Goal: Task Accomplishment & Management: Manage account settings

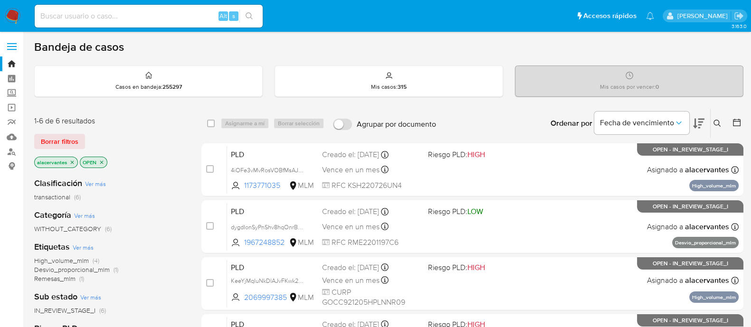
click at [157, 11] on input at bounding box center [149, 16] width 228 height 12
paste input "92152825"
type input "92152825"
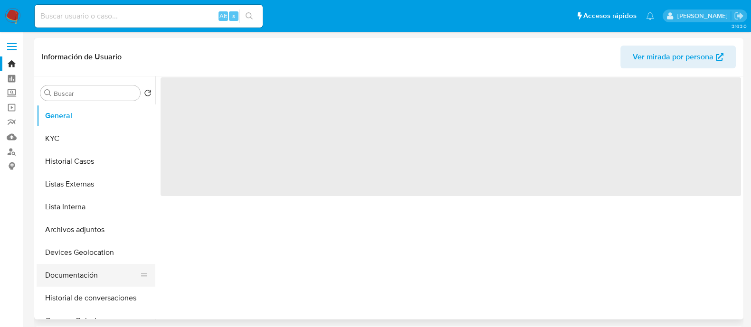
select select "10"
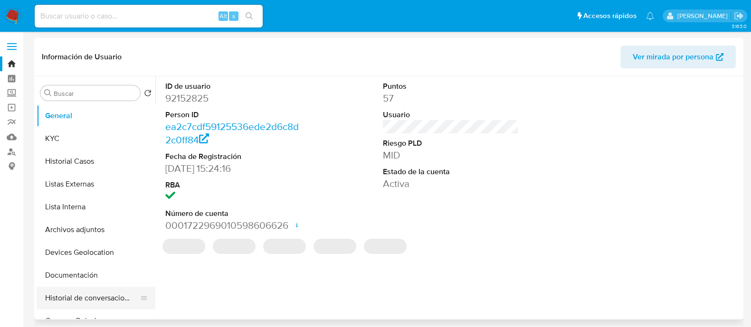
click at [101, 296] on button "Historial de conversaciones" at bounding box center [92, 298] width 111 height 23
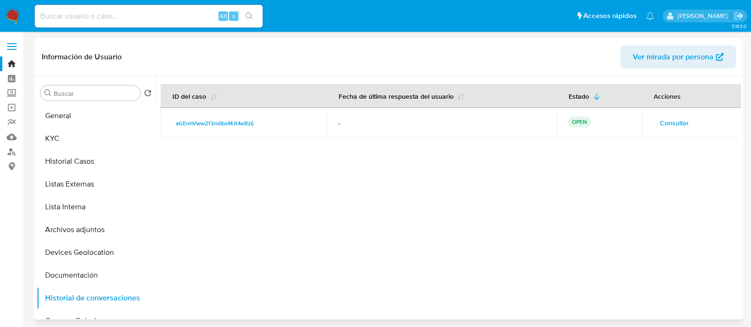
click at [677, 121] on span "Consultar" at bounding box center [674, 122] width 29 height 13
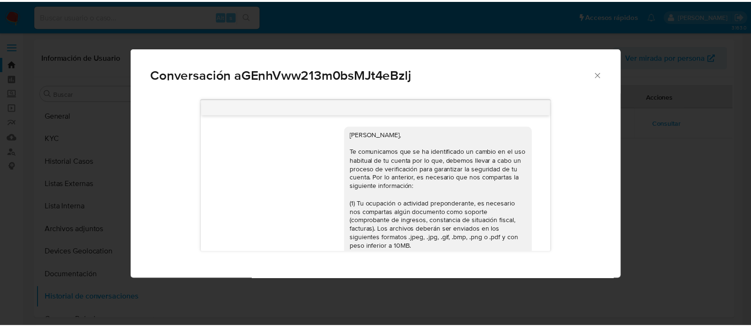
scroll to position [64, 0]
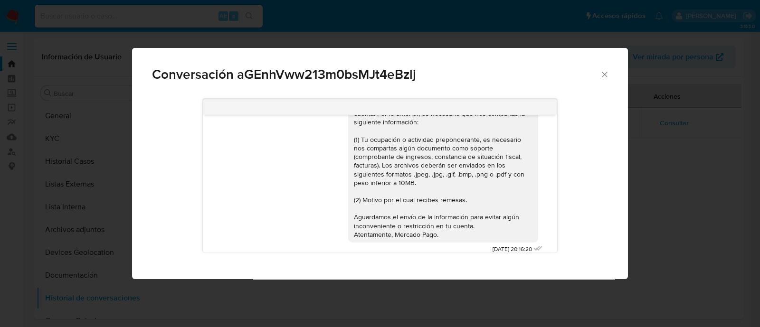
click at [601, 75] on icon "Cerrar" at bounding box center [605, 75] width 10 height 10
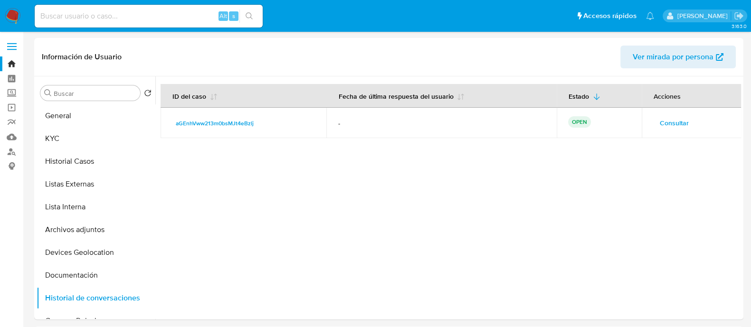
click at [17, 19] on img at bounding box center [13, 16] width 16 height 16
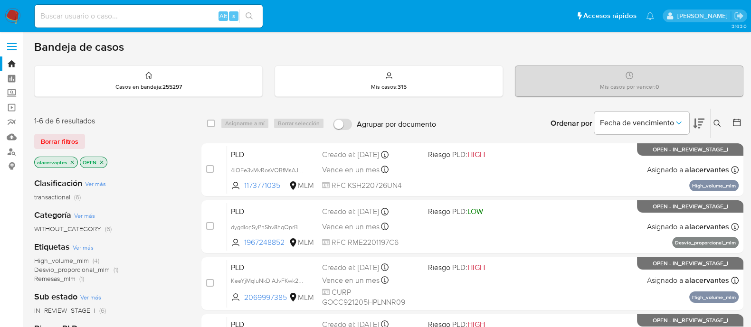
click at [718, 127] on button at bounding box center [719, 123] width 16 height 11
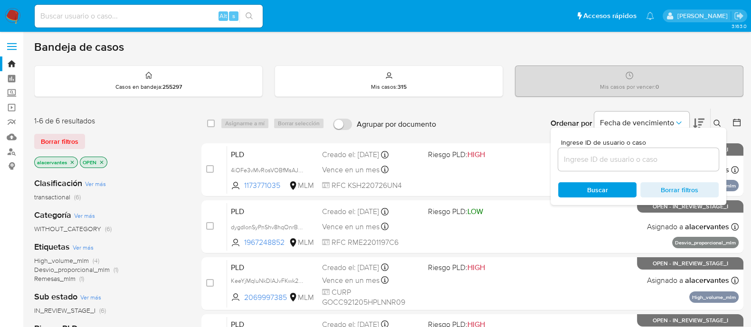
click at [668, 160] on input at bounding box center [638, 159] width 161 height 12
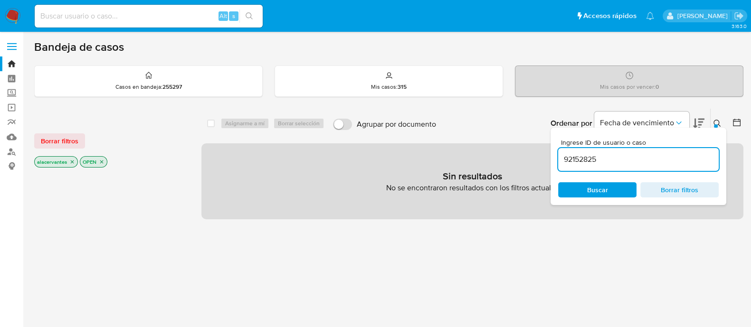
click at [581, 148] on div "92152825" at bounding box center [638, 159] width 161 height 23
click at [584, 160] on input "92152825" at bounding box center [638, 159] width 161 height 12
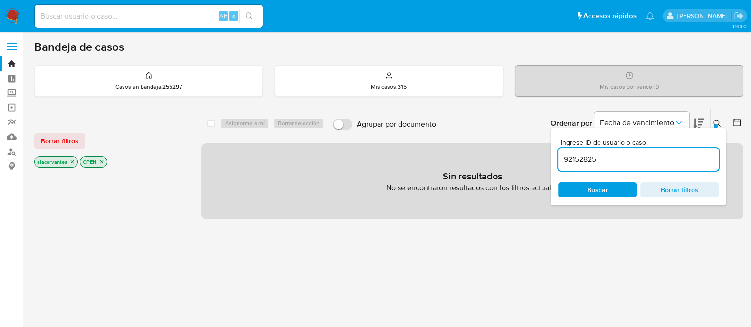
paste input "288279408"
drag, startPoint x: 606, startPoint y: 165, endPoint x: 600, endPoint y: 160, distance: 8.8
click at [606, 165] on div "288279408" at bounding box center [638, 159] width 161 height 23
click at [600, 159] on input "288279408" at bounding box center [638, 159] width 161 height 12
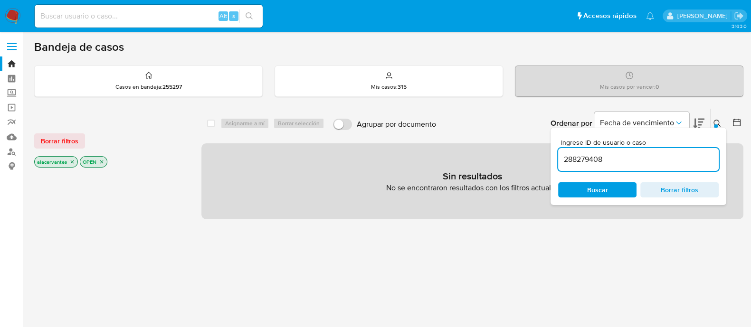
paste input "125225417"
click at [611, 161] on input "1252254178" at bounding box center [638, 159] width 161 height 12
paste input "744327353"
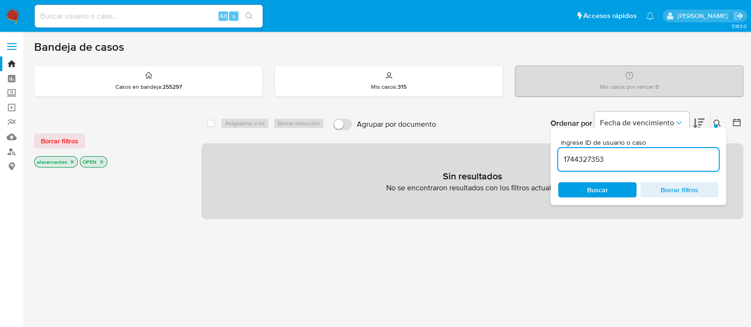
type input "1744327353"
click at [164, 25] on div "Alt s" at bounding box center [149, 16] width 228 height 23
click at [165, 18] on input at bounding box center [149, 16] width 228 height 12
paste input "1744327353"
type input "1744327353"
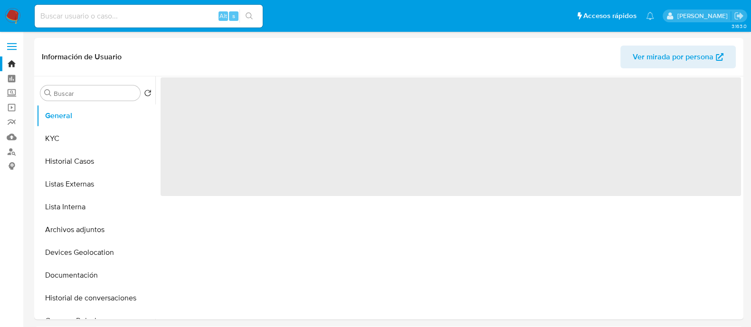
select select "10"
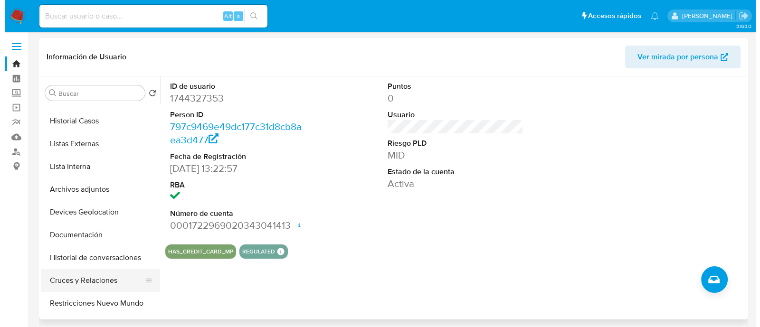
scroll to position [59, 0]
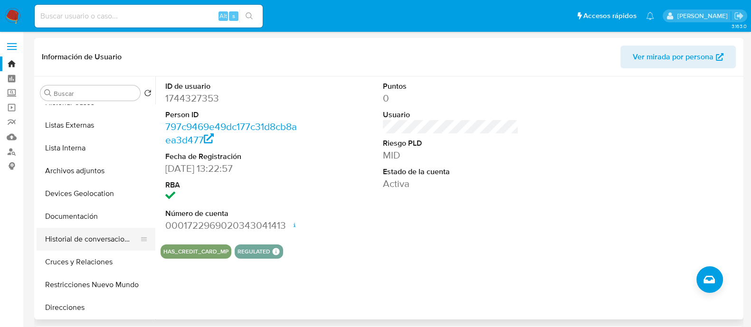
click at [88, 241] on button "Historial de conversaciones" at bounding box center [92, 239] width 111 height 23
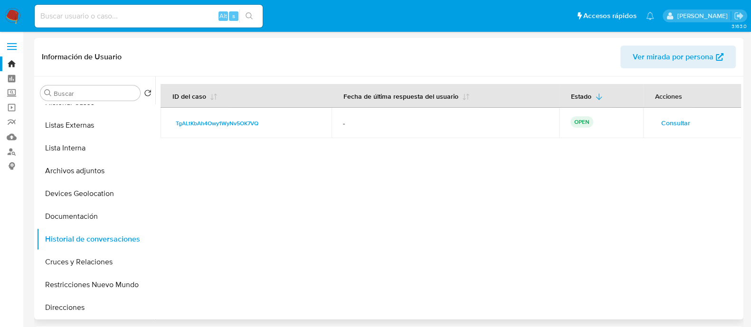
click at [666, 125] on span "Consultar" at bounding box center [675, 122] width 29 height 13
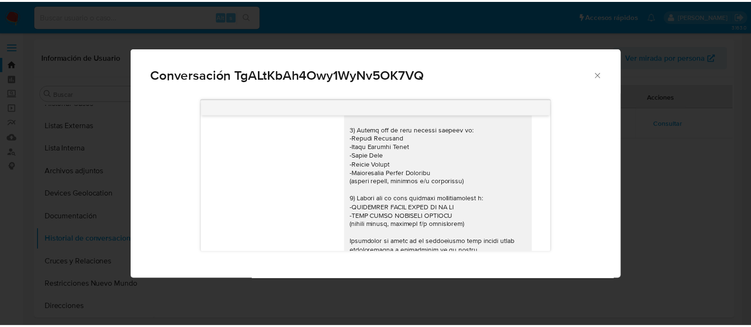
scroll to position [150, 0]
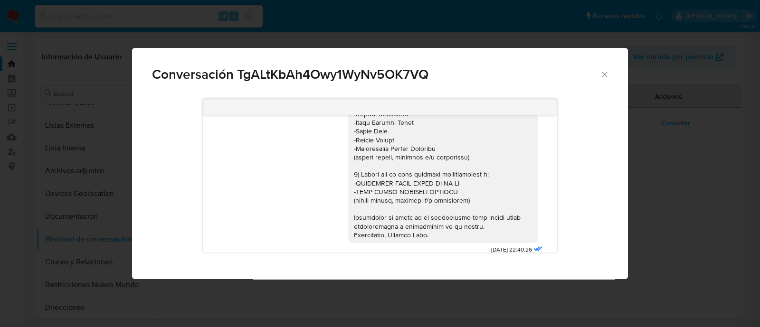
click at [606, 70] on icon "Cerrar" at bounding box center [605, 75] width 10 height 10
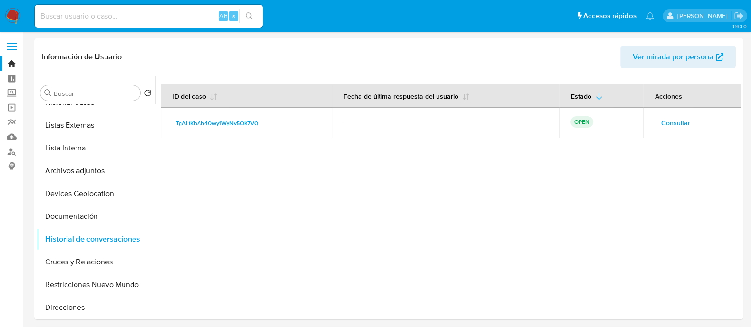
click at [10, 21] on img at bounding box center [13, 16] width 16 height 16
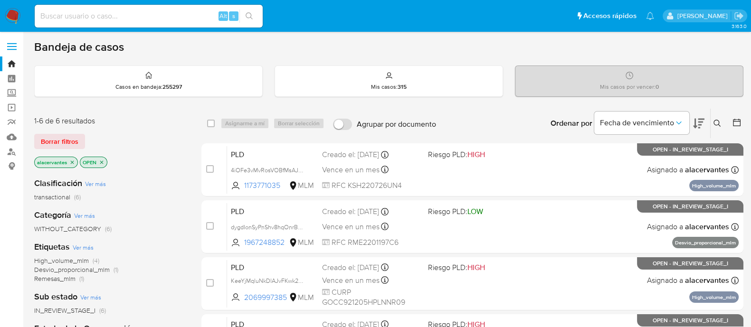
click at [718, 118] on button at bounding box center [719, 123] width 16 height 11
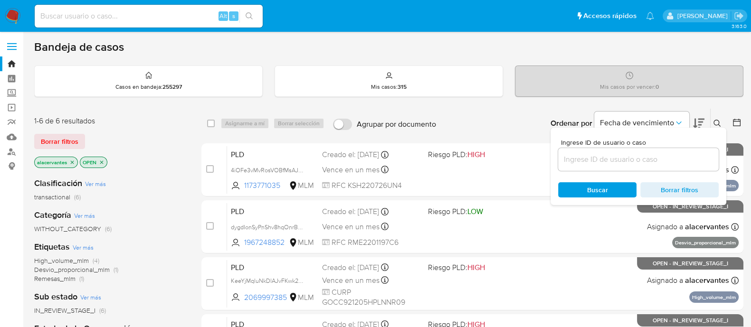
click at [716, 120] on icon at bounding box center [717, 123] width 7 height 7
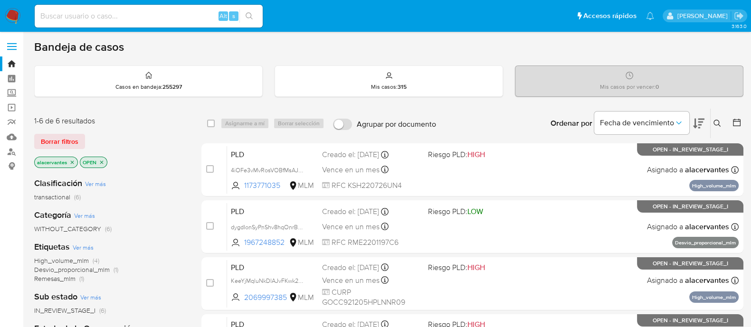
click at [718, 124] on icon at bounding box center [718, 124] width 8 height 8
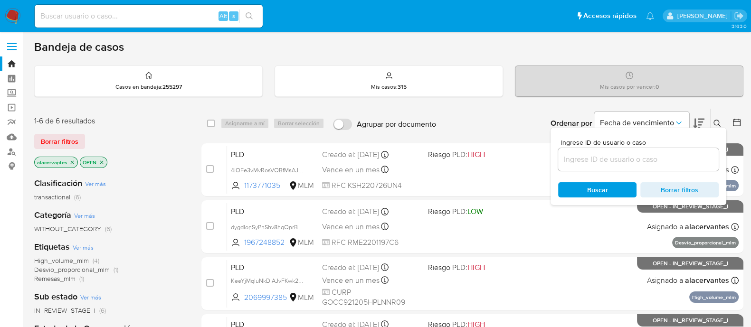
click at [632, 167] on div at bounding box center [638, 159] width 161 height 23
click at [631, 164] on input at bounding box center [638, 159] width 161 height 12
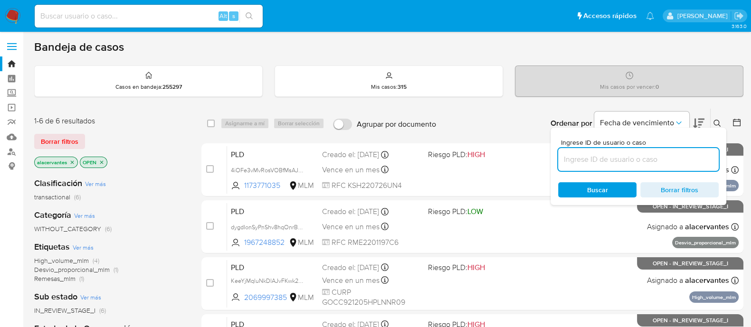
paste input "192869246"
type input "192869246"
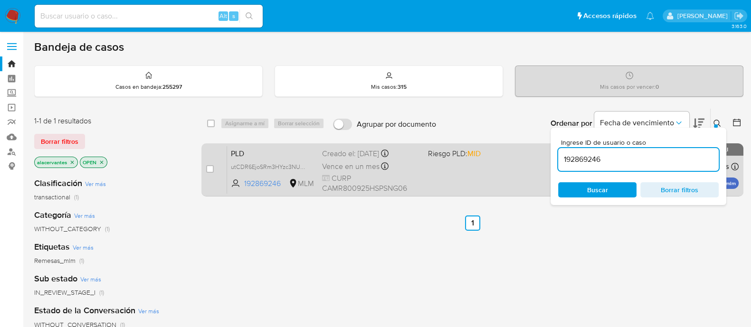
click at [431, 169] on div "PLD utCDR6EjoSRm3HYzc3NUqMZZ 192869246 MLM Riesgo PLD: MID Creado el: 12/09/202…" at bounding box center [483, 170] width 512 height 48
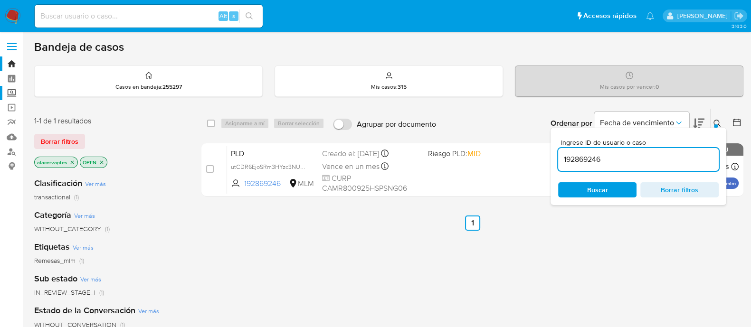
click at [10, 96] on label "Screening" at bounding box center [56, 93] width 113 height 15
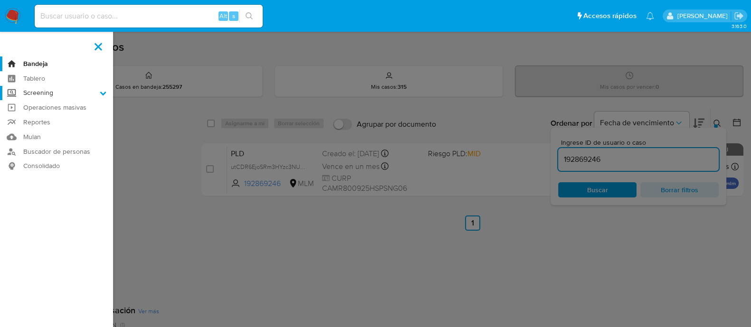
click at [0, 0] on input "Screening" at bounding box center [0, 0] width 0 height 0
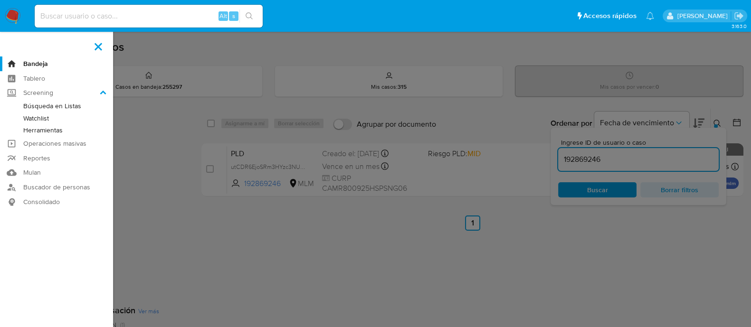
click at [38, 127] on link "Herramientas" at bounding box center [56, 130] width 113 height 12
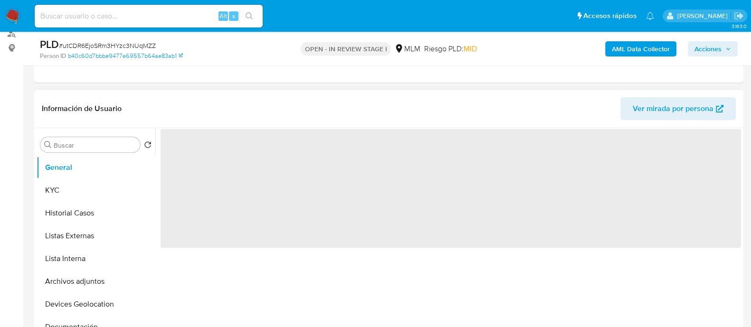
select select "10"
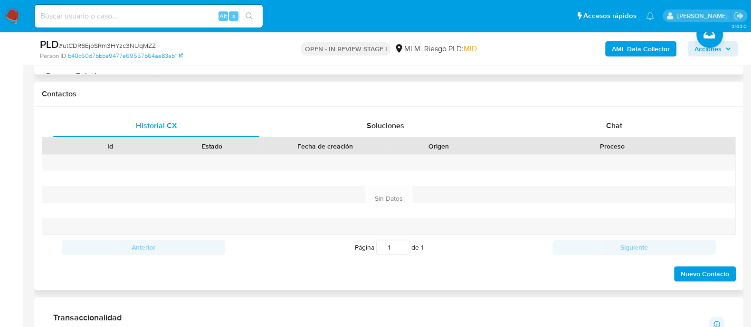
scroll to position [535, 0]
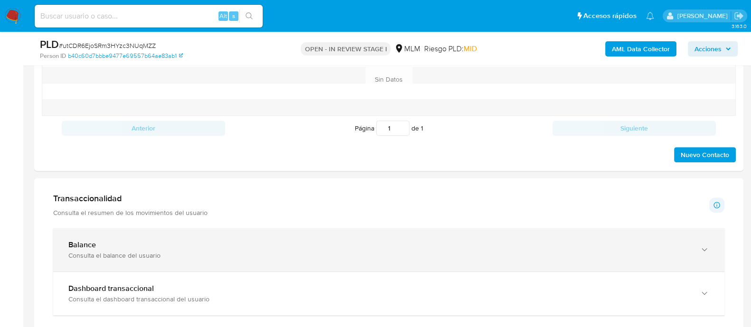
click at [320, 243] on div "Balance" at bounding box center [379, 245] width 622 height 10
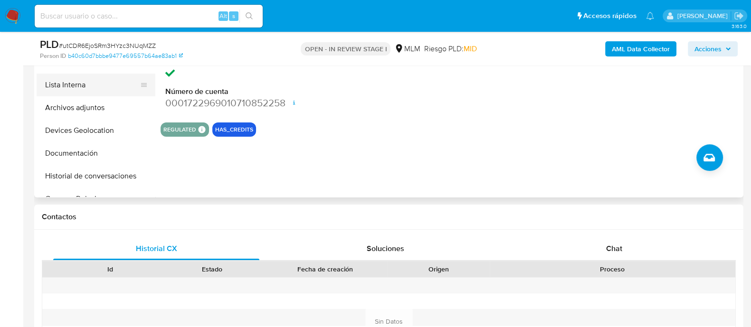
scroll to position [237, 0]
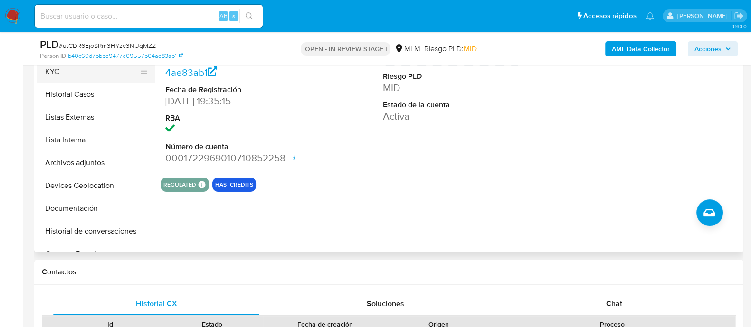
click at [76, 77] on button "KYC" at bounding box center [92, 71] width 111 height 23
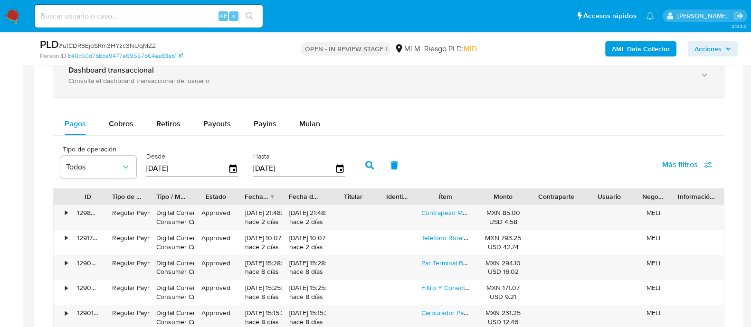
scroll to position [1010, 0]
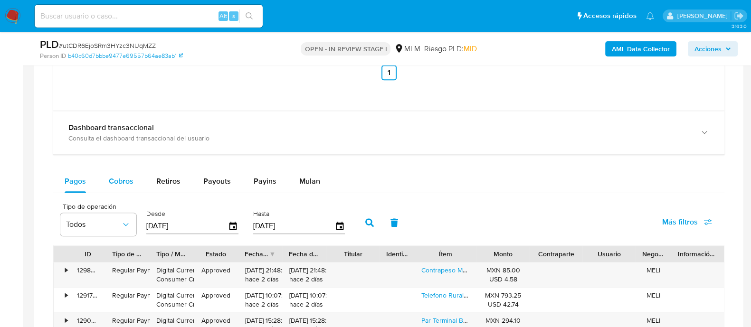
drag, startPoint x: 117, startPoint y: 183, endPoint x: 115, endPoint y: 189, distance: 6.8
click at [115, 189] on div "Cobros" at bounding box center [121, 181] width 25 height 23
select select "10"
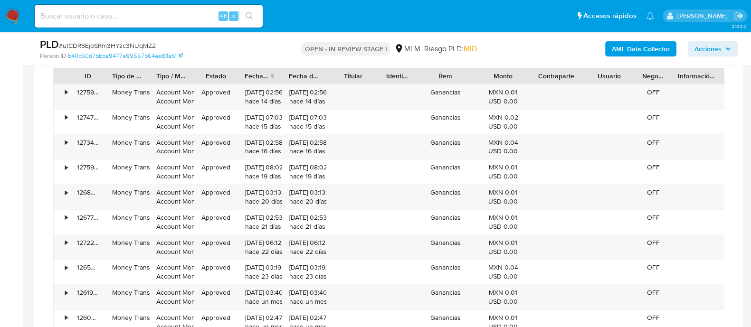
scroll to position [1307, 0]
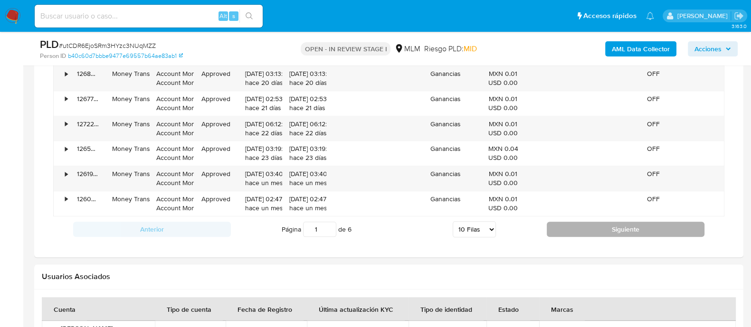
click at [590, 230] on button "Siguiente" at bounding box center [626, 229] width 158 height 15
click at [617, 230] on button "Siguiente" at bounding box center [626, 229] width 158 height 15
type input "3"
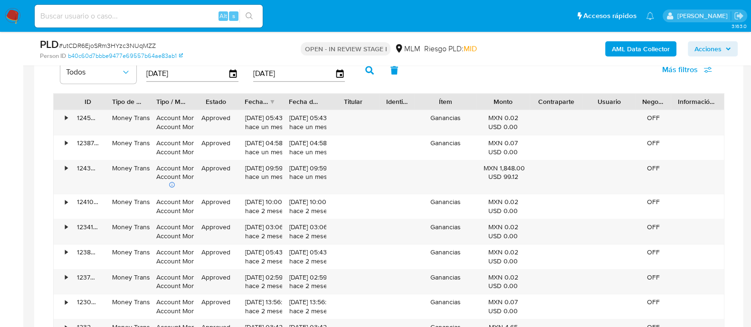
scroll to position [1188, 0]
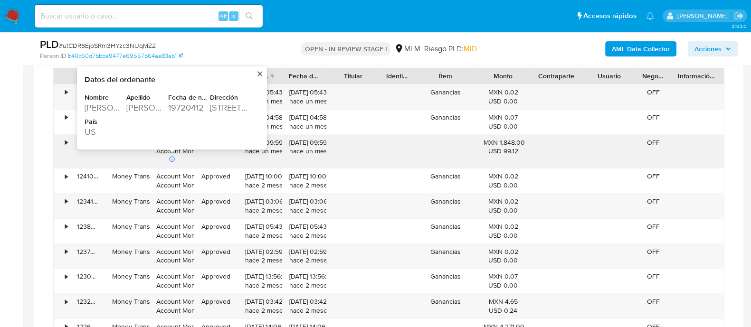
drag, startPoint x: 227, startPoint y: 105, endPoint x: 218, endPoint y: 105, distance: 9.0
click at [218, 105] on div "10408 BLUE STEM CT" at bounding box center [230, 107] width 40 height 11
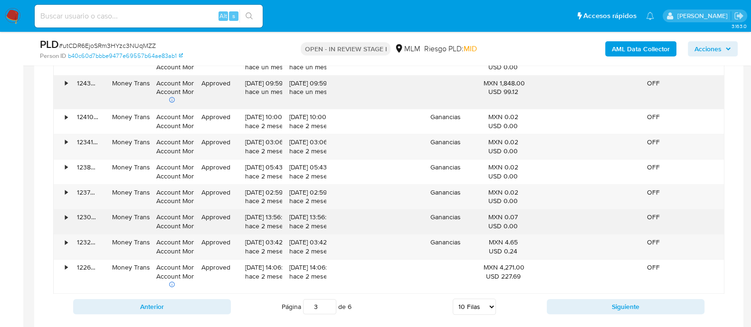
scroll to position [1307, 0]
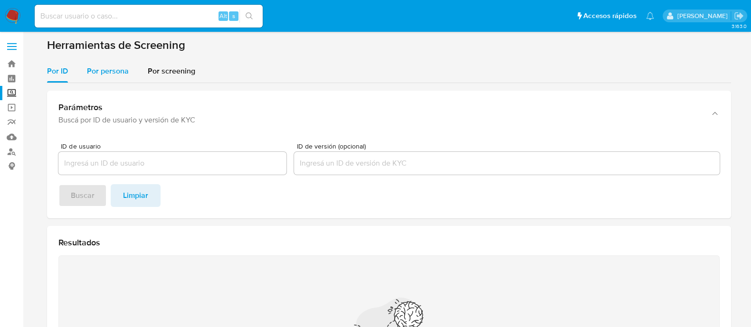
click at [119, 74] on span "Por persona" at bounding box center [108, 71] width 42 height 11
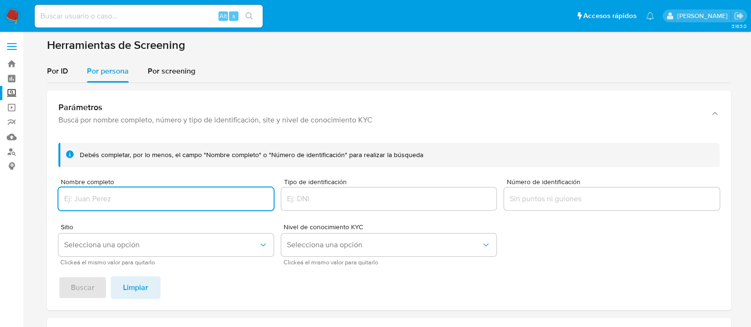
click at [154, 203] on input "Nombre completo" at bounding box center [165, 199] width 215 height 12
type input "[PERSON_NAME]"
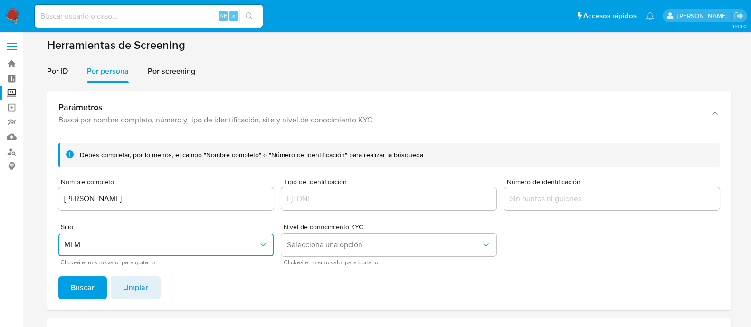
click at [58, 277] on button "Buscar" at bounding box center [82, 288] width 48 height 23
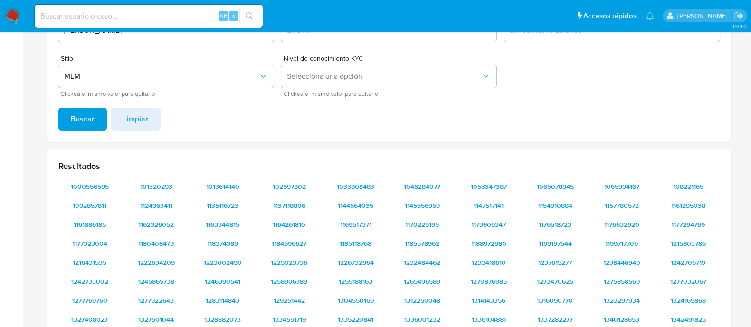
scroll to position [127, 0]
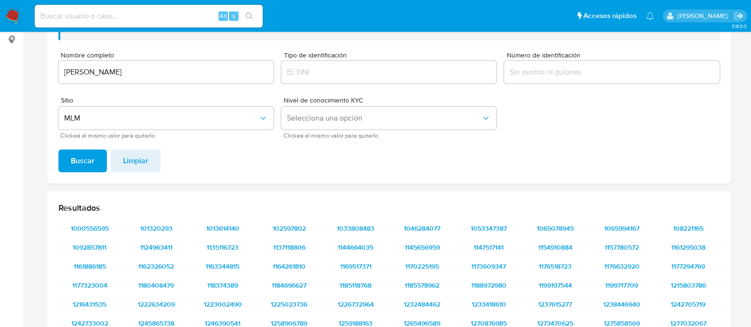
click at [183, 70] on input "[PERSON_NAME]" at bounding box center [165, 72] width 215 height 12
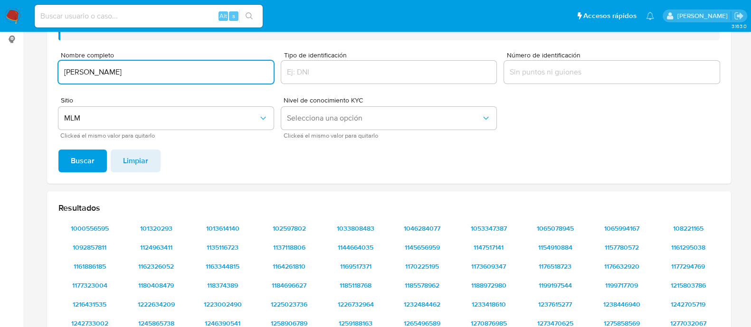
click at [58, 150] on button "Buscar" at bounding box center [82, 161] width 48 height 23
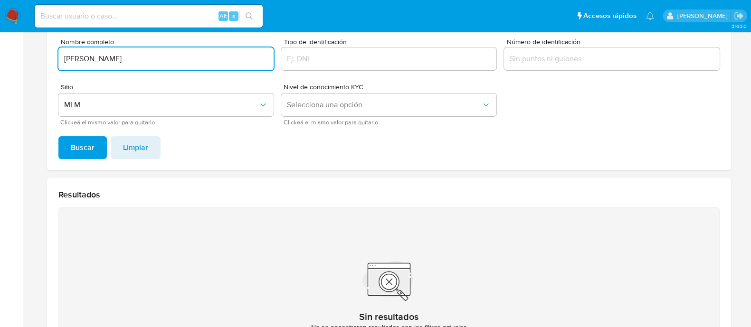
scroll to position [67, 0]
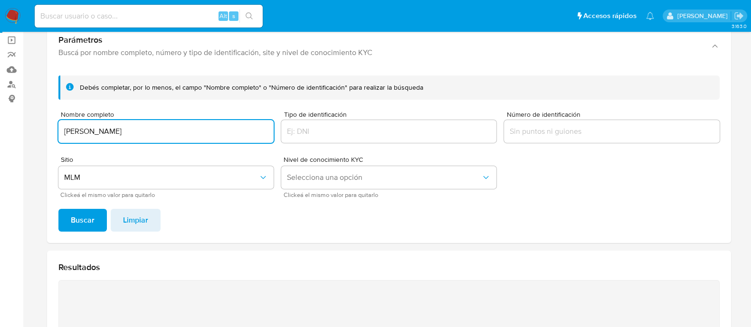
type input "[PERSON_NAME]"
click at [58, 209] on button "Buscar" at bounding box center [82, 220] width 48 height 23
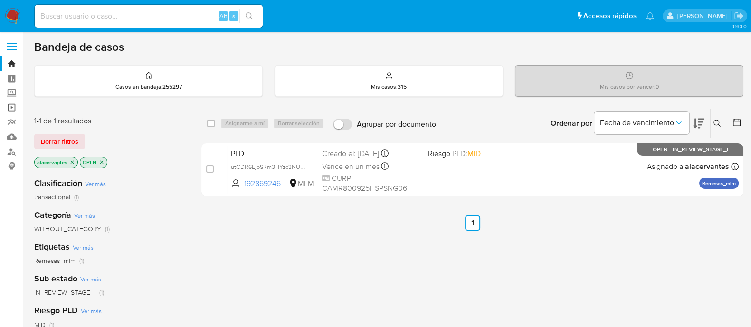
click at [10, 102] on link "Operaciones masivas" at bounding box center [56, 107] width 113 height 15
click at [9, 82] on link "Tablero" at bounding box center [56, 78] width 113 height 15
click at [10, 86] on label "Screening" at bounding box center [56, 93] width 113 height 15
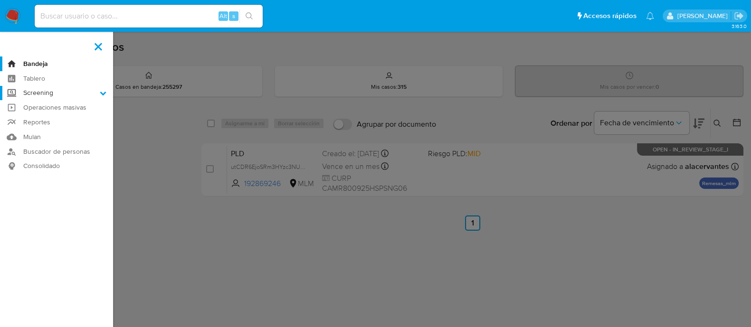
click at [0, 0] on input "Screening" at bounding box center [0, 0] width 0 height 0
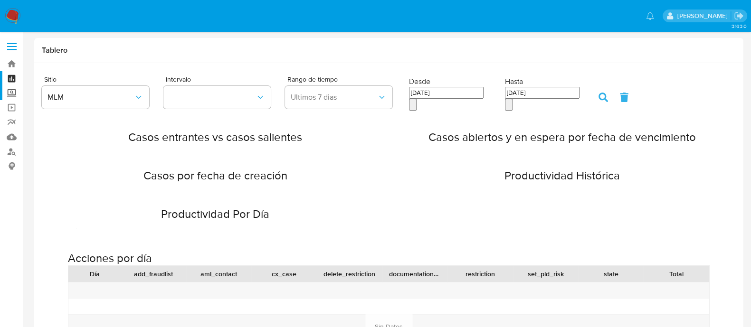
click at [17, 94] on label "Screening" at bounding box center [56, 93] width 113 height 15
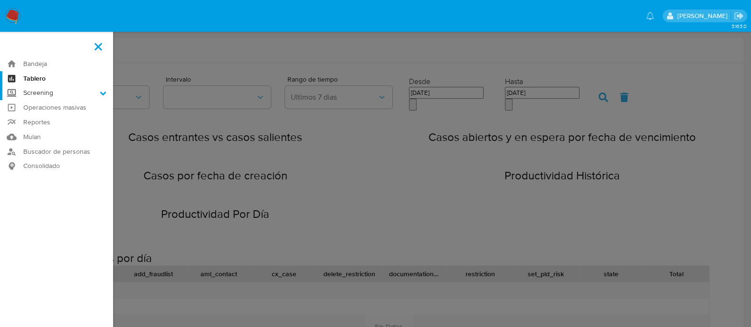
click at [0, 0] on input "Screening" at bounding box center [0, 0] width 0 height 0
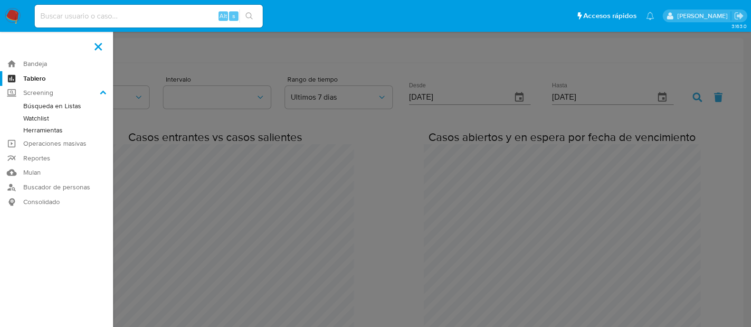
click at [54, 133] on link "Herramientas" at bounding box center [56, 130] width 113 height 12
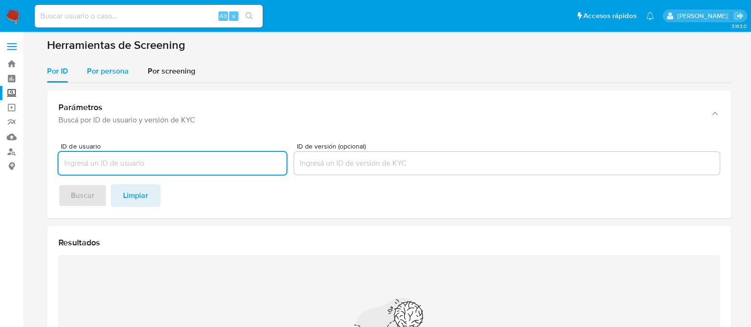
click at [96, 75] on span "Por persona" at bounding box center [108, 71] width 42 height 11
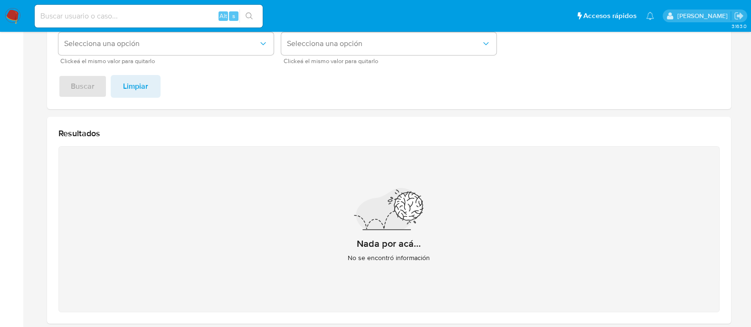
scroll to position [186, 0]
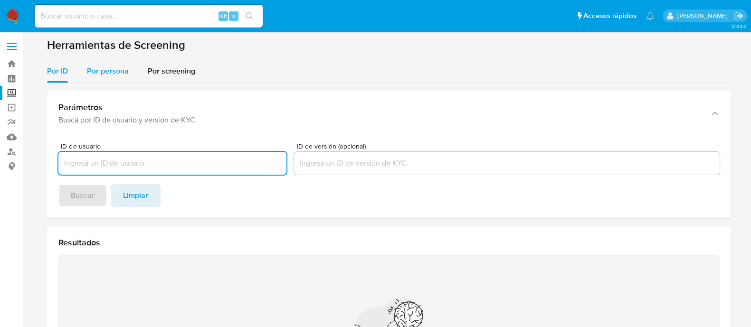
click at [125, 73] on span "Por persona" at bounding box center [108, 71] width 42 height 11
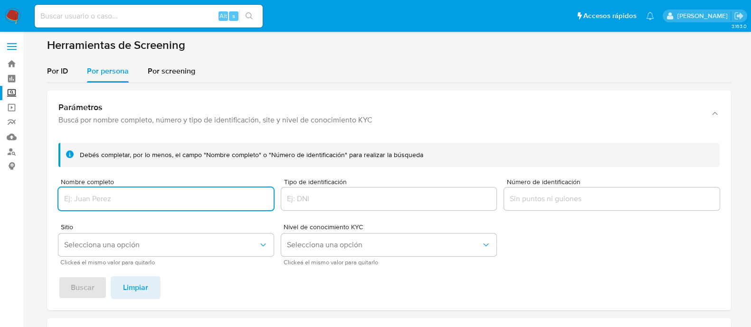
click at [106, 191] on div at bounding box center [165, 199] width 215 height 23
click at [109, 193] on input "Nombre completo" at bounding box center [165, 199] width 215 height 12
type input "ROGELIO CASTILLO CASTILLO"
click at [77, 289] on span "Buscar" at bounding box center [83, 288] width 24 height 21
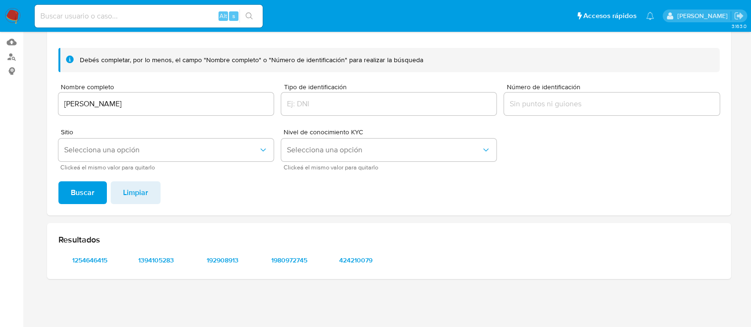
scroll to position [95, 0]
click at [97, 257] on span "1254646415" at bounding box center [89, 260] width 49 height 13
click at [170, 259] on span "1394105283" at bounding box center [156, 260] width 49 height 13
click at [220, 264] on span "192908913" at bounding box center [222, 260] width 49 height 13
click at [295, 258] on span "1980972745" at bounding box center [289, 260] width 49 height 13
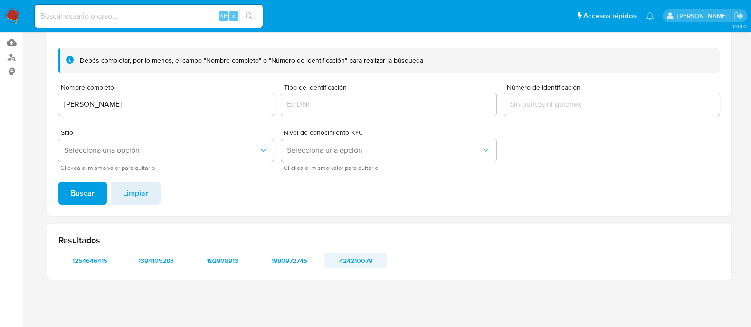
click at [357, 257] on span "424210079" at bounding box center [355, 260] width 49 height 13
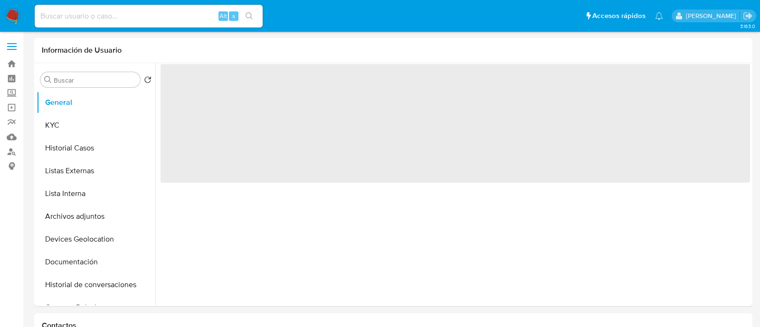
select select "10"
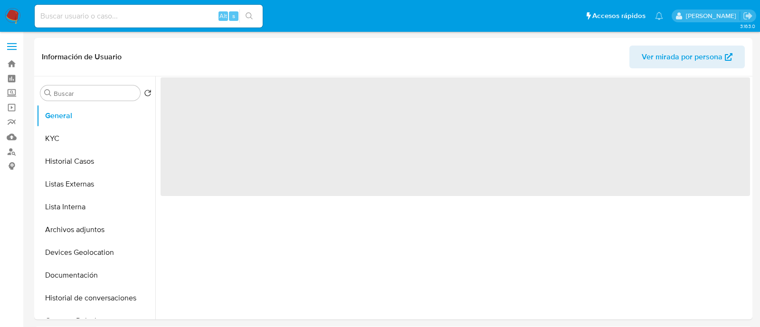
select select "10"
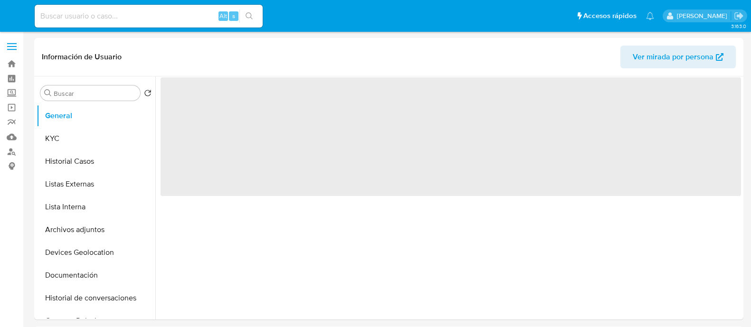
select select "10"
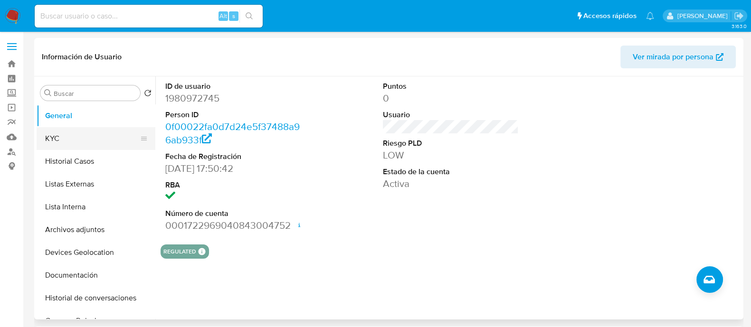
click at [61, 147] on button "KYC" at bounding box center [92, 138] width 111 height 23
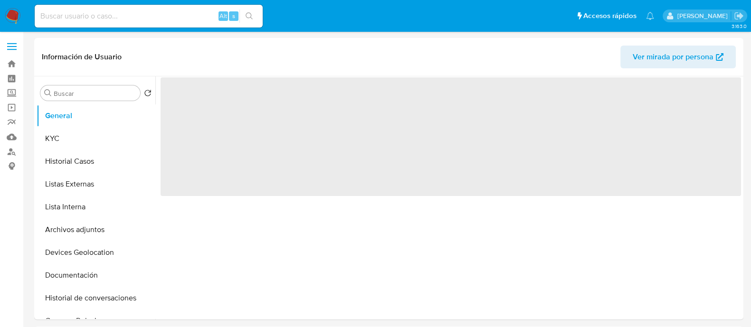
select select "10"
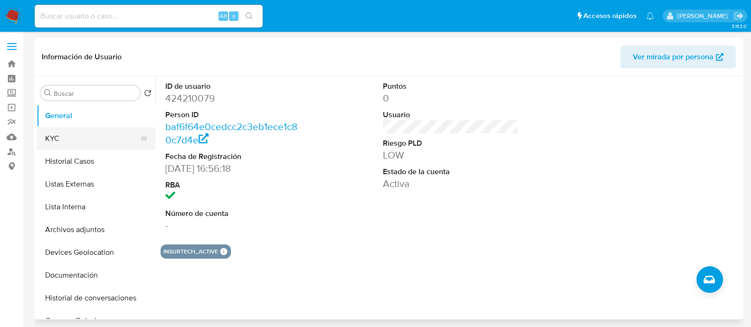
click at [104, 132] on button "KYC" at bounding box center [92, 138] width 111 height 23
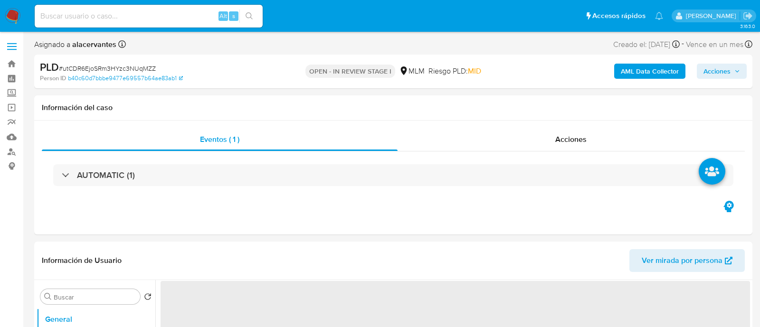
select select "10"
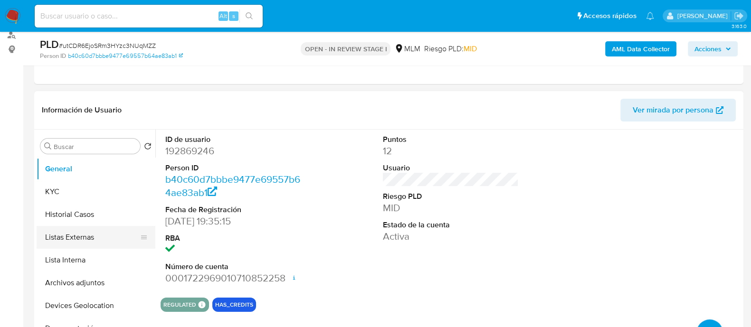
scroll to position [118, 0]
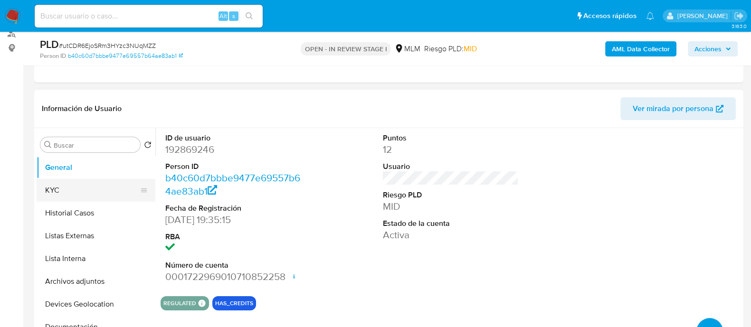
click at [79, 196] on button "KYC" at bounding box center [92, 190] width 111 height 23
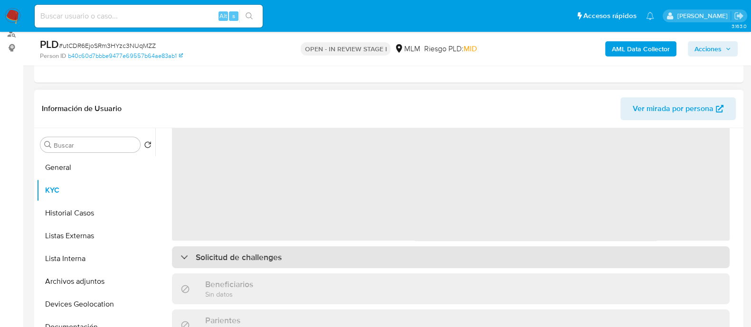
scroll to position [0, 0]
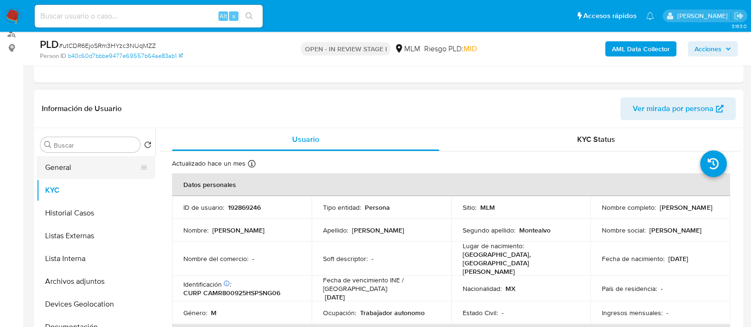
click at [95, 167] on button "General" at bounding box center [92, 167] width 111 height 23
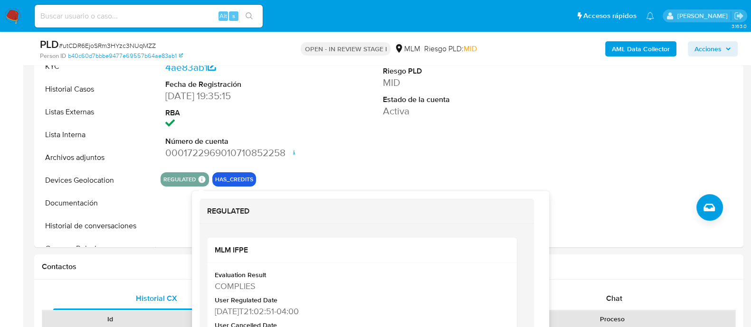
scroll to position [356, 0]
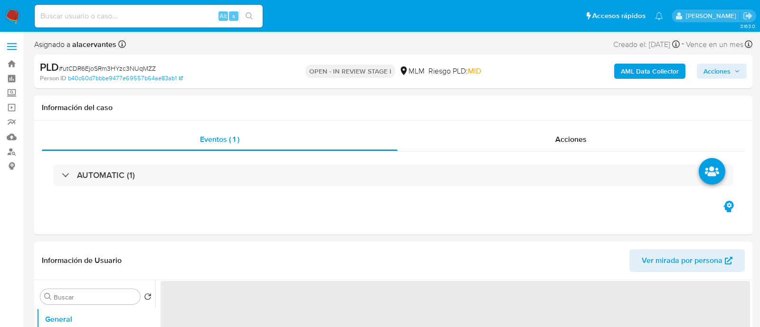
select select "10"
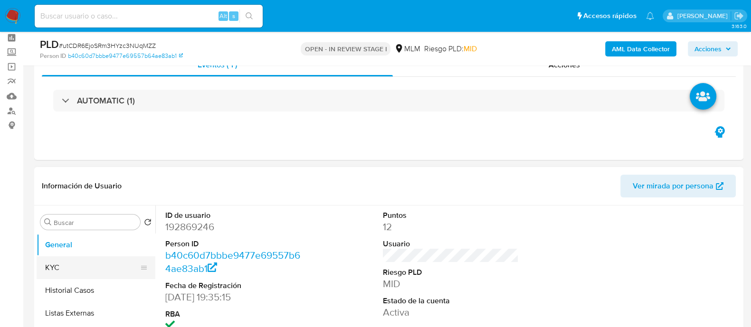
scroll to position [59, 0]
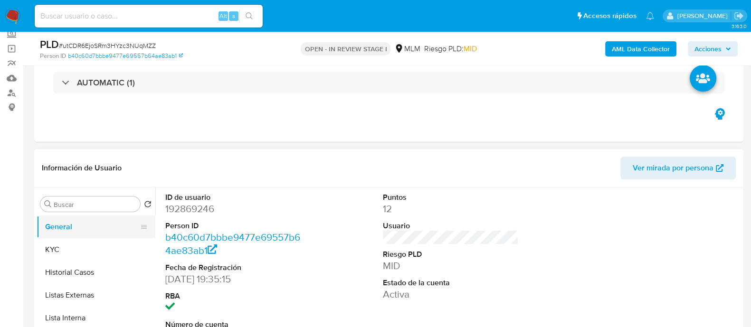
click at [102, 253] on button "KYC" at bounding box center [96, 250] width 119 height 23
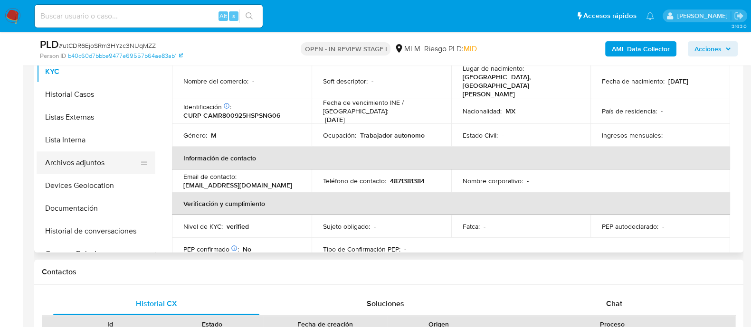
click at [93, 168] on button "Archivos adjuntos" at bounding box center [92, 163] width 111 height 23
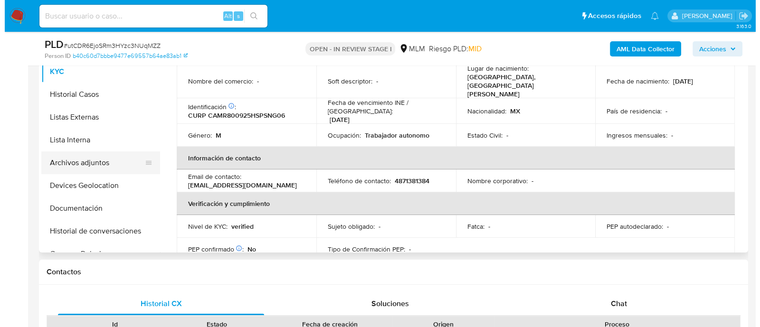
scroll to position [0, 0]
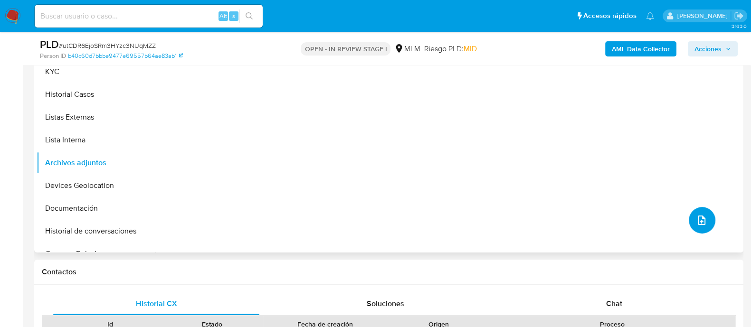
click at [699, 219] on icon "upload-file" at bounding box center [701, 220] width 11 height 11
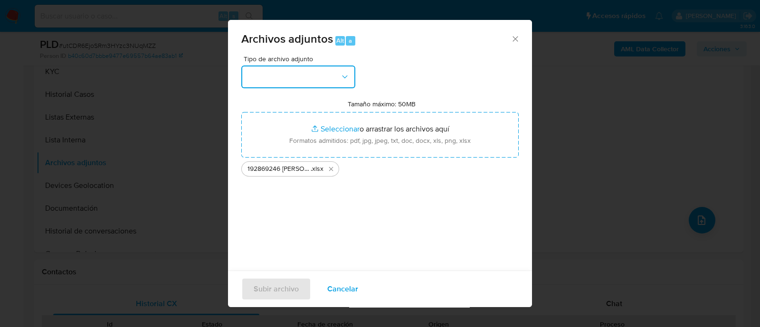
click at [311, 75] on button "button" at bounding box center [298, 77] width 114 height 23
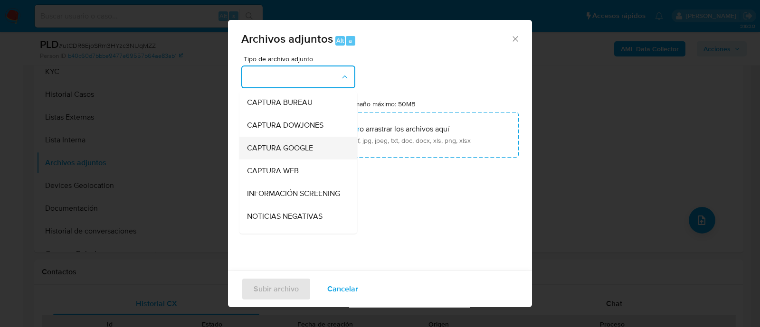
scroll to position [59, 0]
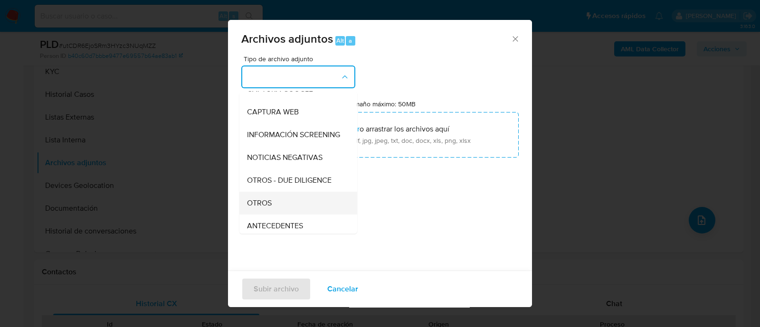
click at [291, 209] on div "OTROS" at bounding box center [295, 203] width 97 height 23
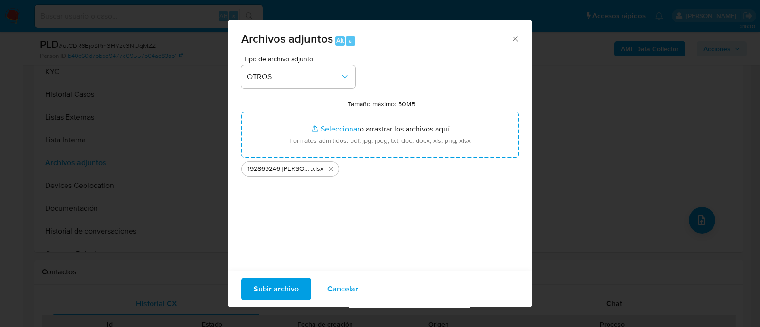
click at [411, 191] on div "Tipo de archivo adjunto OTROS Tamaño máximo: 50MB Seleccionar archivos Seleccio…" at bounding box center [380, 168] width 278 height 224
click at [293, 280] on span "Subir archivo" at bounding box center [276, 289] width 45 height 21
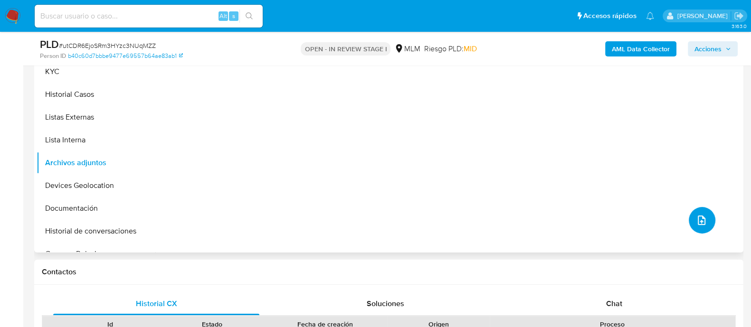
click at [699, 222] on icon "upload-file" at bounding box center [701, 220] width 11 height 11
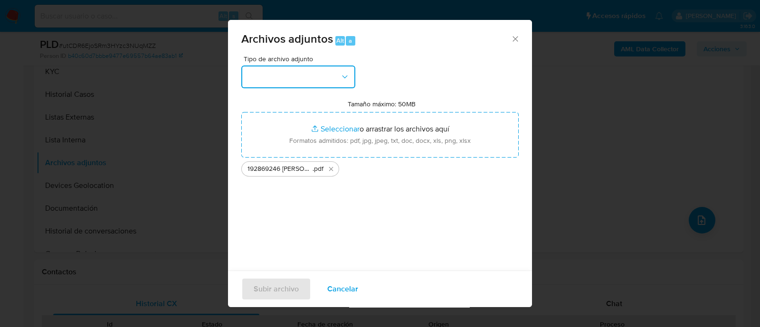
click at [326, 66] on button "button" at bounding box center [298, 77] width 114 height 23
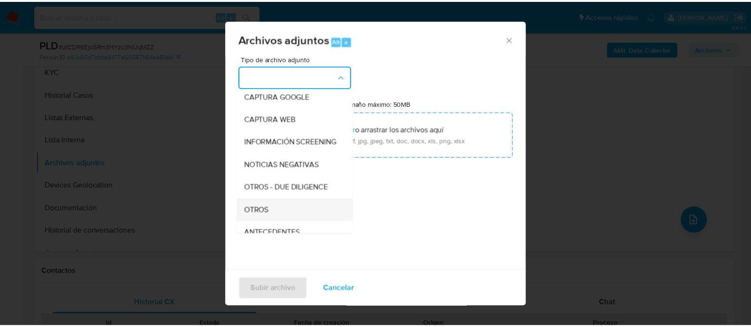
scroll to position [118, 0]
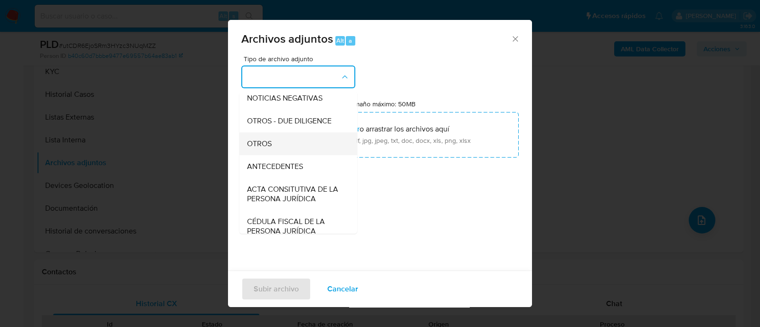
click at [297, 155] on div "OTROS" at bounding box center [295, 144] width 97 height 23
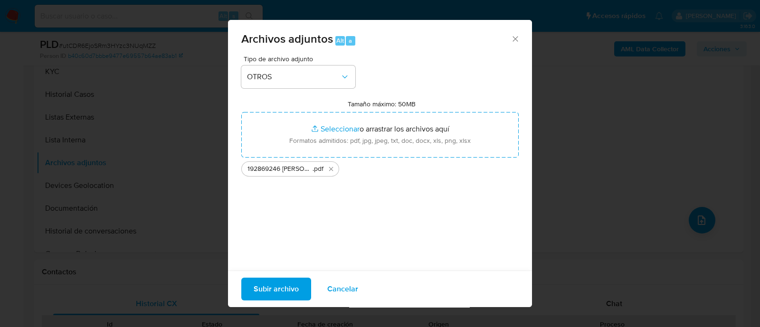
click at [280, 285] on span "Subir archivo" at bounding box center [276, 289] width 45 height 21
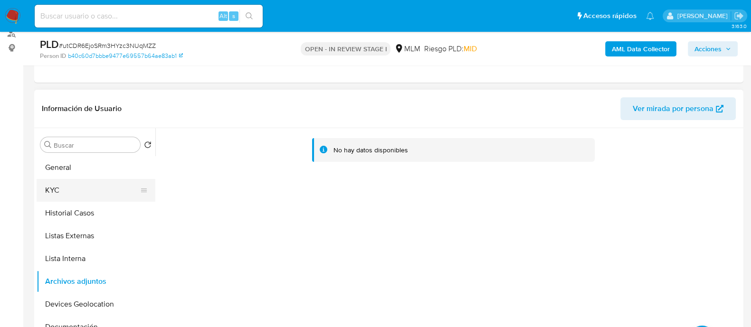
drag, startPoint x: 122, startPoint y: 182, endPoint x: 115, endPoint y: 199, distance: 18.4
click at [122, 182] on button "KYC" at bounding box center [92, 190] width 111 height 23
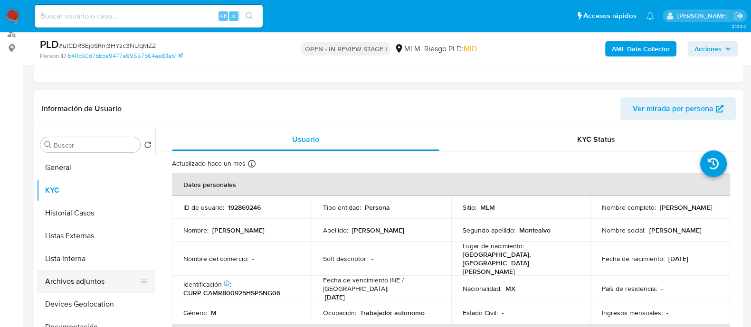
click at [100, 278] on button "Archivos adjuntos" at bounding box center [92, 281] width 111 height 23
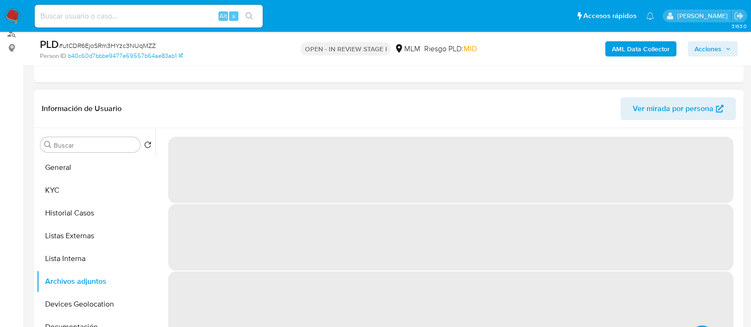
scroll to position [178, 0]
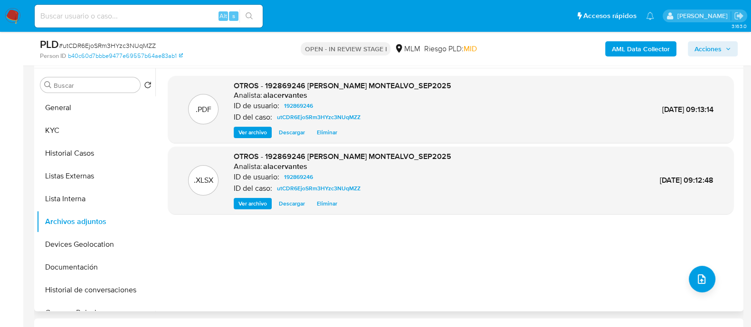
click at [256, 131] on span "Ver archivo" at bounding box center [253, 133] width 29 height 10
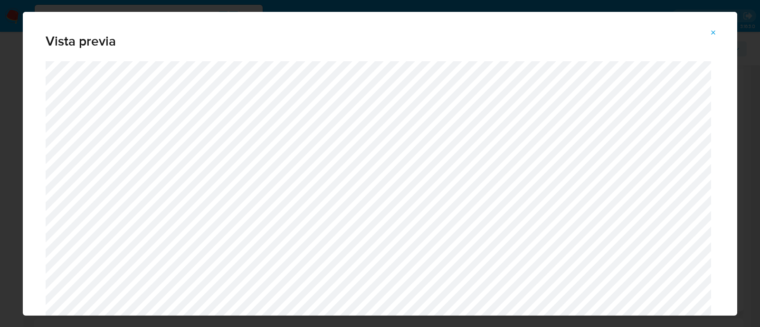
click at [718, 23] on div "Vista previa" at bounding box center [380, 36] width 715 height 49
click at [718, 31] on button "Attachment preview" at bounding box center [713, 32] width 21 height 15
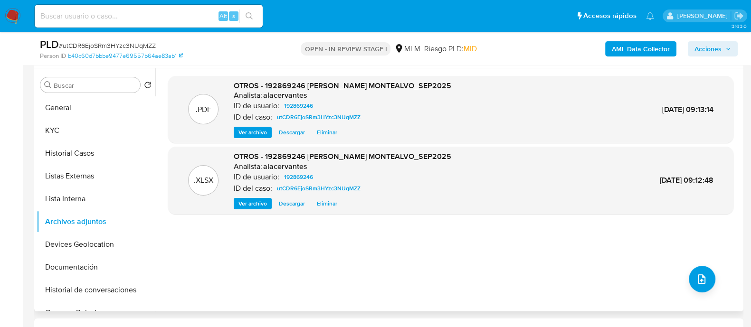
click at [707, 45] on span "Acciones" at bounding box center [708, 48] width 27 height 15
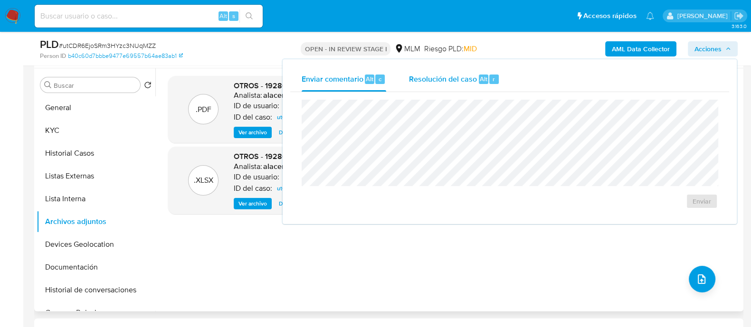
click at [489, 75] on div "r" at bounding box center [494, 80] width 10 height 10
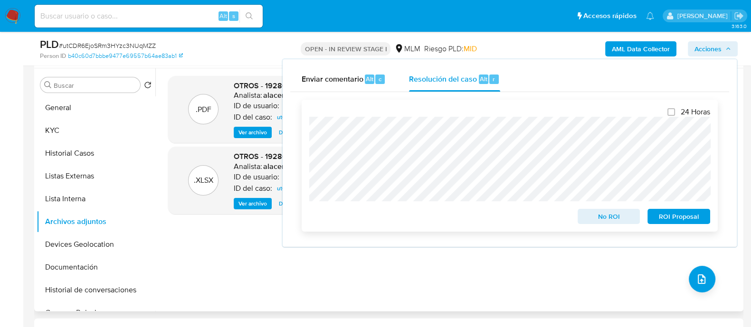
click at [629, 217] on span "No ROI" at bounding box center [608, 216] width 49 height 13
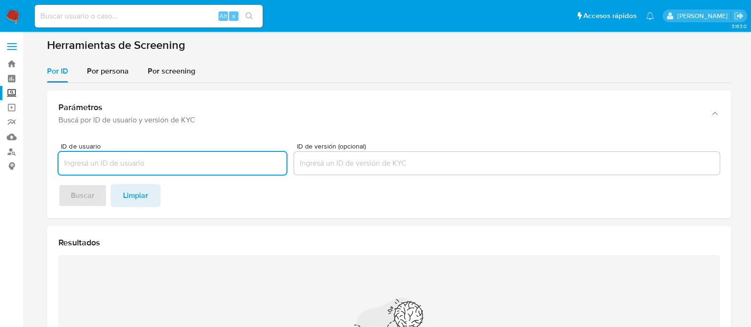
click at [16, 22] on img at bounding box center [13, 16] width 16 height 16
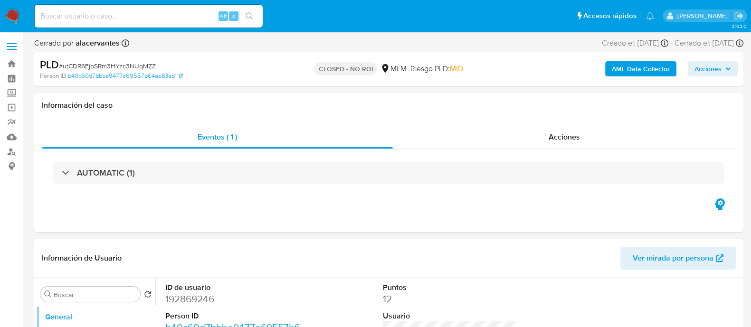
select select "10"
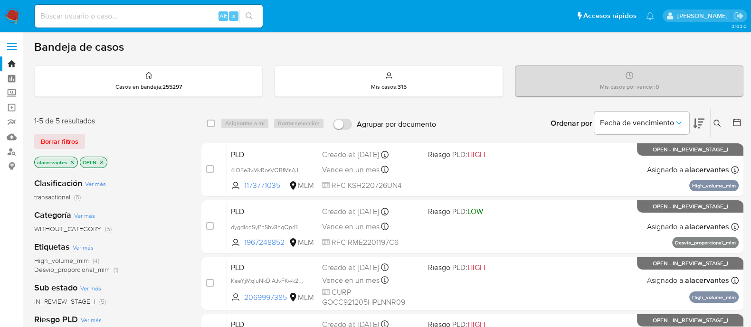
click at [121, 21] on input at bounding box center [149, 16] width 228 height 12
paste input "2069997385"
type input "2069997385"
click at [716, 125] on icon at bounding box center [718, 124] width 8 height 8
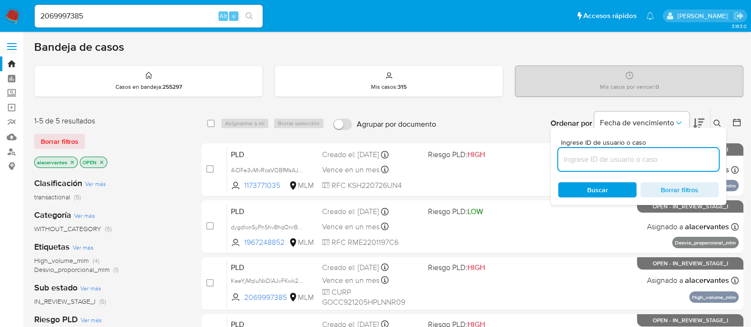
click at [660, 158] on input at bounding box center [638, 159] width 161 height 12
type input "2069997385"
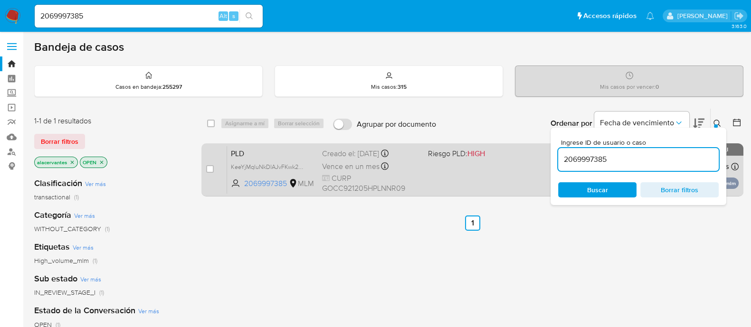
click at [449, 166] on span at bounding box center [477, 166] width 98 height 2
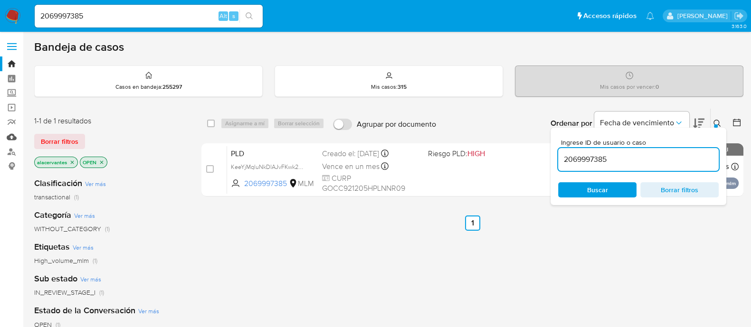
click at [12, 137] on link "Mulan" at bounding box center [56, 137] width 113 height 15
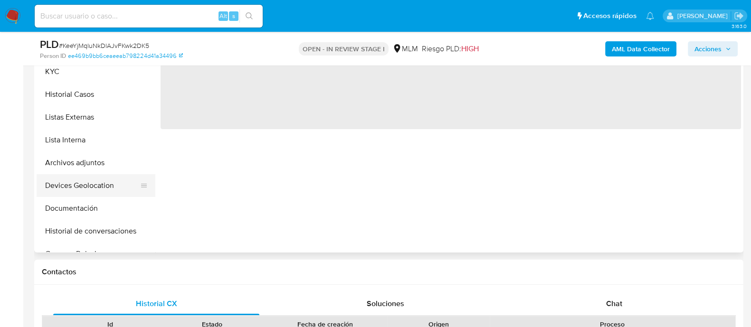
select select "10"
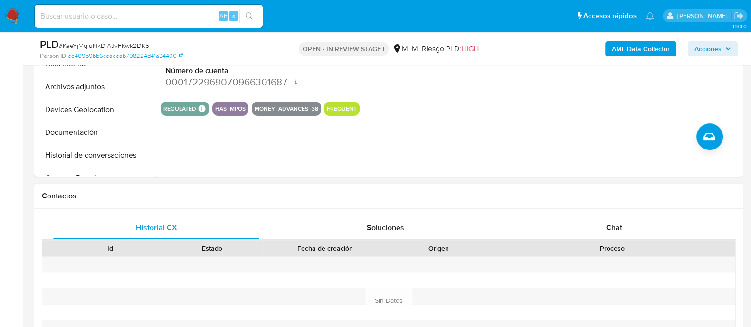
scroll to position [356, 0]
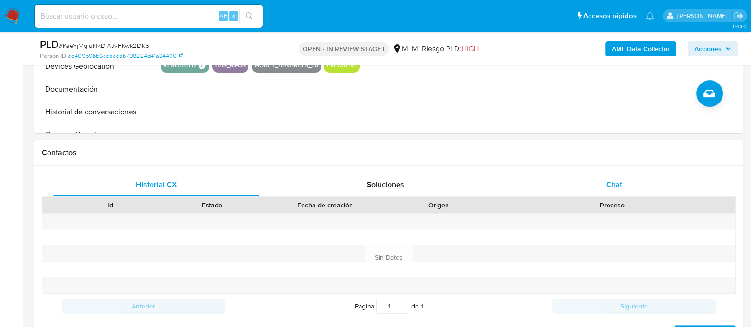
click at [620, 177] on div "Chat" at bounding box center [614, 184] width 206 height 23
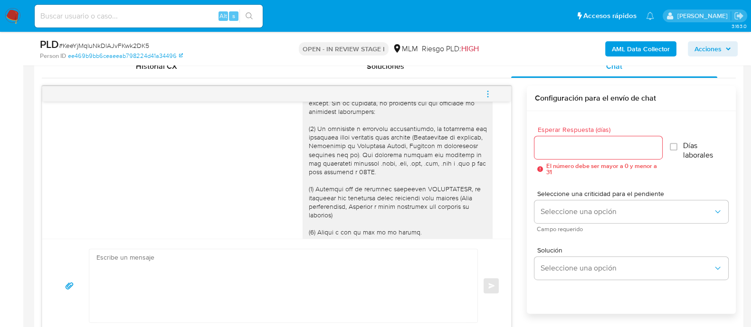
scroll to position [150, 0]
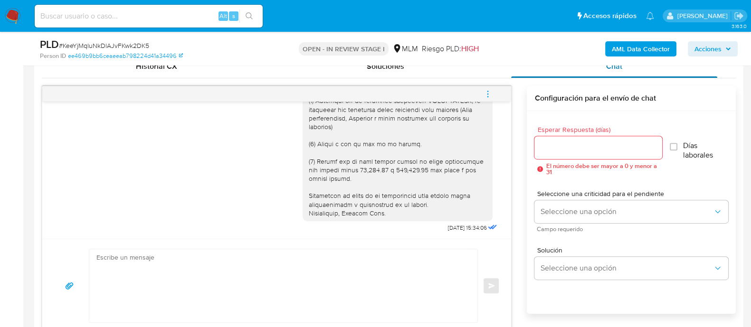
click at [513, 69] on div "Chat" at bounding box center [614, 66] width 206 height 23
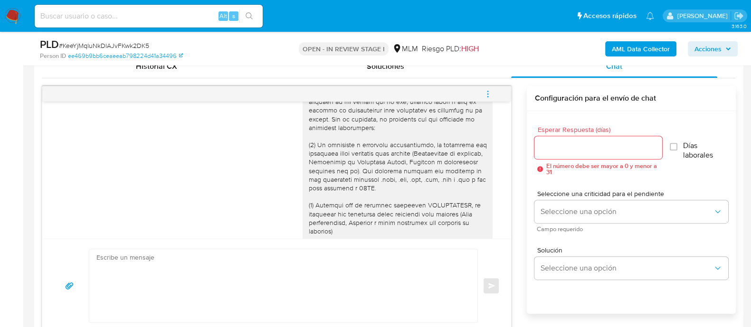
scroll to position [59, 0]
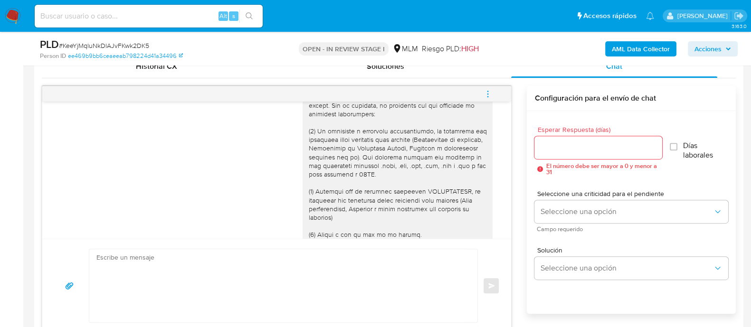
click at [709, 109] on div "Configuración para el envío de chat" at bounding box center [631, 98] width 209 height 25
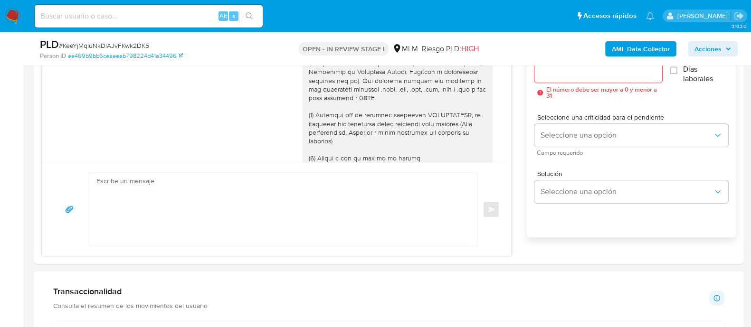
scroll to position [594, 0]
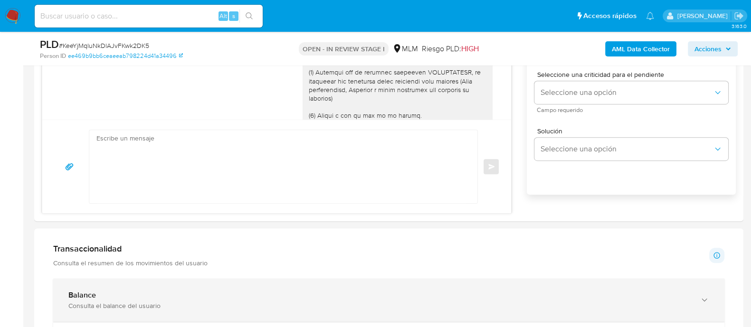
click at [323, 290] on div "Balance Consulta el balance del usuario" at bounding box center [388, 300] width 671 height 43
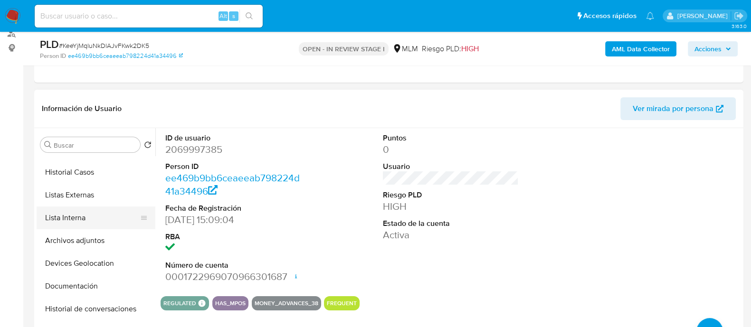
scroll to position [59, 0]
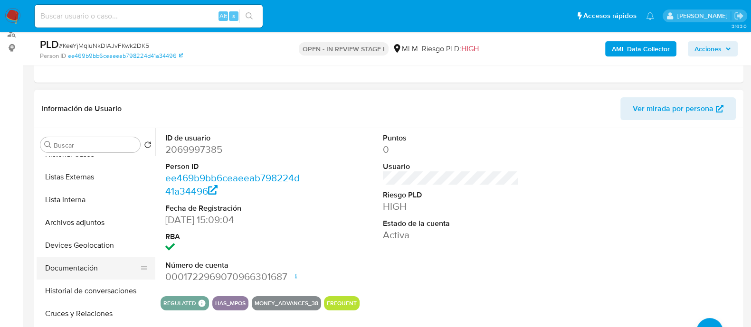
click at [86, 263] on button "Documentación" at bounding box center [92, 268] width 111 height 23
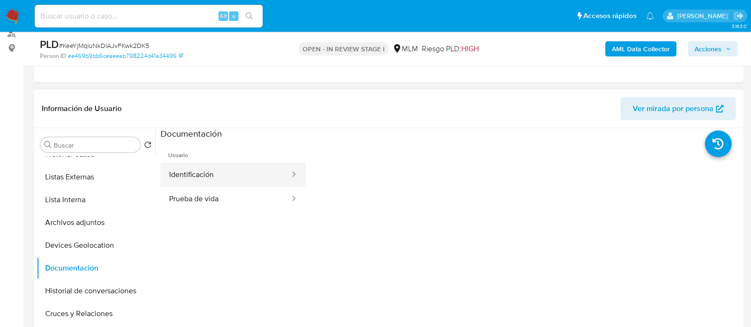
drag, startPoint x: 227, startPoint y: 161, endPoint x: 233, endPoint y: 164, distance: 7.3
click at [228, 161] on span "Usuario" at bounding box center [233, 151] width 145 height 23
click at [234, 173] on button "Identificación" at bounding box center [226, 175] width 130 height 24
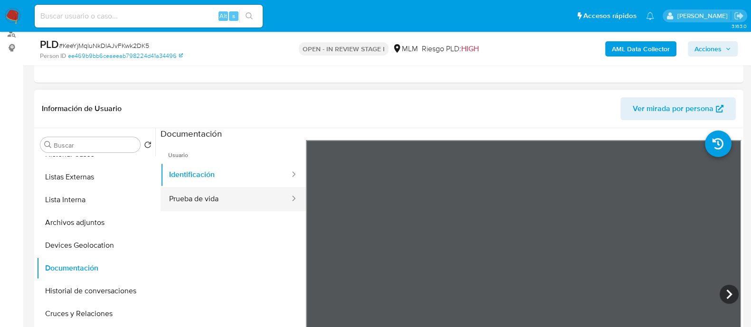
click at [196, 197] on button "Prueba de vida" at bounding box center [226, 199] width 130 height 24
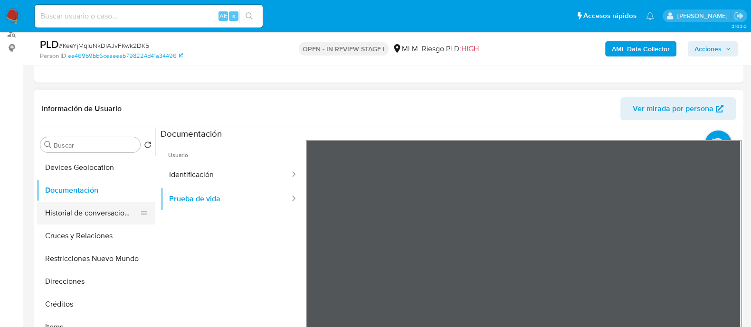
scroll to position [118, 0]
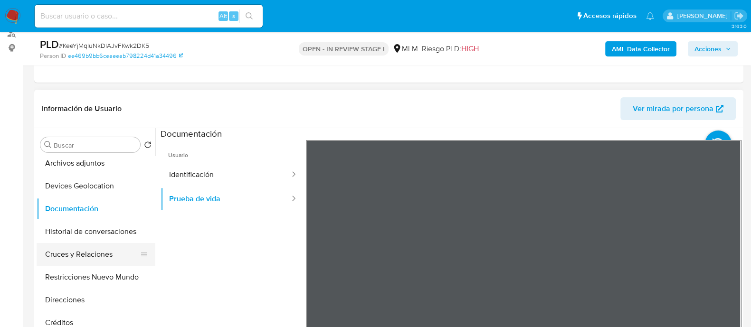
click at [105, 260] on button "Cruces y Relaciones" at bounding box center [92, 254] width 111 height 23
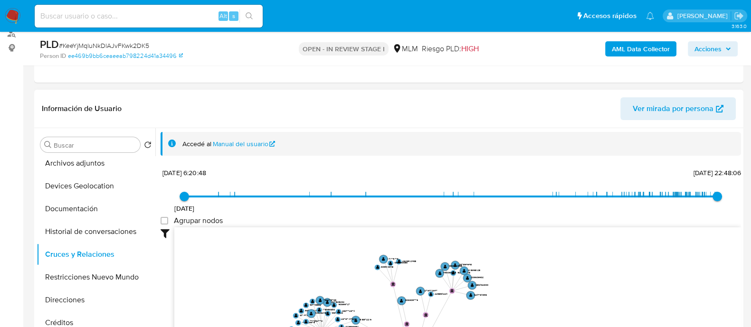
drag, startPoint x: 501, startPoint y: 239, endPoint x: 409, endPoint y: 300, distance: 111.0
click at [409, 300] on icon "device-668f477a2c2c91207d283cec  device-674cac42042b51f774eaaac8  user-206999…" at bounding box center [457, 297] width 567 height 138
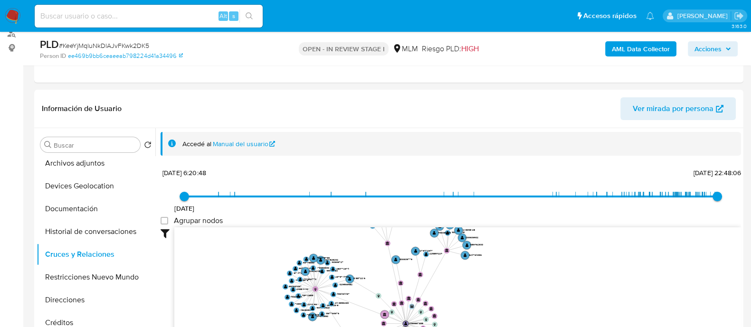
click at [69, 29] on nav "Pausado Ver notificaciones Alt s Accesos rápidos Presiona las siguientes teclas…" at bounding box center [375, 16] width 751 height 32
click at [74, 15] on input at bounding box center [149, 16] width 228 height 12
paste input "1967248852"
type input "1967248852"
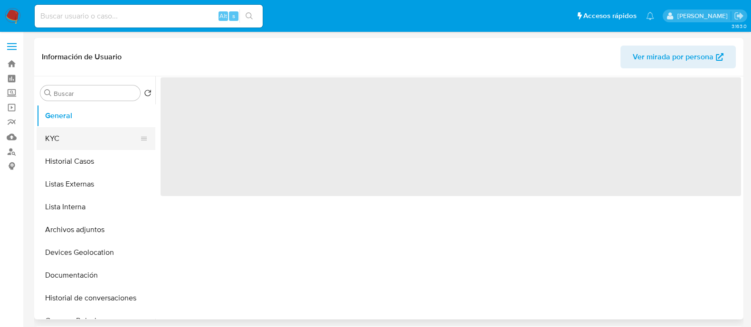
select select "10"
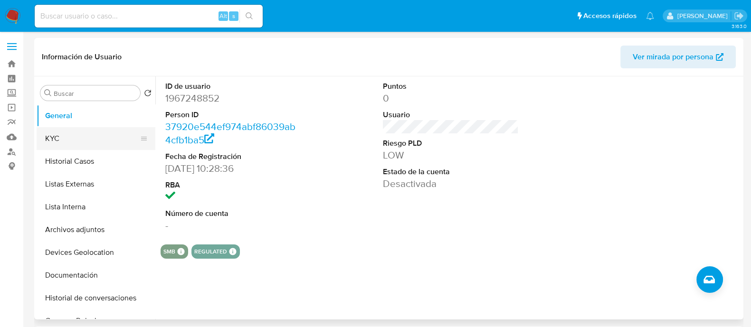
click at [76, 137] on button "KYC" at bounding box center [92, 138] width 111 height 23
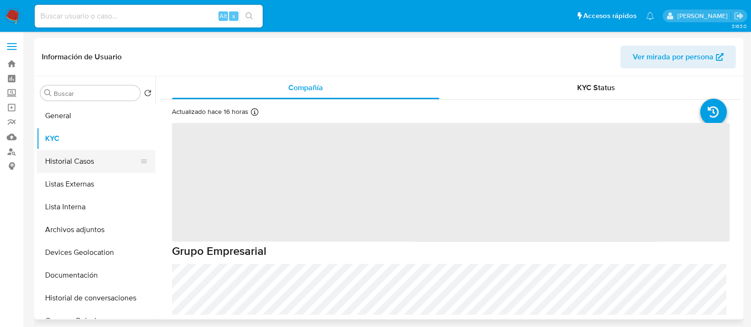
click at [78, 160] on button "Historial Casos" at bounding box center [92, 161] width 111 height 23
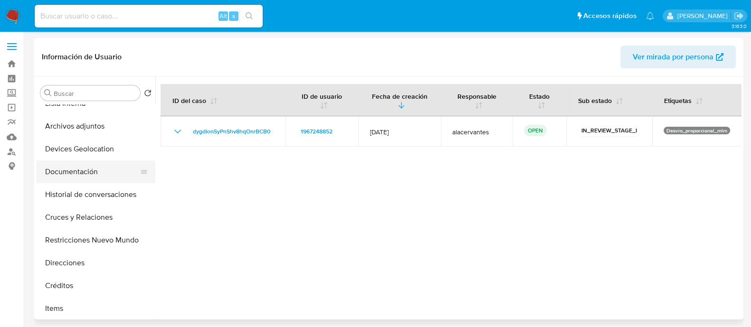
scroll to position [118, 0]
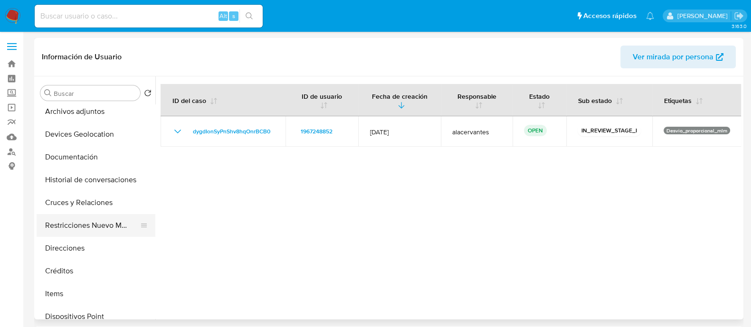
click at [104, 220] on button "Restricciones Nuevo Mundo" at bounding box center [92, 225] width 111 height 23
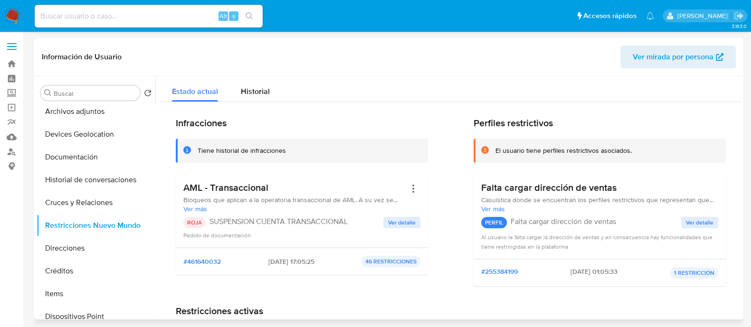
click at [397, 223] on span "Ver detalle" at bounding box center [402, 223] width 28 height 10
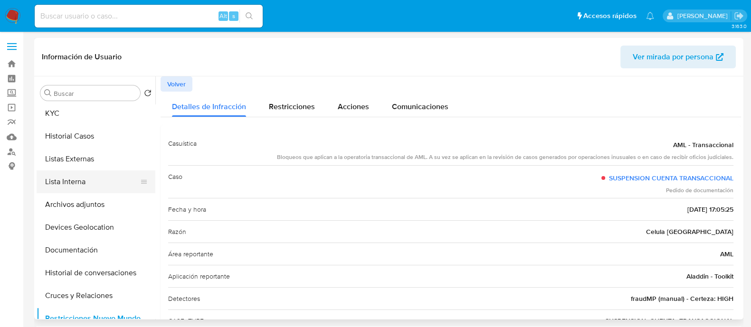
scroll to position [0, 0]
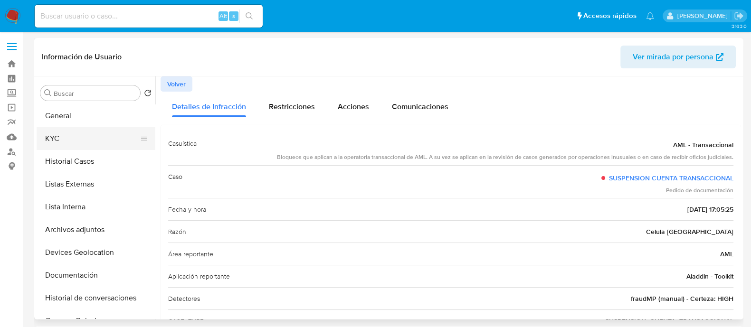
click at [88, 138] on button "KYC" at bounding box center [92, 138] width 111 height 23
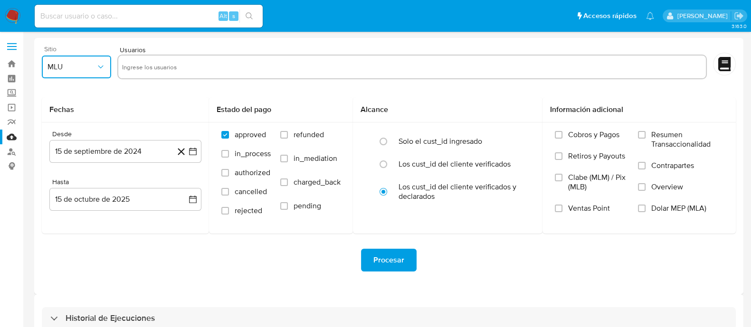
click at [77, 63] on span "MLU" at bounding box center [72, 67] width 48 height 10
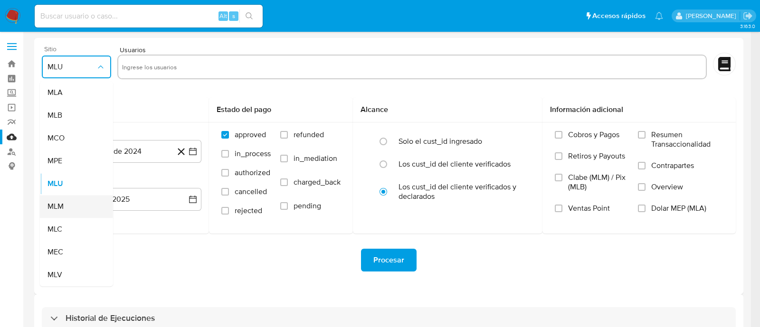
click at [57, 210] on span "MLM" at bounding box center [56, 207] width 16 height 10
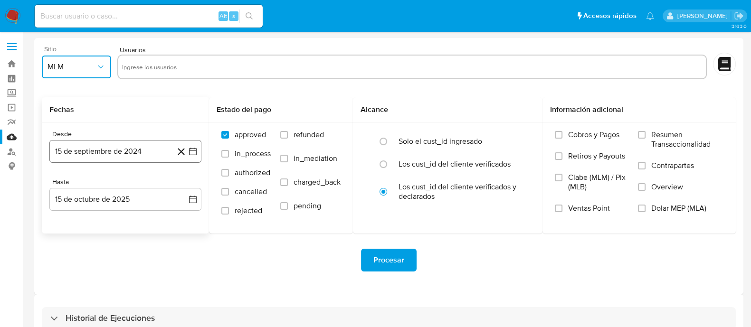
click at [199, 151] on button "15 de septiembre de 2024" at bounding box center [125, 151] width 152 height 23
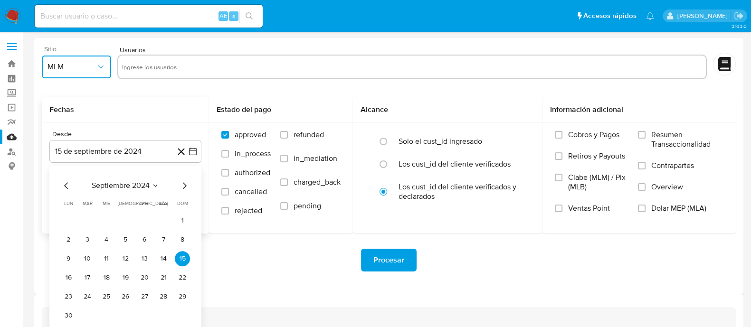
click at [186, 187] on icon "Mes siguiente" at bounding box center [184, 185] width 11 height 11
click at [183, 188] on icon "Mes siguiente" at bounding box center [184, 185] width 11 height 11
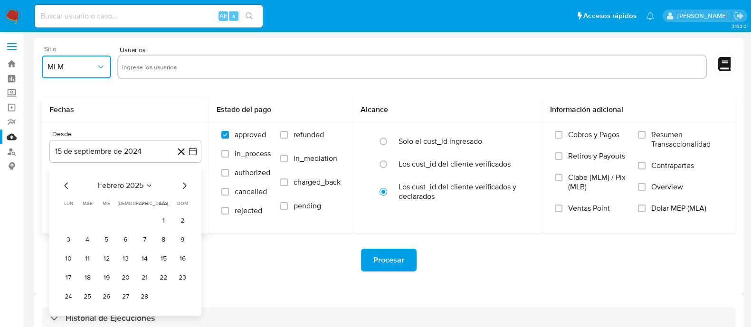
click at [184, 188] on icon "Mes siguiente" at bounding box center [184, 185] width 11 height 11
click at [184, 188] on icon "Mes siguiente" at bounding box center [185, 185] width 4 height 7
click at [68, 186] on icon "Mes anterior" at bounding box center [66, 185] width 11 height 11
click at [163, 218] on button "1" at bounding box center [163, 220] width 15 height 15
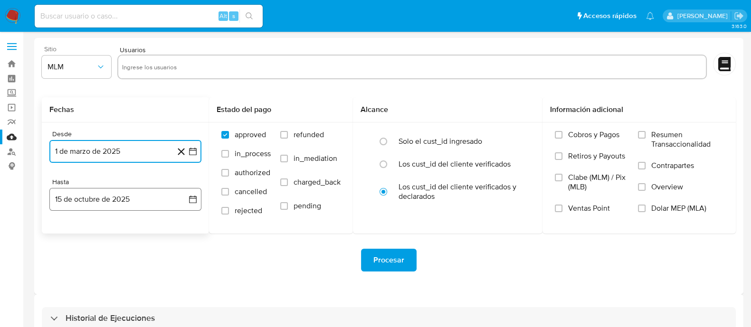
click at [200, 199] on button "15 de octubre de 2025" at bounding box center [125, 199] width 152 height 23
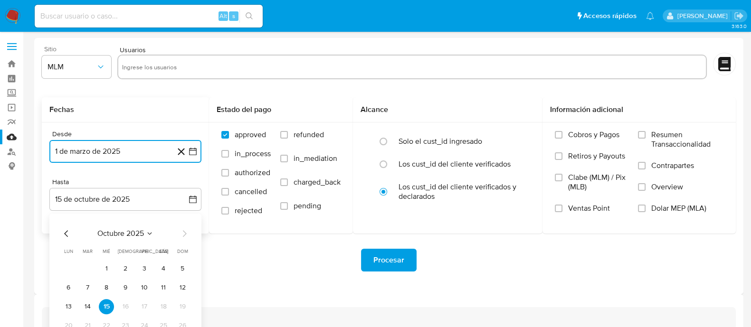
click at [71, 236] on icon "Mes anterior" at bounding box center [66, 233] width 11 height 11
click at [69, 236] on icon "Mes anterior" at bounding box center [66, 233] width 11 height 11
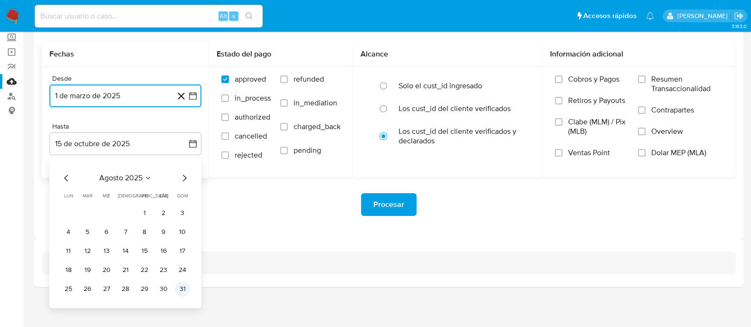
click at [181, 290] on button "31" at bounding box center [182, 289] width 15 height 15
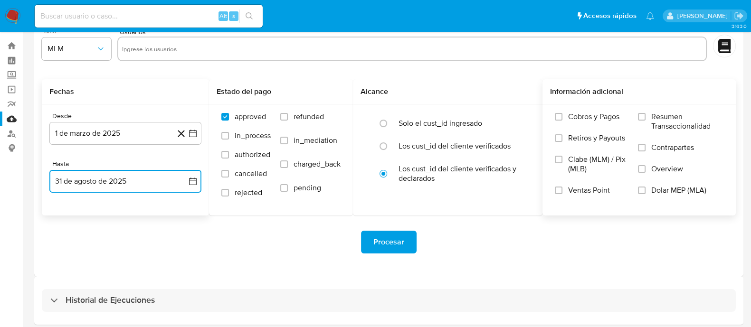
scroll to position [0, 0]
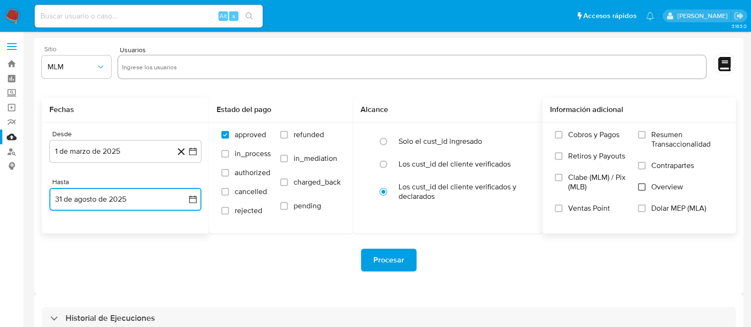
click at [642, 185] on input "Overview" at bounding box center [642, 187] width 8 height 8
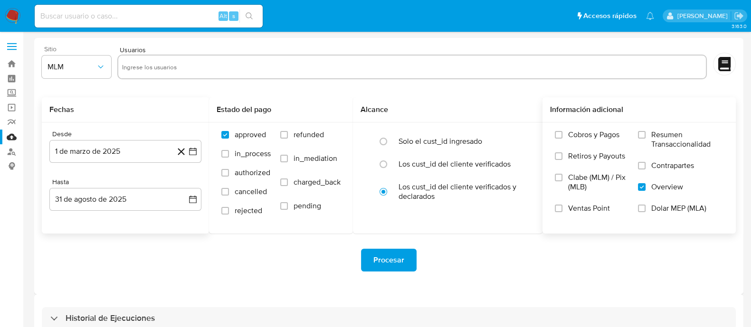
click at [261, 66] on input "text" at bounding box center [412, 66] width 581 height 15
paste input "296536268"
type input "296536268"
paste input "1532117920"
type input "1532117920"
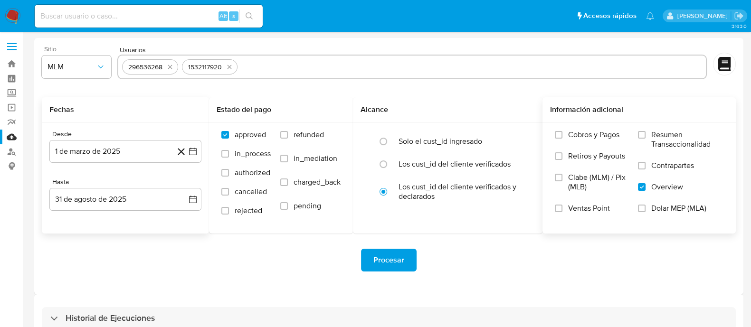
paste input "1415572027"
type input "1415572027"
paste input "669350801"
type input "669350801"
paste input "38161735"
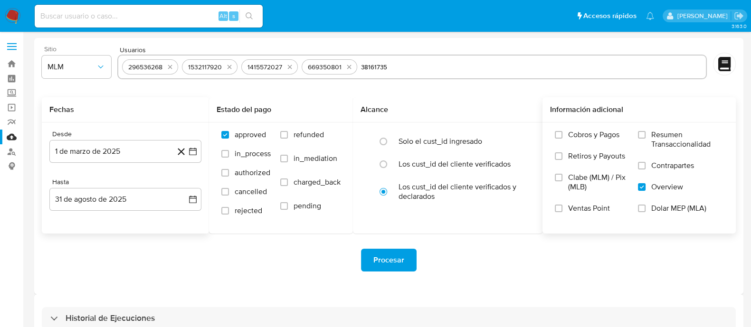
type input "38161735"
paste input "154207749"
type input "154207749"
paste input "113768608"
type input "113768608"
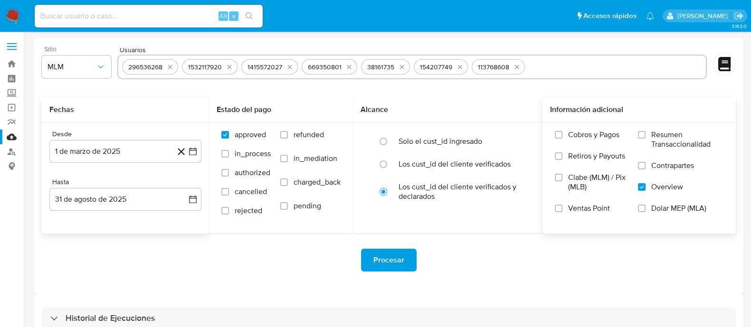
paste input "2271385158"
type input "2271385158"
paste input "1967248852"
type input "1967248852"
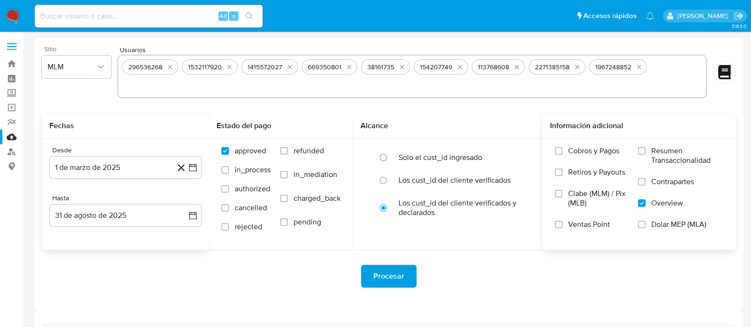
click at [297, 250] on div "Procesar" at bounding box center [389, 276] width 694 height 53
click at [395, 269] on span "Procesar" at bounding box center [388, 276] width 31 height 21
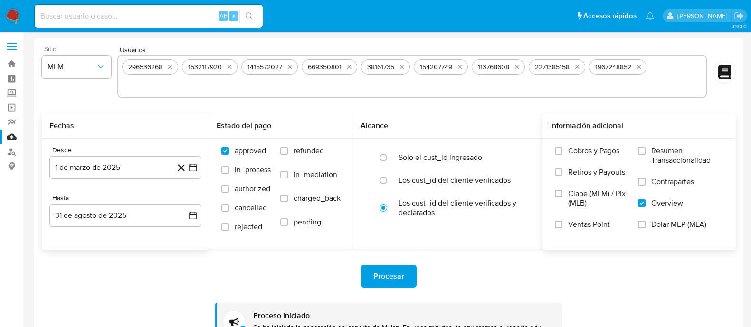
click at [11, 18] on img at bounding box center [13, 16] width 16 height 16
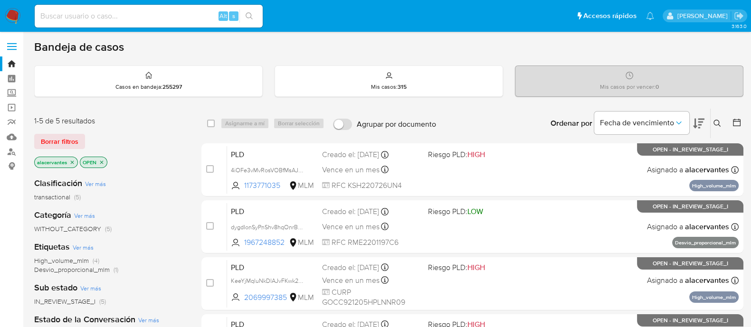
click at [129, 13] on input at bounding box center [149, 16] width 228 height 12
click at [74, 163] on icon "close-filter" at bounding box center [72, 163] width 6 height 6
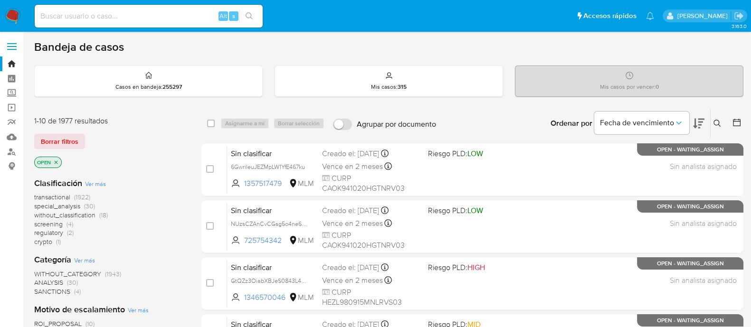
drag, startPoint x: 717, startPoint y: 122, endPoint x: 698, endPoint y: 129, distance: 20.1
click at [717, 124] on icon at bounding box center [718, 124] width 8 height 8
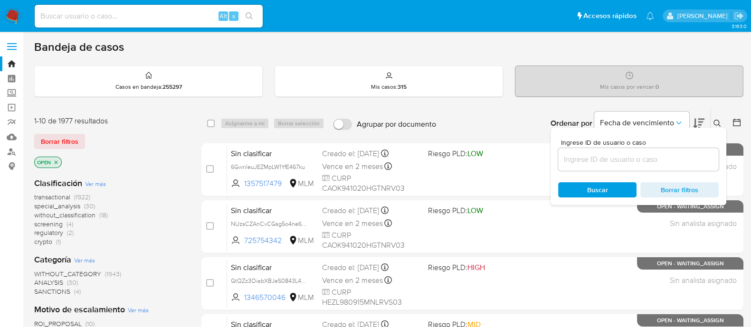
click at [640, 154] on input at bounding box center [638, 159] width 161 height 12
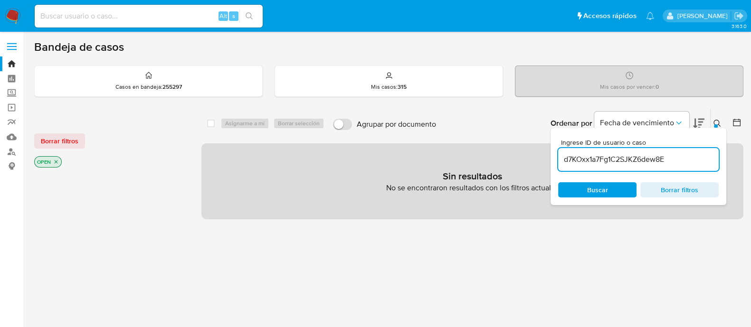
click at [682, 156] on input "d7KOxx1a7Fg1C2SJKZ6dew8E" at bounding box center [638, 159] width 161 height 12
type input "d7KOxx1a7Fg1C2SJKZ6dew8E"
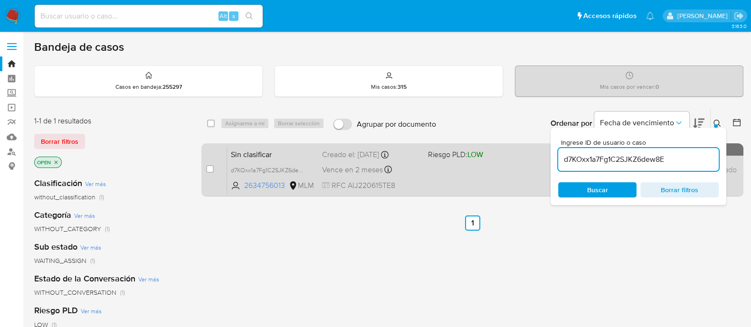
click at [442, 190] on div "Sin clasificar d7KOxx1a7Fg1C2SJKZ6dew8E 2634756013 MLM Riesgo PLD: LOW Creado e…" at bounding box center [483, 170] width 512 height 48
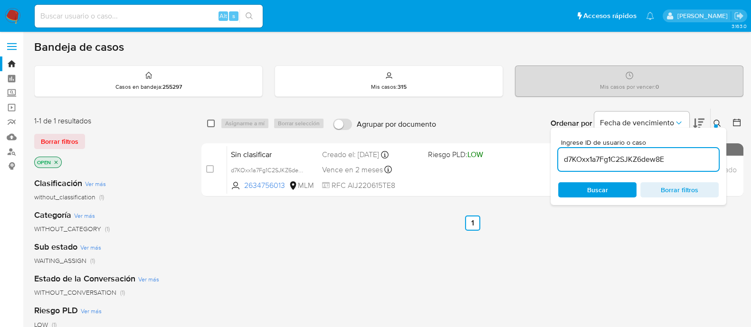
click at [213, 120] on input "checkbox" at bounding box center [211, 124] width 8 height 8
checkbox input "true"
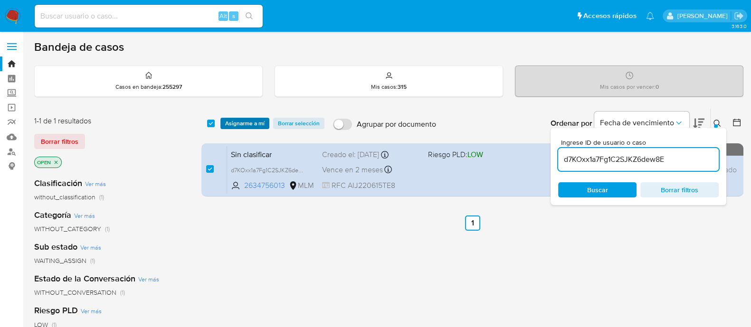
click at [244, 120] on span "Asignarme a mí" at bounding box center [244, 124] width 39 height 10
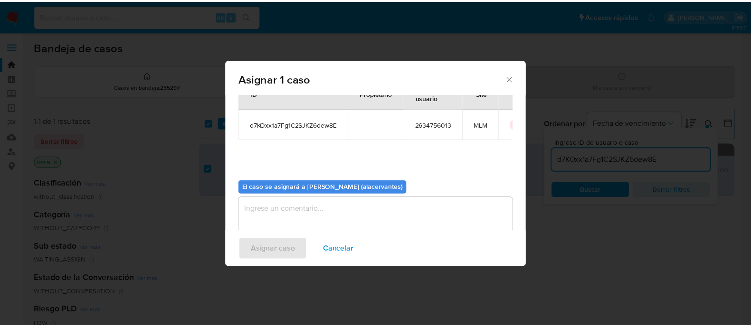
scroll to position [49, 0]
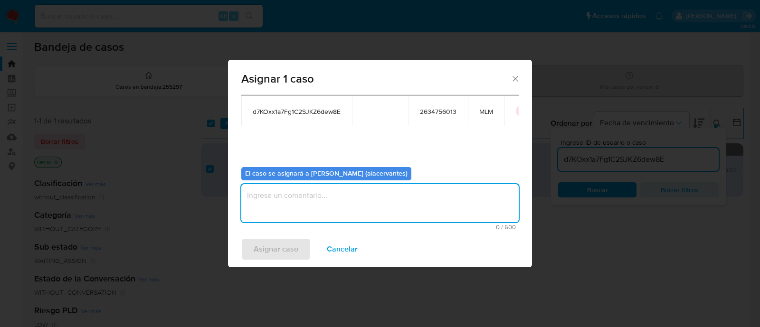
click at [339, 201] on textarea "assign-modal" at bounding box center [380, 203] width 278 height 38
type textarea "AC"
click at [280, 249] on span "Asignar caso" at bounding box center [276, 249] width 45 height 21
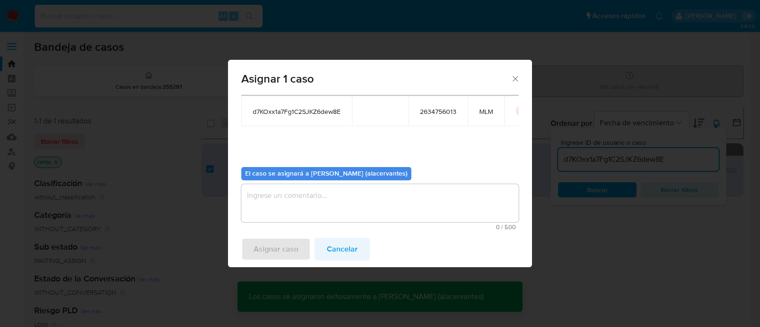
checkbox input "false"
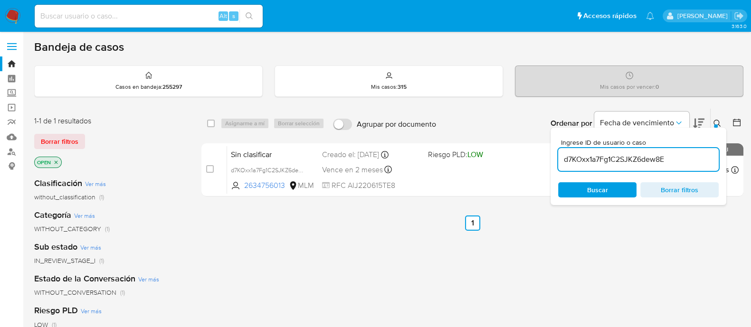
click at [193, 15] on input at bounding box center [149, 16] width 228 height 12
paste input "2450529742"
type input "2450529742"
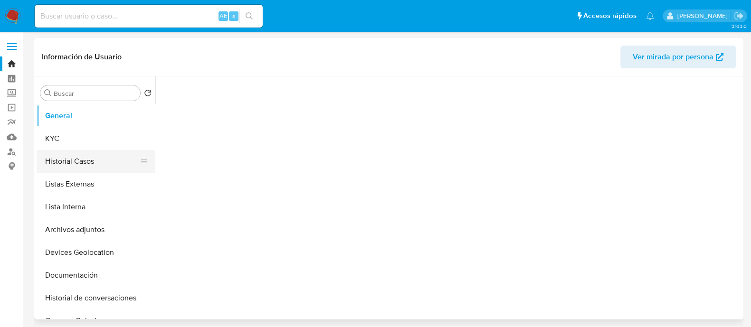
select select "10"
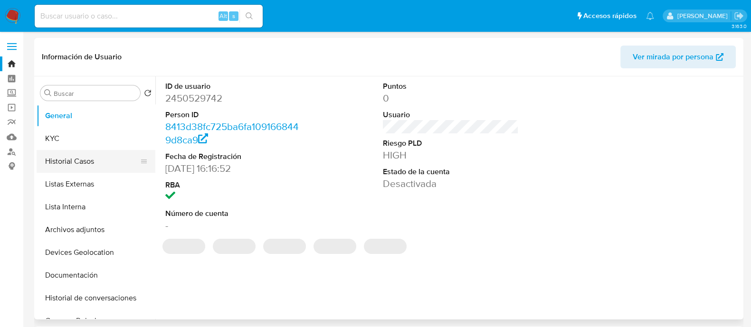
click at [79, 163] on button "Historial Casos" at bounding box center [92, 161] width 111 height 23
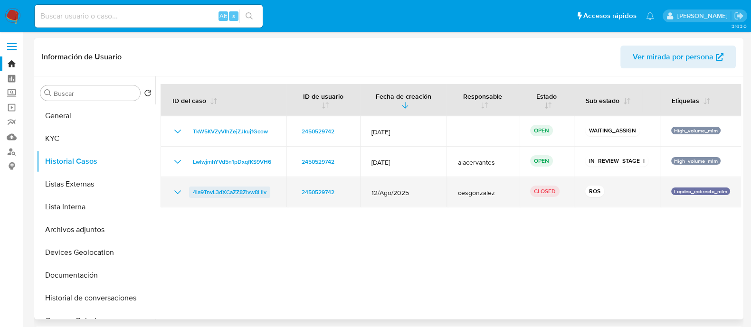
drag, startPoint x: 273, startPoint y: 196, endPoint x: 204, endPoint y: 193, distance: 68.9
click at [214, 198] on div "4ia9TnvL3dXCaZZ8Zivw8Hiv" at bounding box center [223, 192] width 103 height 11
click at [192, 182] on td "4ia9TnvL3dXCaZZ8Zivw8Hiv" at bounding box center [224, 192] width 126 height 30
drag, startPoint x: 189, startPoint y: 191, endPoint x: 266, endPoint y: 187, distance: 77.5
click at [266, 187] on div "4ia9TnvL3dXCaZZ8Zivw8Hiv" at bounding box center [223, 192] width 103 height 11
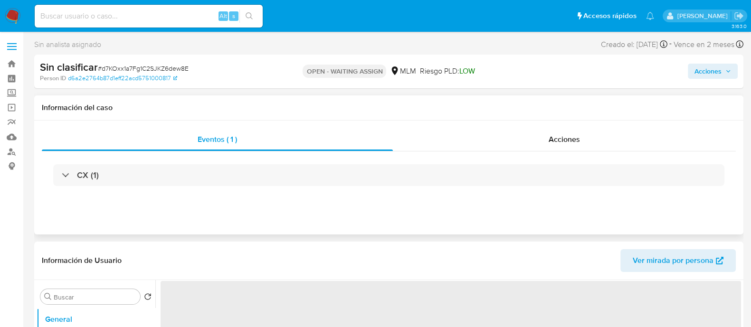
select select "10"
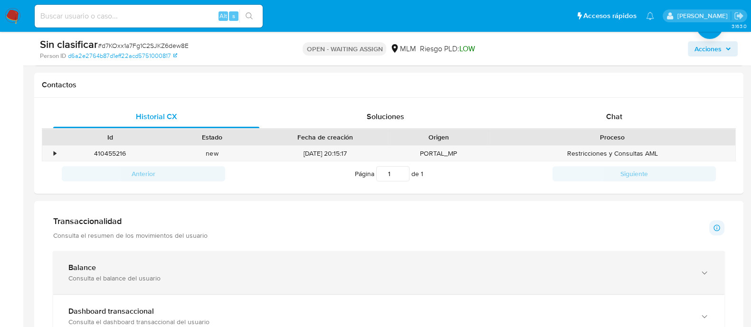
scroll to position [475, 0]
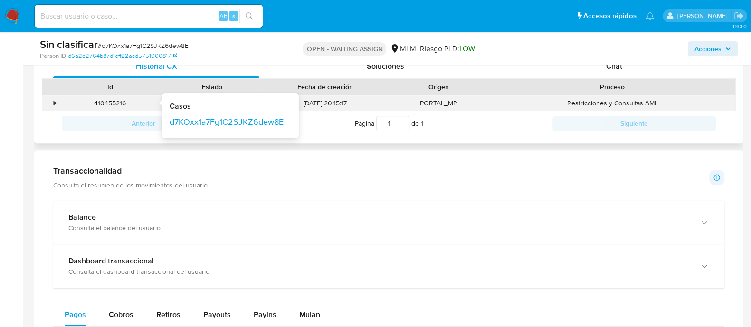
click at [54, 101] on div "•" at bounding box center [55, 103] width 2 height 9
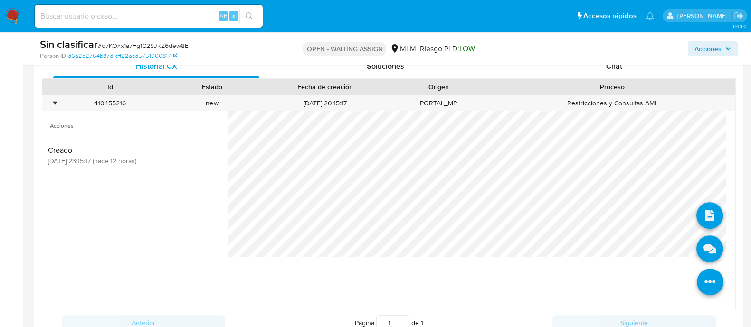
click at [703, 271] on icon at bounding box center [710, 282] width 27 height 27
click at [707, 205] on icon at bounding box center [710, 215] width 27 height 27
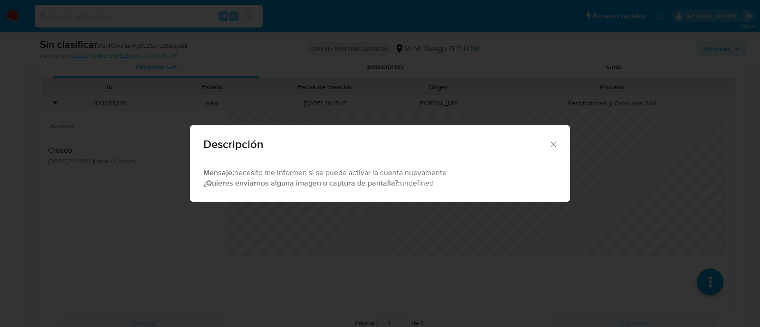
click at [550, 145] on icon "Cerrar" at bounding box center [554, 145] width 10 height 10
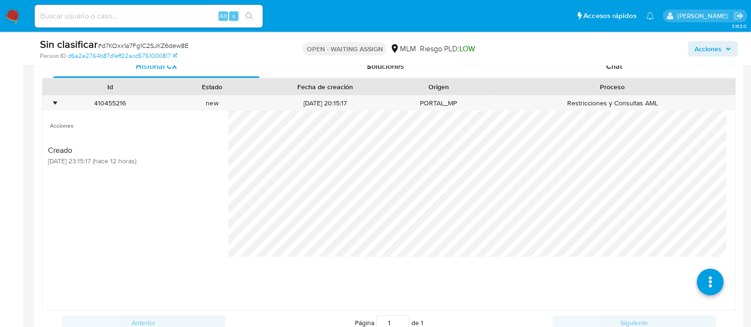
scroll to position [653, 0]
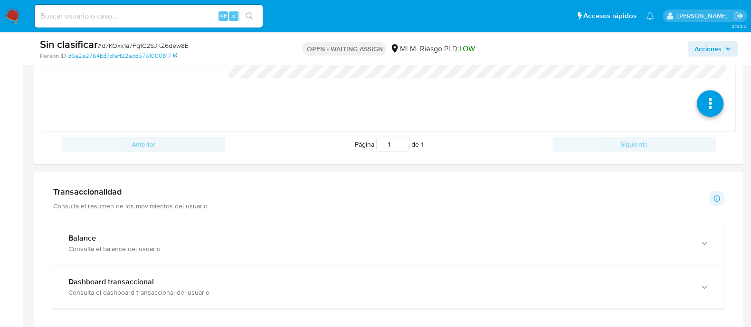
click at [302, 248] on div "Consulta el balance del usuario" at bounding box center [379, 249] width 622 height 9
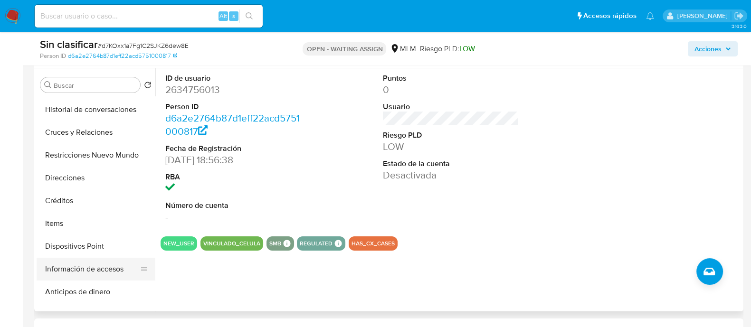
scroll to position [118, 0]
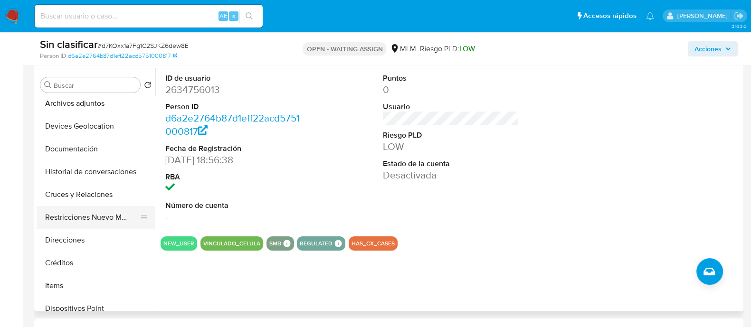
click at [97, 215] on button "Restricciones Nuevo Mundo" at bounding box center [92, 217] width 111 height 23
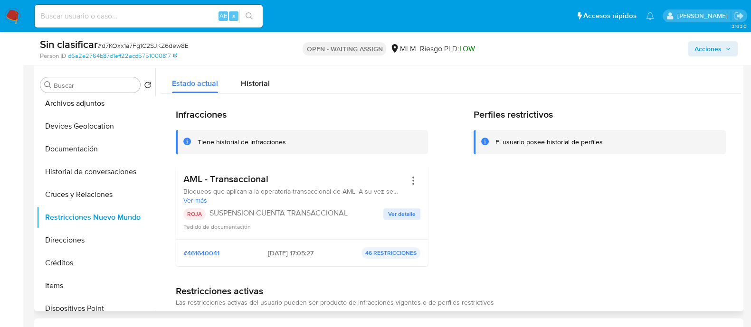
click at [399, 210] on span "Ver detalle" at bounding box center [402, 215] width 28 height 10
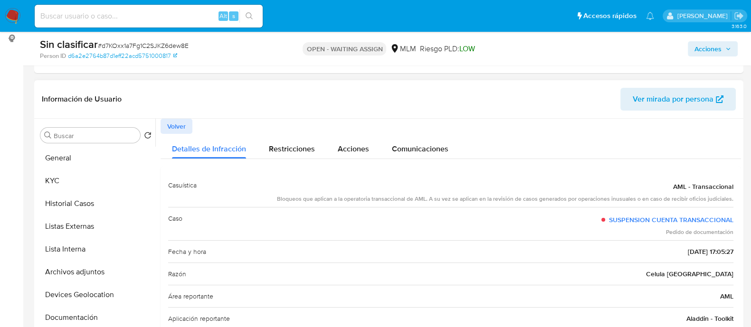
scroll to position [59, 0]
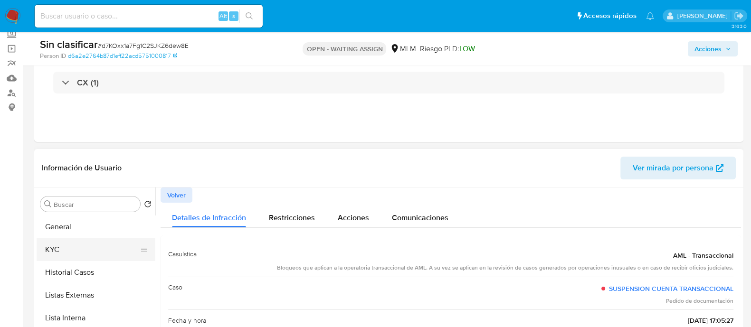
click at [96, 247] on button "KYC" at bounding box center [92, 250] width 111 height 23
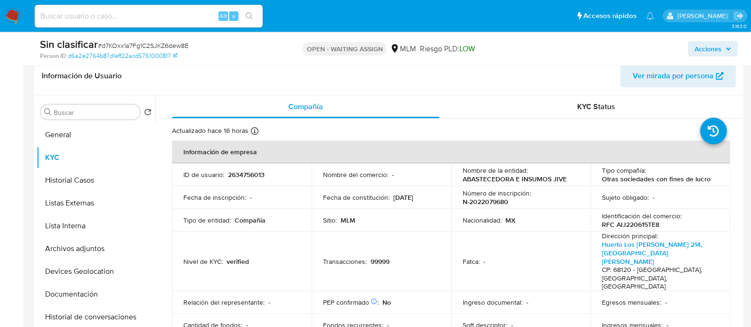
scroll to position [178, 0]
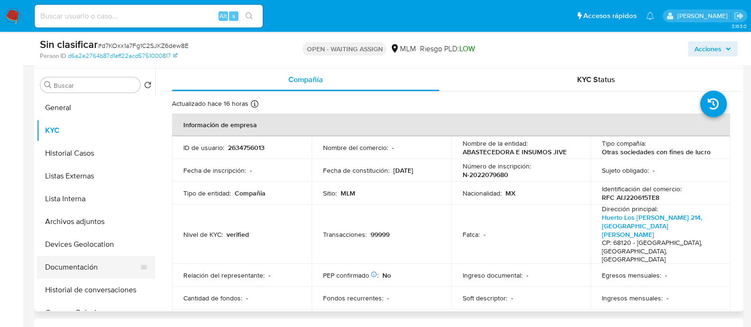
click at [99, 263] on button "Documentación" at bounding box center [92, 267] width 111 height 23
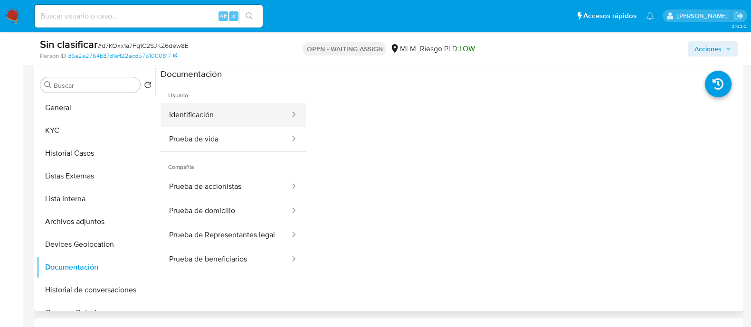
click at [259, 117] on button "Identificación" at bounding box center [226, 115] width 130 height 24
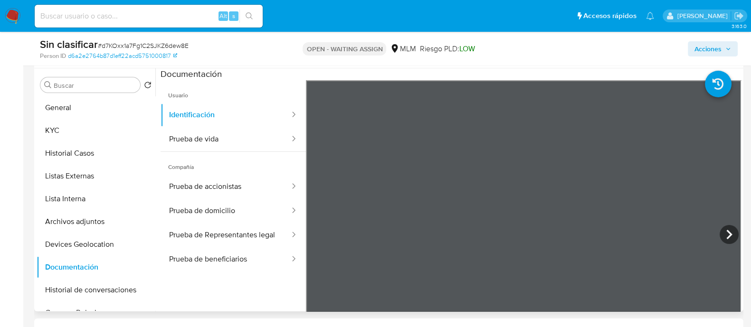
scroll to position [11, 0]
click at [234, 141] on button "Prueba de vida" at bounding box center [226, 139] width 130 height 24
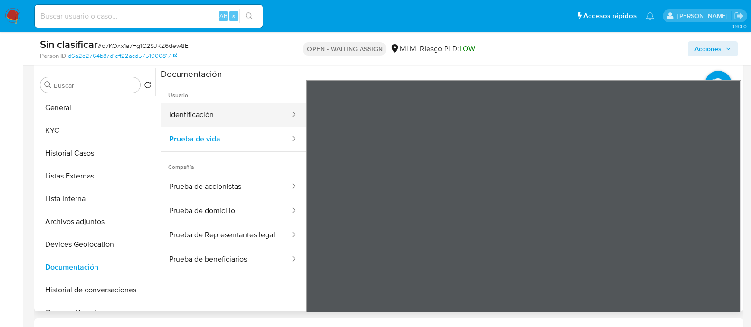
click at [228, 115] on button "Identificación" at bounding box center [226, 115] width 130 height 24
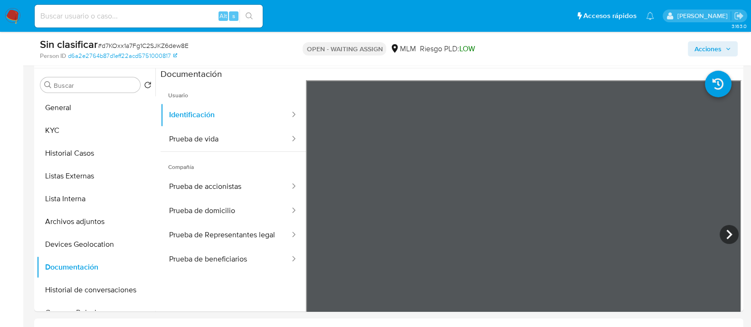
click at [189, 17] on input at bounding box center [149, 16] width 228 height 12
paste input "501126733"
type input "501126733"
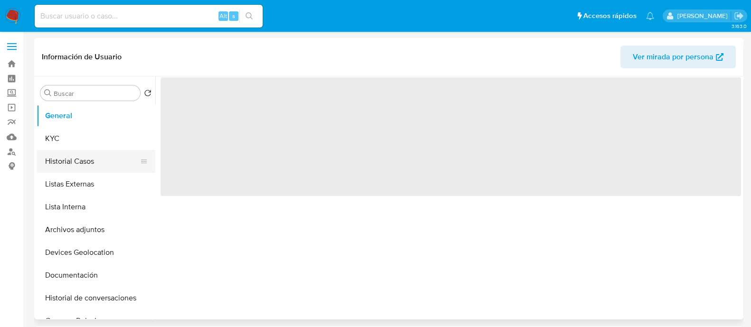
select select "10"
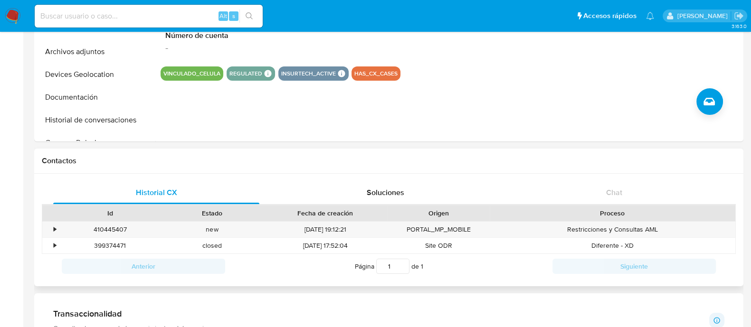
scroll to position [237, 0]
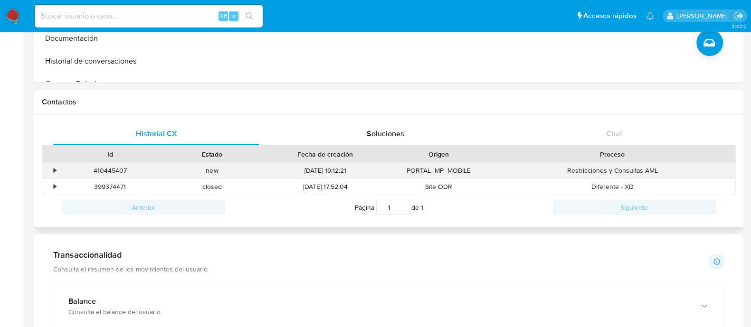
click at [56, 171] on div "• 410445407 Casos fn3Qjdm2v0X6dyBW9RJUkajY new 14/10/2025 19:12:21 PORTAL_MP_MO…" at bounding box center [388, 171] width 693 height 16
click at [54, 171] on div "•" at bounding box center [55, 170] width 2 height 9
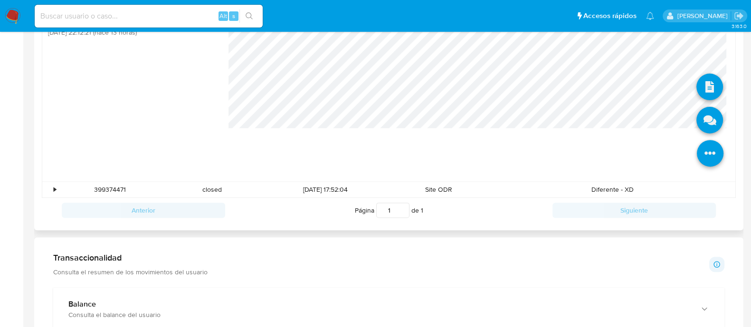
scroll to position [415, 0]
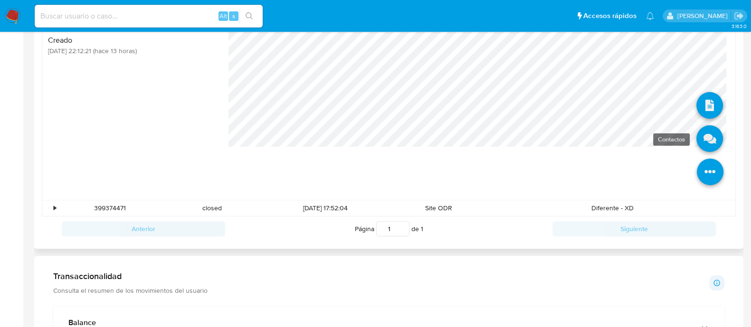
drag, startPoint x: 706, startPoint y: 164, endPoint x: 704, endPoint y: 146, distance: 18.2
click at [706, 164] on icon at bounding box center [710, 172] width 27 height 27
click at [704, 97] on icon at bounding box center [710, 105] width 27 height 27
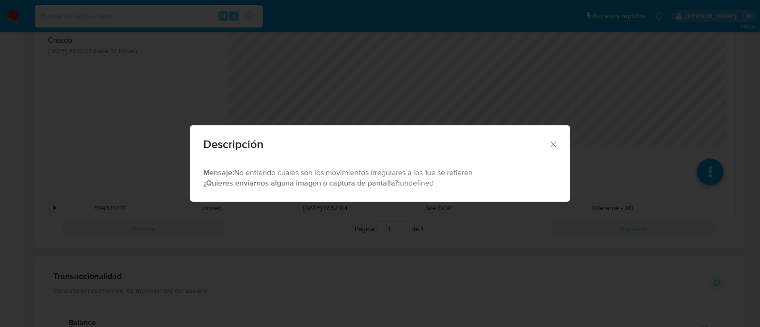
click at [552, 146] on icon "Cerrar" at bounding box center [553, 144] width 5 height 5
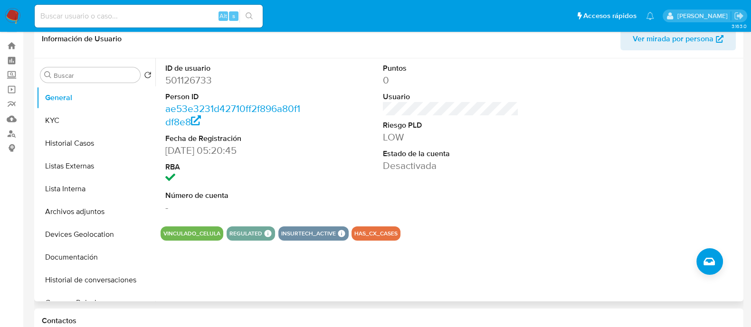
scroll to position [0, 0]
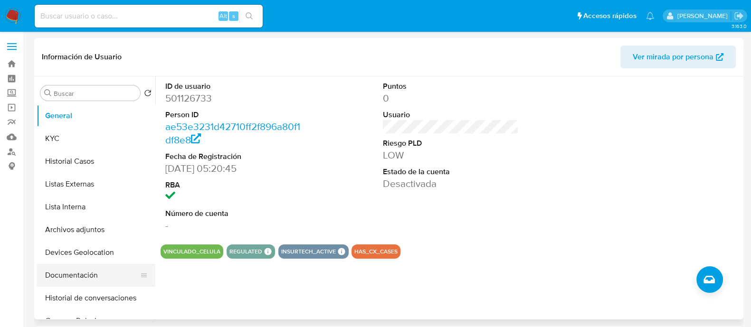
click at [100, 274] on button "Documentación" at bounding box center [92, 275] width 111 height 23
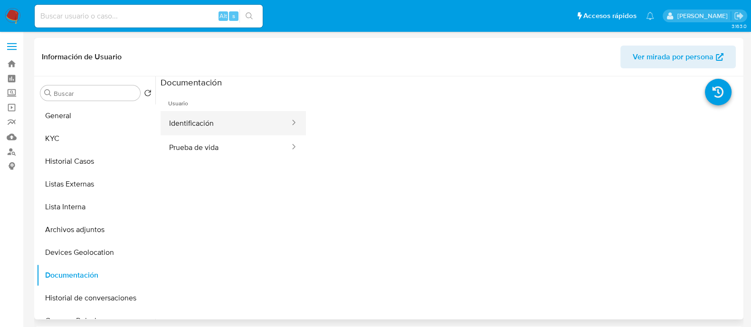
click at [245, 117] on button "Identificación" at bounding box center [226, 123] width 130 height 24
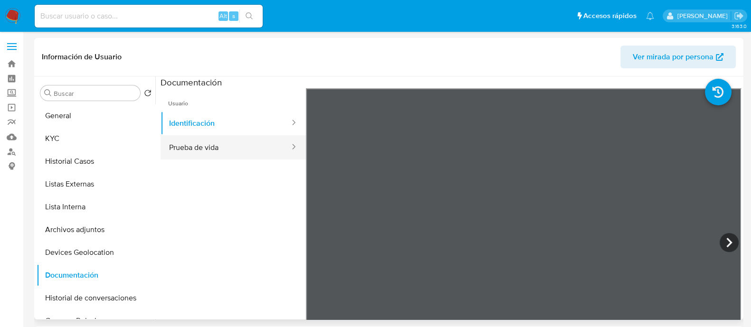
click at [245, 147] on button "Prueba de vida" at bounding box center [226, 147] width 130 height 24
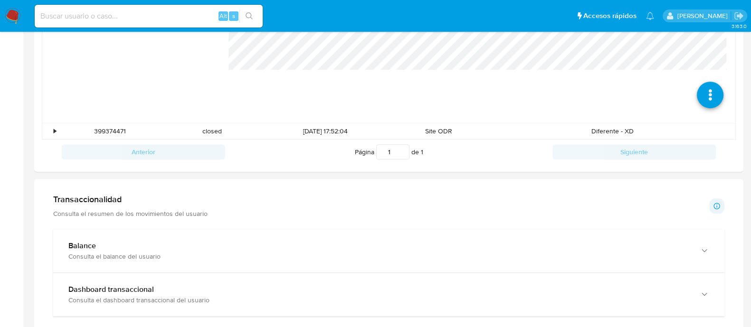
scroll to position [594, 0]
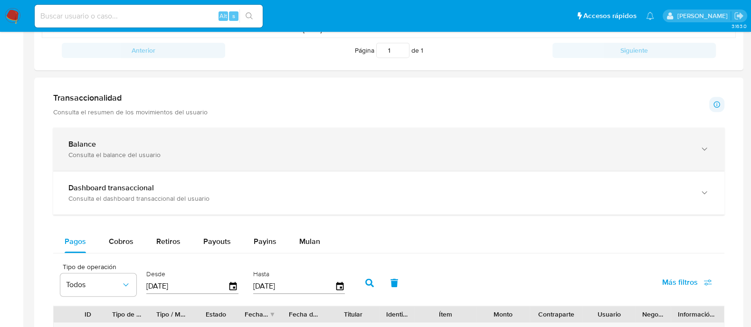
click at [200, 133] on div "Balance Consulta el balance del usuario" at bounding box center [388, 149] width 671 height 43
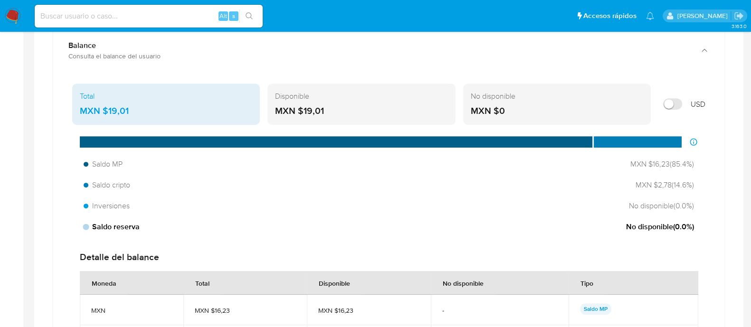
scroll to position [475, 0]
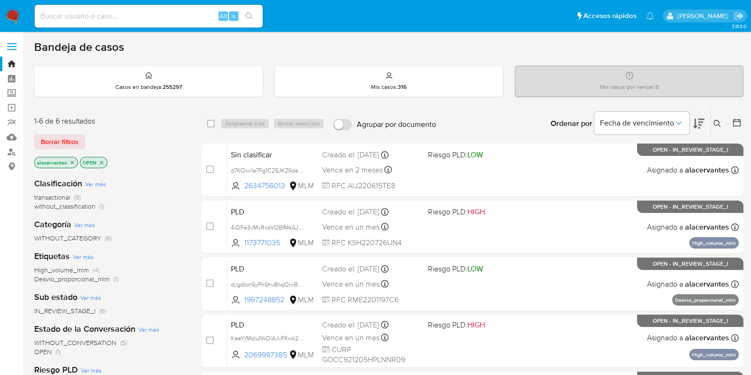
click at [168, 5] on div "Alt s" at bounding box center [149, 16] width 228 height 23
click at [167, 9] on div "Alt s" at bounding box center [149, 16] width 228 height 23
click at [171, 14] on input at bounding box center [149, 16] width 228 height 12
paste input "226060080"
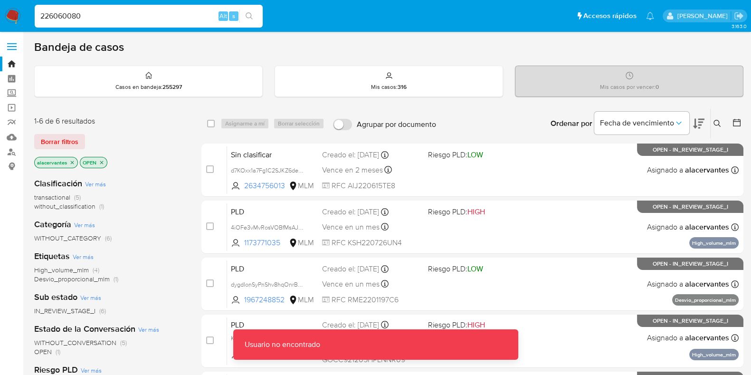
click at [171, 15] on input "226060080" at bounding box center [149, 16] width 228 height 12
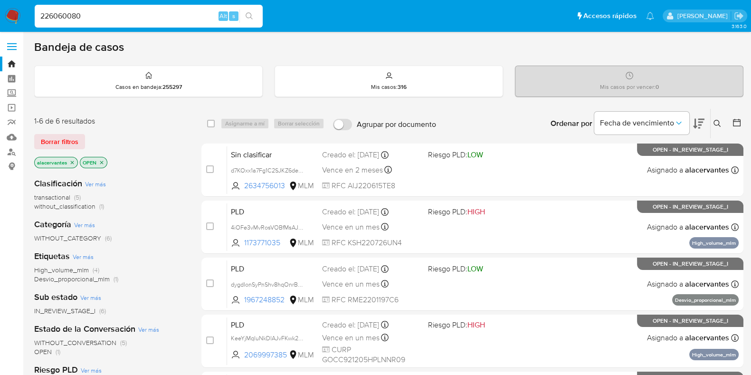
type input "226060080"
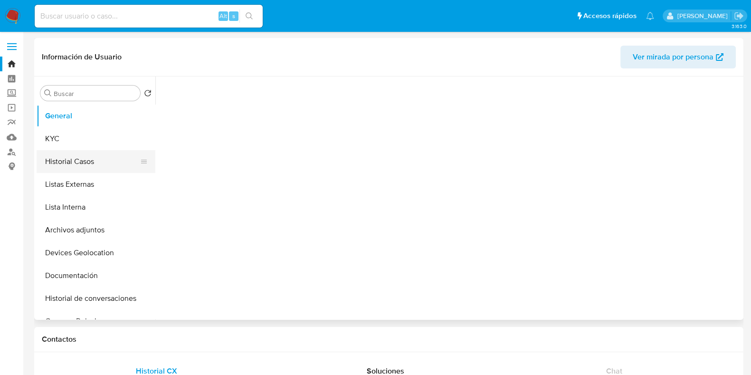
select select "10"
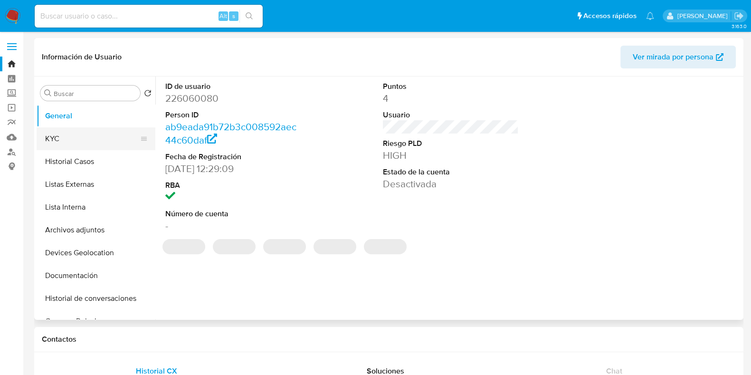
click at [107, 139] on button "KYC" at bounding box center [92, 138] width 111 height 23
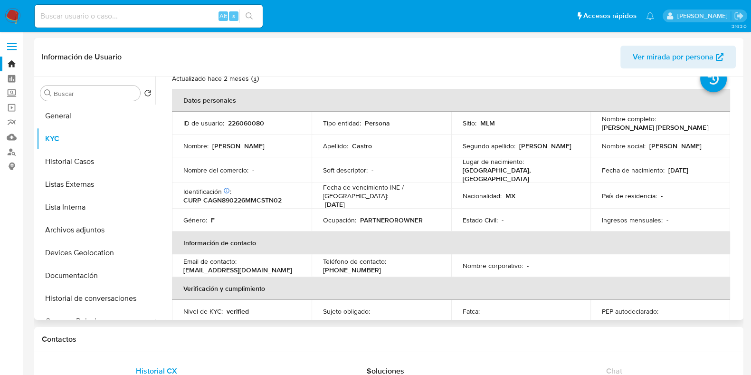
scroll to position [59, 0]
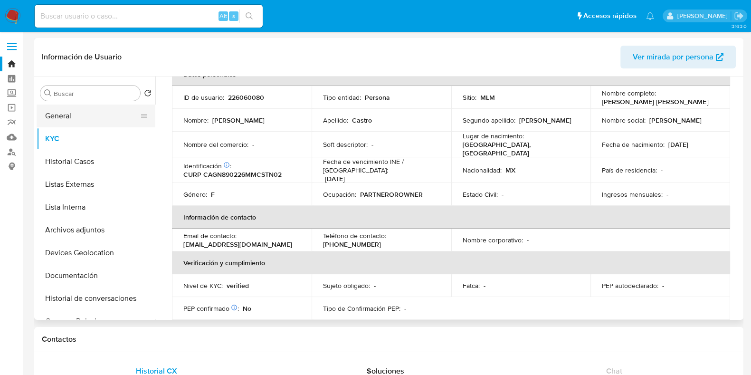
click at [84, 122] on button "General" at bounding box center [92, 116] width 111 height 23
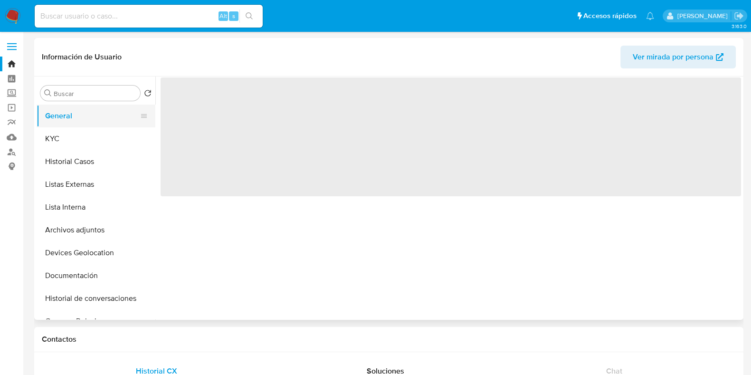
scroll to position [0, 0]
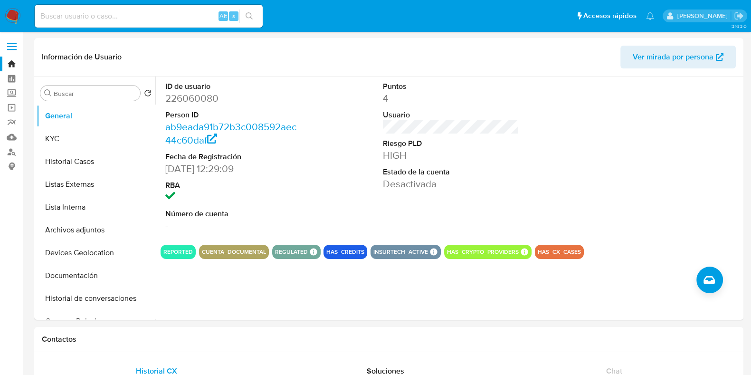
click at [101, 10] on input at bounding box center [149, 16] width 228 height 12
paste input "1042446103"
type input "1042446103"
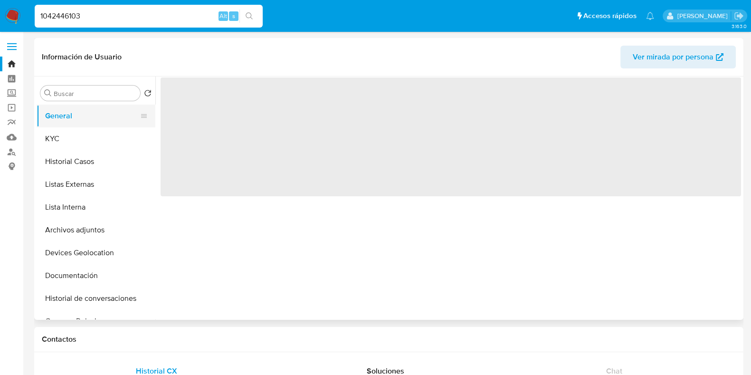
select select "10"
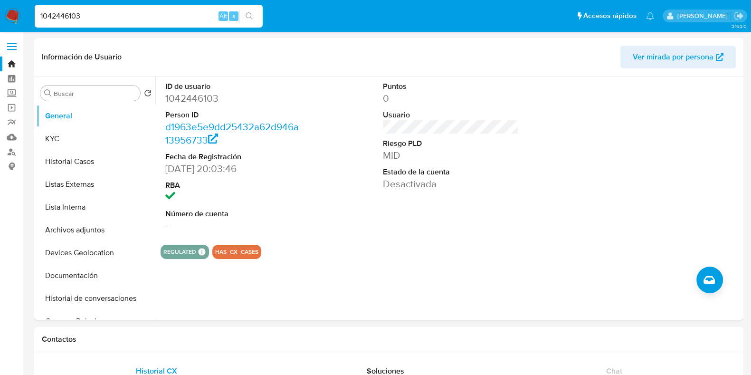
click at [145, 13] on input "1042446103" at bounding box center [149, 16] width 228 height 12
paste input "87056409"
type input "187056409"
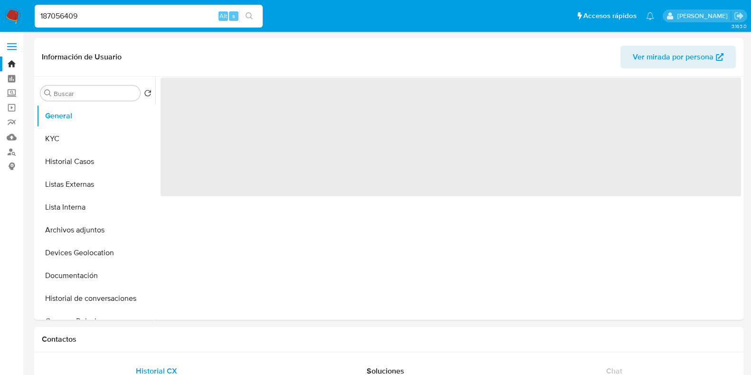
select select "10"
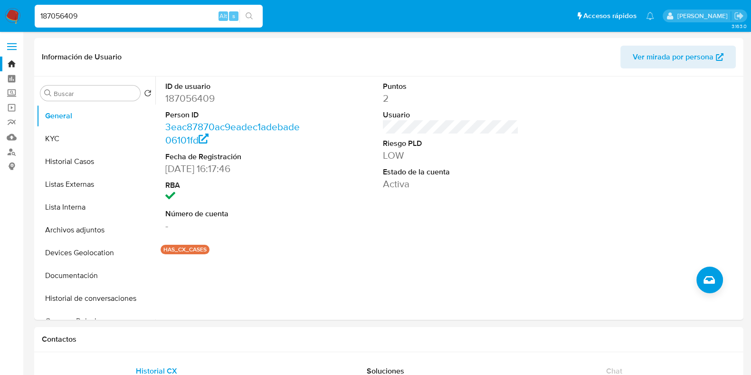
click at [124, 15] on input "187056409" at bounding box center [149, 16] width 228 height 12
paste input "2924431727"
type input "2924431727"
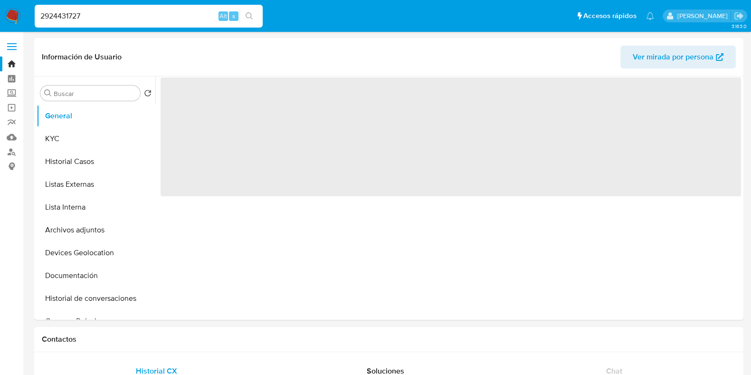
select select "10"
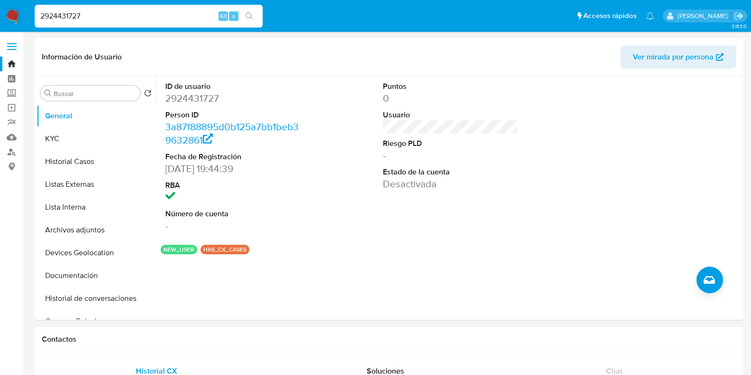
click at [130, 17] on input "2924431727" at bounding box center [149, 16] width 228 height 12
paste input "722043585"
type input "722043585"
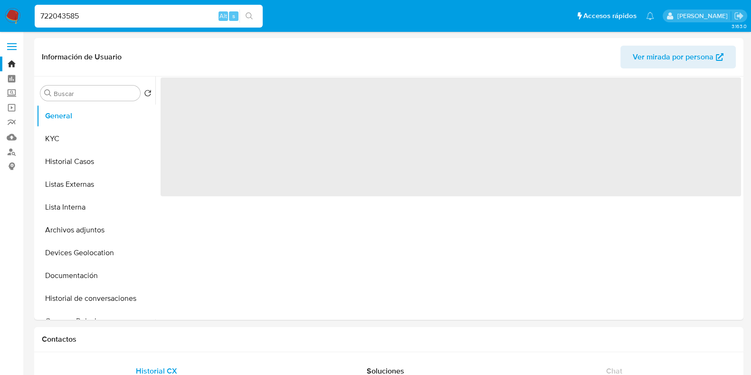
select select "10"
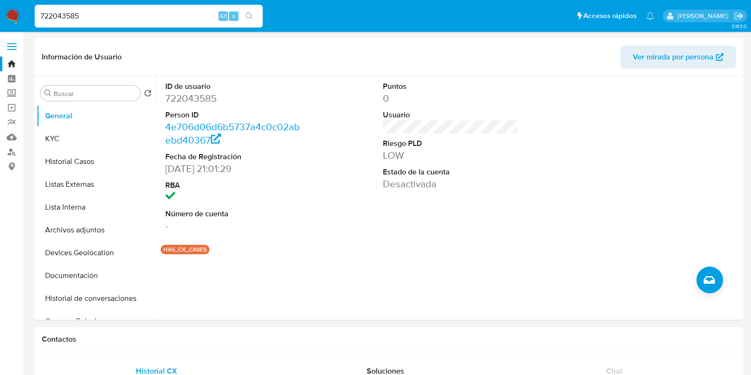
click at [119, 14] on input "722043585" at bounding box center [149, 16] width 228 height 12
paste input "2925945109"
type input "7"
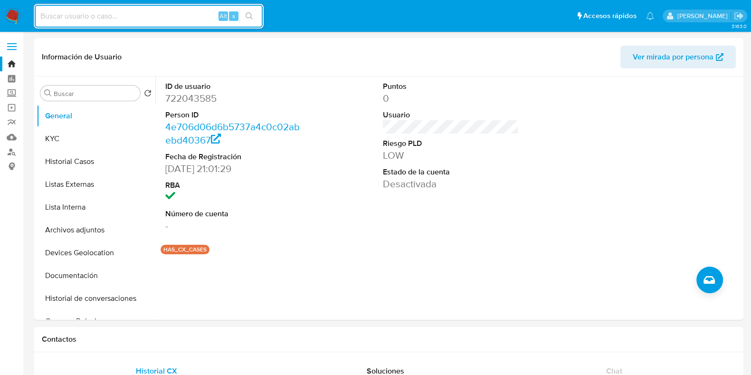
paste input "2925945109"
type input "2925945109"
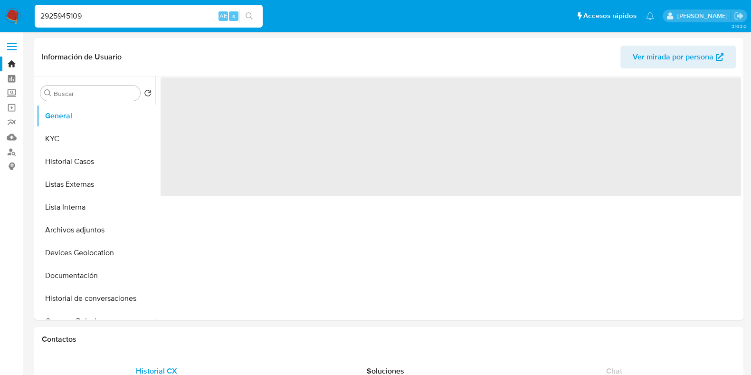
select select "10"
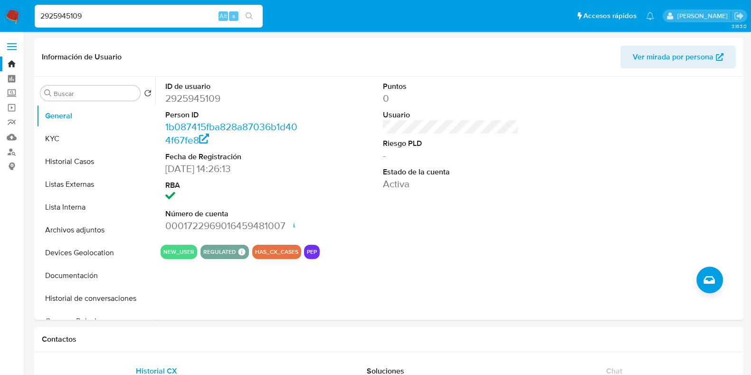
drag, startPoint x: 153, startPoint y: 25, endPoint x: 159, endPoint y: 14, distance: 12.8
click at [153, 24] on div "2925945109 Alt s" at bounding box center [149, 16] width 228 height 23
click at [159, 14] on input "2925945109" at bounding box center [149, 16] width 228 height 12
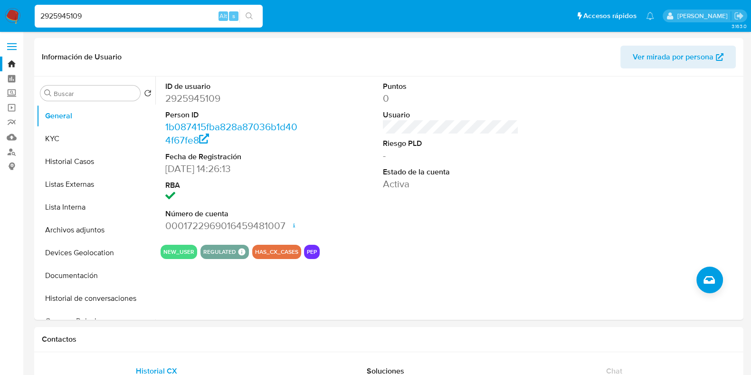
paste input "406620355"
type input "406620355"
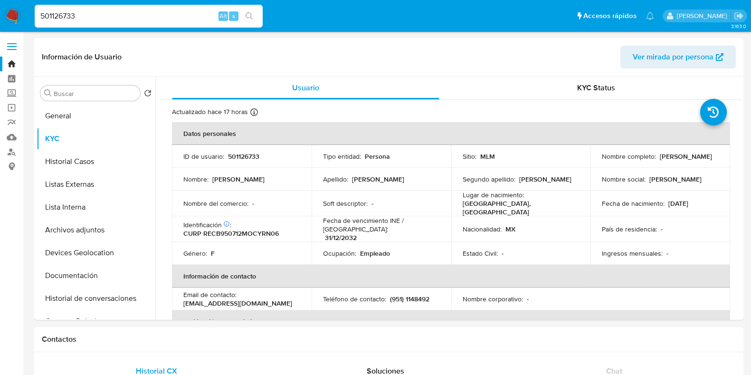
select select "10"
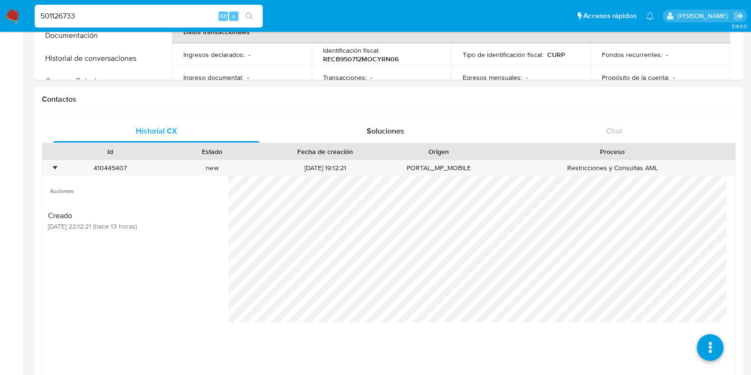
scroll to position [297, 0]
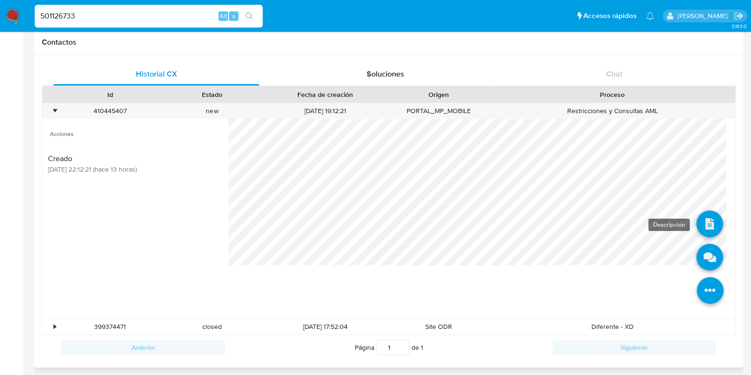
click at [709, 217] on icon at bounding box center [710, 224] width 27 height 27
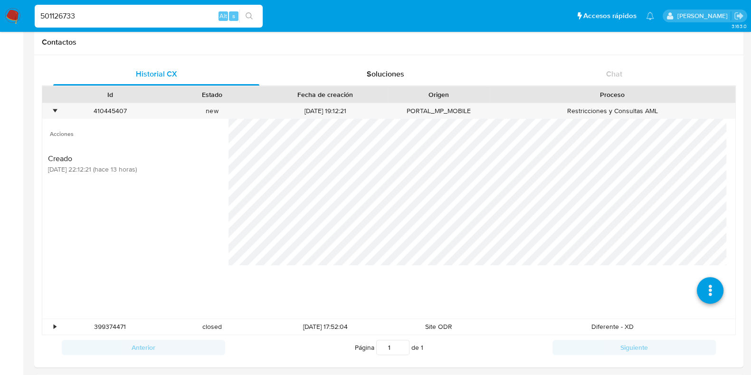
click at [116, 13] on input "501126733" at bounding box center [149, 16] width 228 height 12
paste input "2401585824"
type input "2401585824"
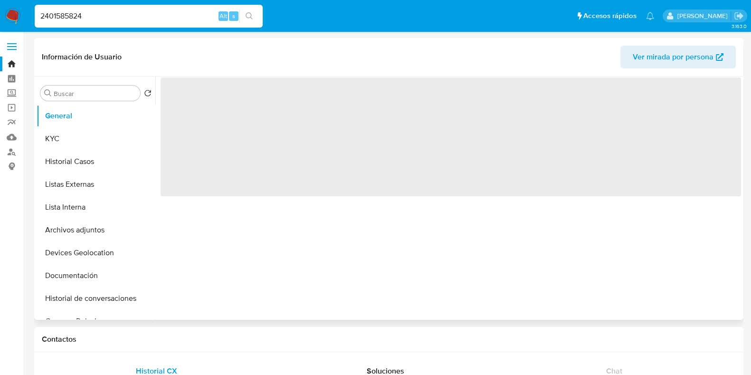
select select "10"
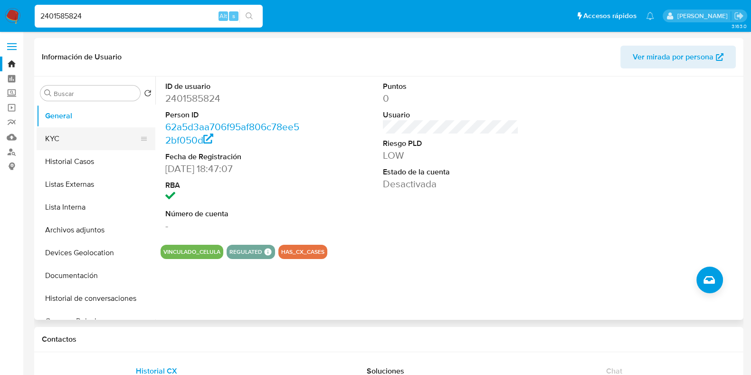
click at [64, 146] on button "KYC" at bounding box center [92, 138] width 111 height 23
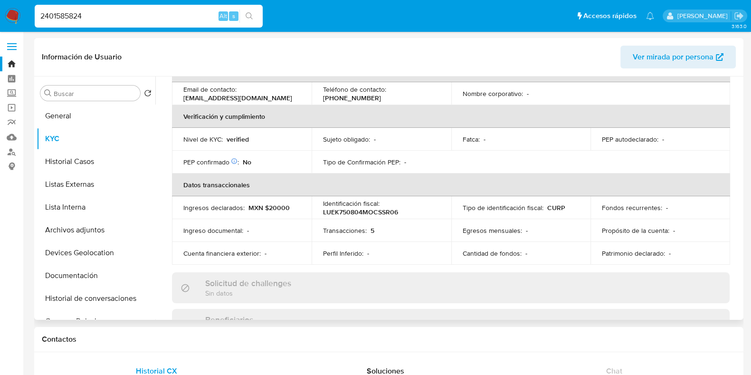
scroll to position [237, 0]
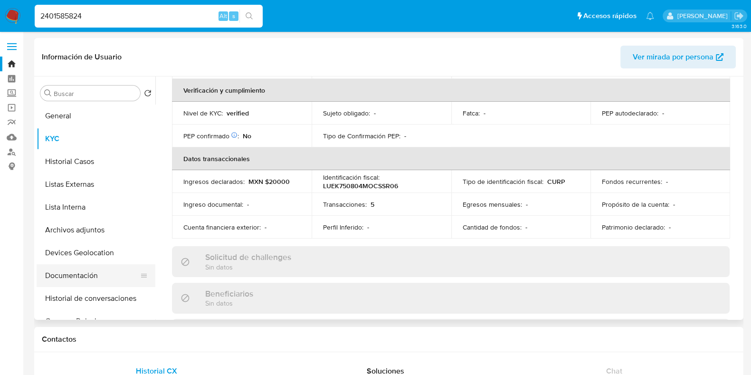
click at [90, 277] on button "Documentación" at bounding box center [92, 275] width 111 height 23
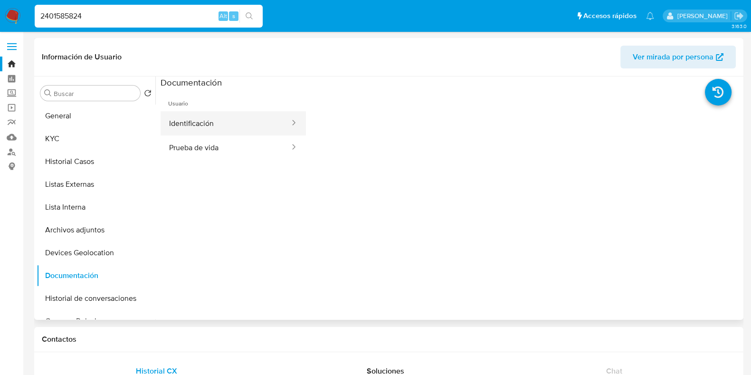
click at [249, 132] on button "Identificación" at bounding box center [226, 123] width 130 height 24
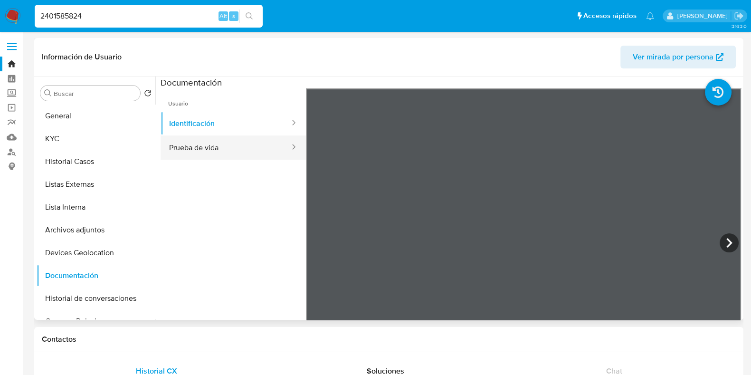
click at [235, 151] on button "Prueba de vida" at bounding box center [226, 147] width 130 height 24
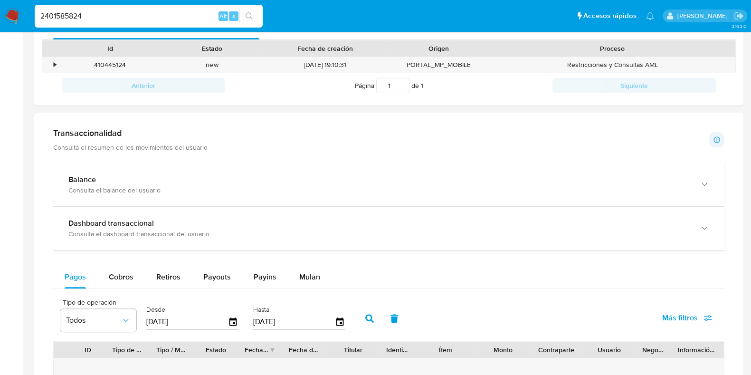
scroll to position [415, 0]
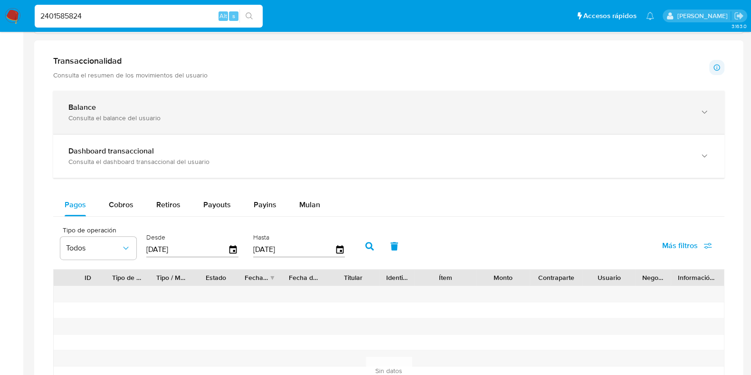
click at [178, 126] on div "Balance Consulta el balance del usuario" at bounding box center [388, 112] width 671 height 43
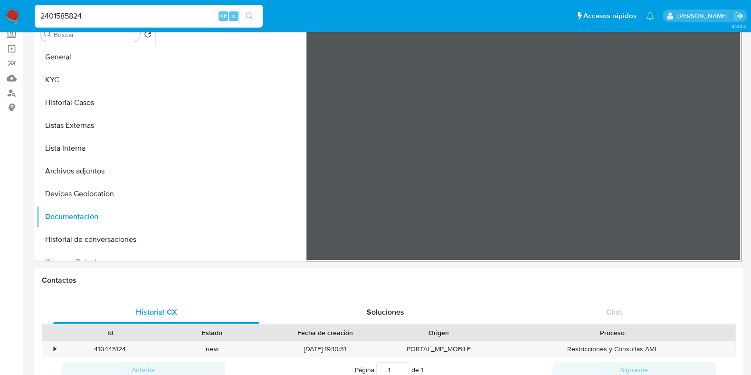
scroll to position [297, 0]
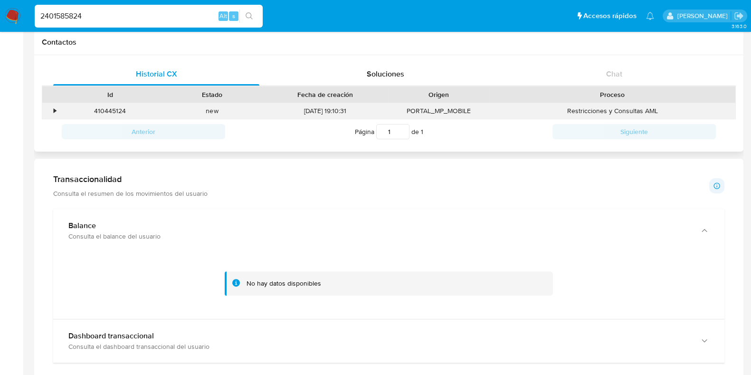
click at [59, 113] on div "410445124 Casos ApbWyF1DqrFrN56avnR7Cbl4" at bounding box center [110, 111] width 102 height 16
click at [55, 111] on div "•" at bounding box center [55, 110] width 2 height 9
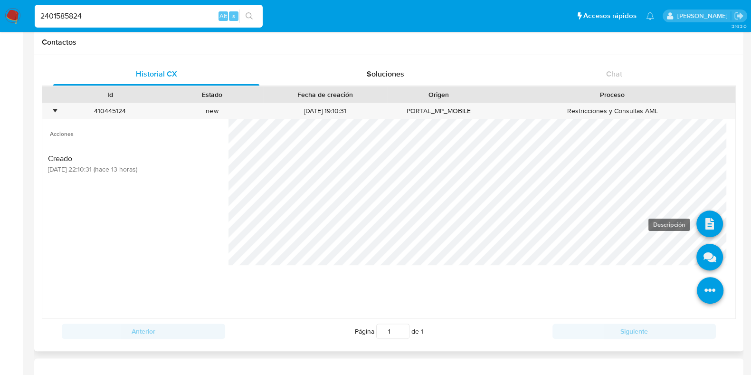
click at [699, 226] on icon at bounding box center [710, 224] width 27 height 27
click at [91, 16] on input "2401585824" at bounding box center [149, 16] width 228 height 12
paste input "309945427"
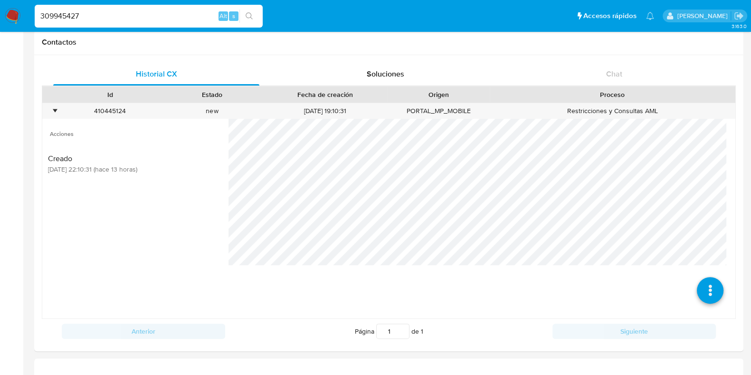
type input "309945427"
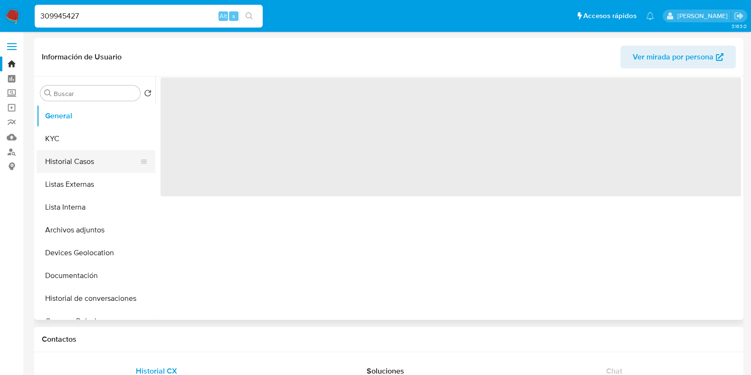
select select "10"
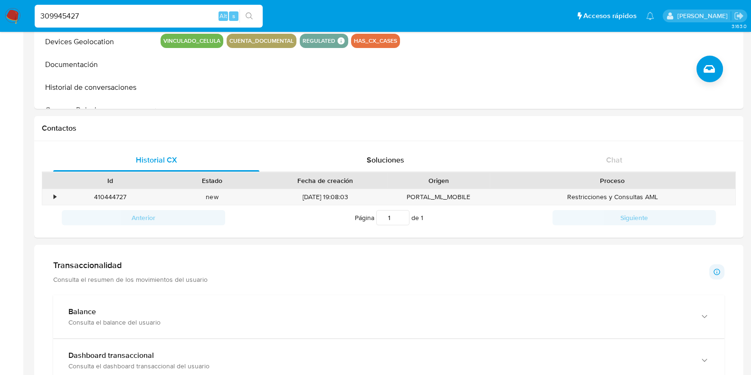
scroll to position [297, 0]
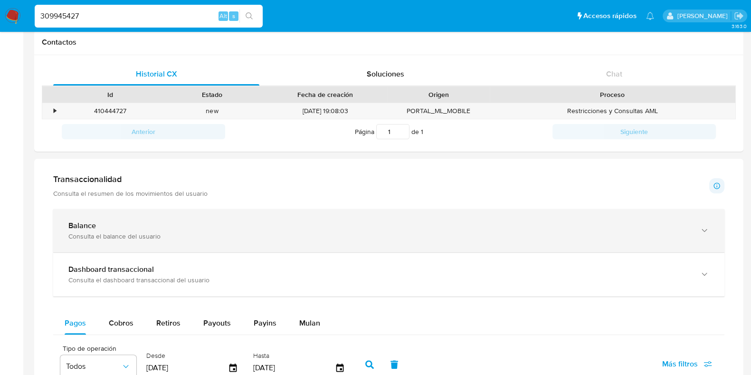
click at [266, 221] on div "Balance" at bounding box center [379, 226] width 622 height 10
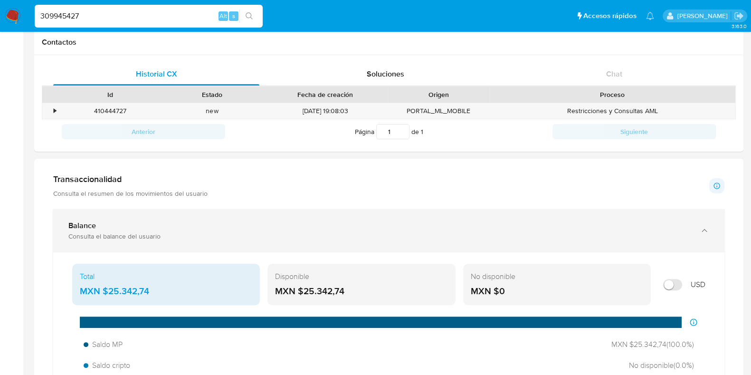
click at [266, 221] on div "Balance" at bounding box center [379, 226] width 622 height 10
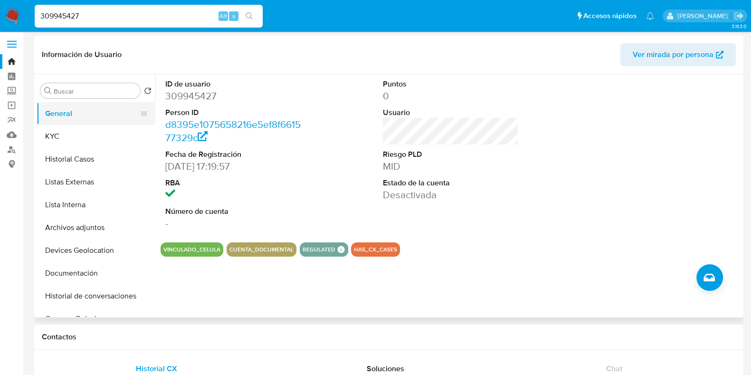
scroll to position [0, 0]
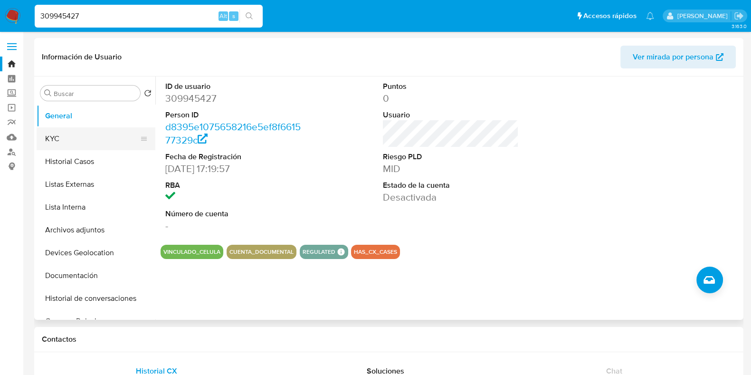
click at [105, 131] on button "KYC" at bounding box center [92, 138] width 111 height 23
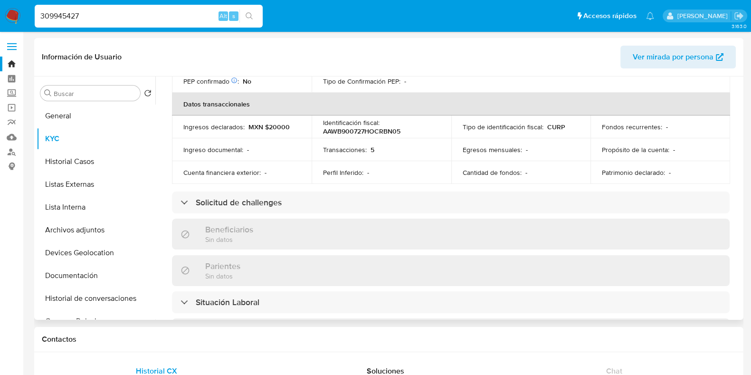
scroll to position [297, 0]
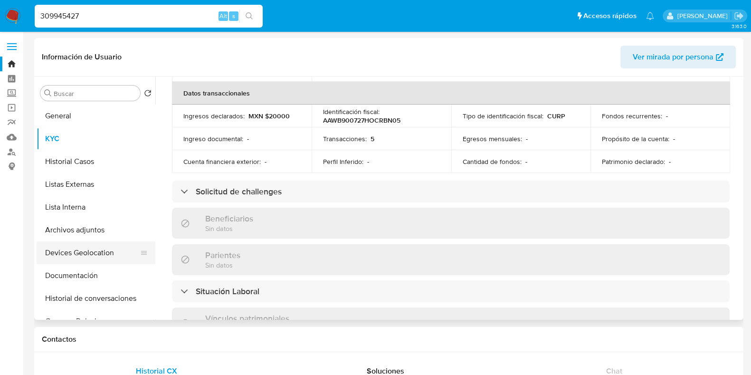
drag, startPoint x: 100, startPoint y: 274, endPoint x: 140, endPoint y: 241, distance: 51.7
click at [100, 272] on button "Documentación" at bounding box center [96, 275] width 119 height 23
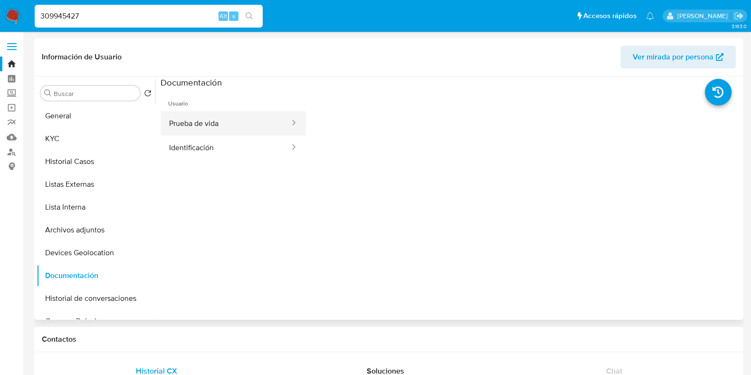
click at [226, 129] on button "Prueba de vida" at bounding box center [226, 123] width 130 height 24
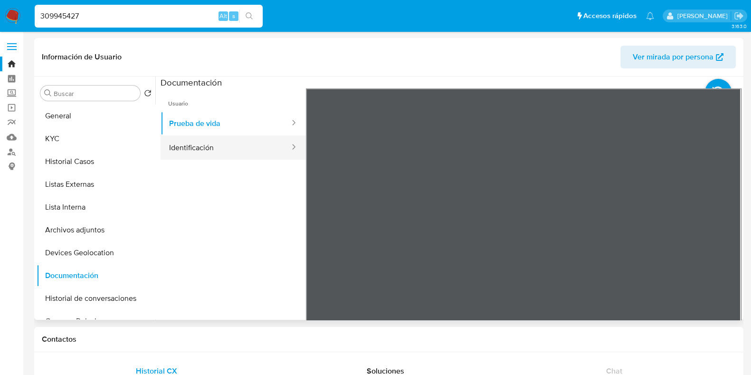
click at [231, 144] on button "Identificación" at bounding box center [226, 147] width 130 height 24
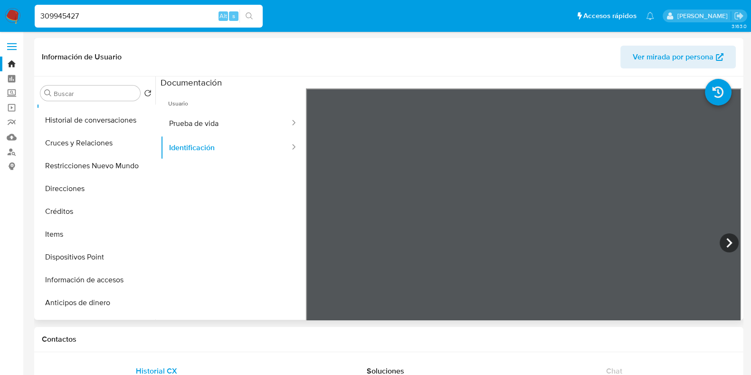
scroll to position [118, 0]
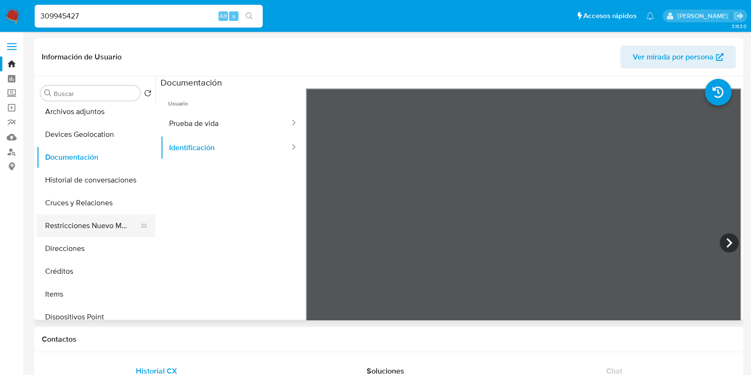
click at [105, 223] on button "Restricciones Nuevo Mundo" at bounding box center [92, 225] width 111 height 23
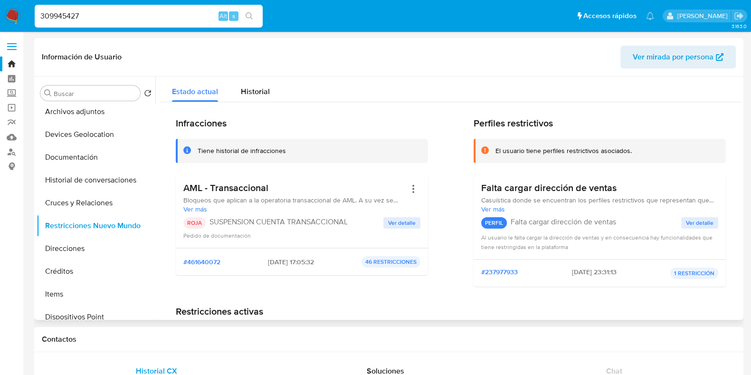
click at [394, 221] on span "Ver detalle" at bounding box center [402, 223] width 28 height 10
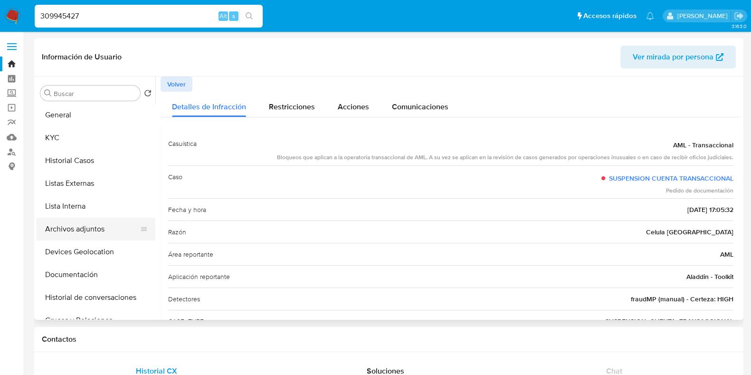
scroll to position [0, 0]
click at [95, 162] on button "Historial Casos" at bounding box center [92, 161] width 111 height 23
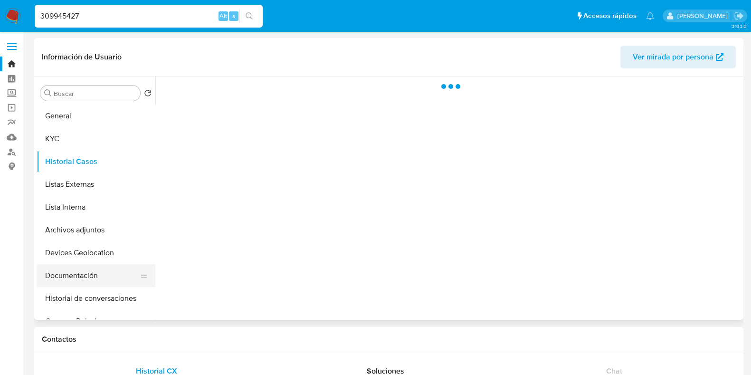
click at [96, 273] on button "Documentación" at bounding box center [92, 275] width 111 height 23
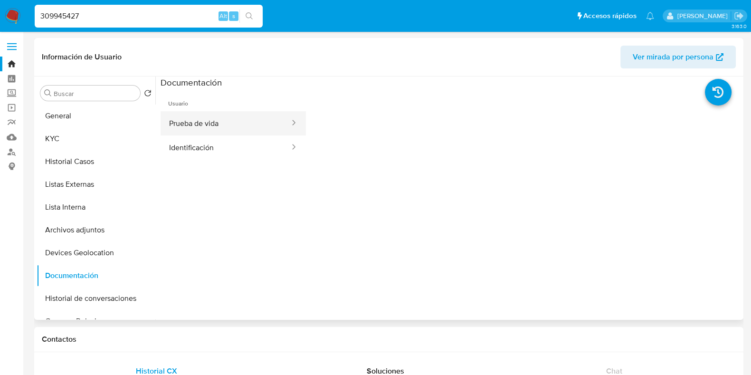
drag, startPoint x: 249, startPoint y: 130, endPoint x: 255, endPoint y: 132, distance: 6.0
click at [248, 129] on button "Prueba de vida" at bounding box center [226, 123] width 130 height 24
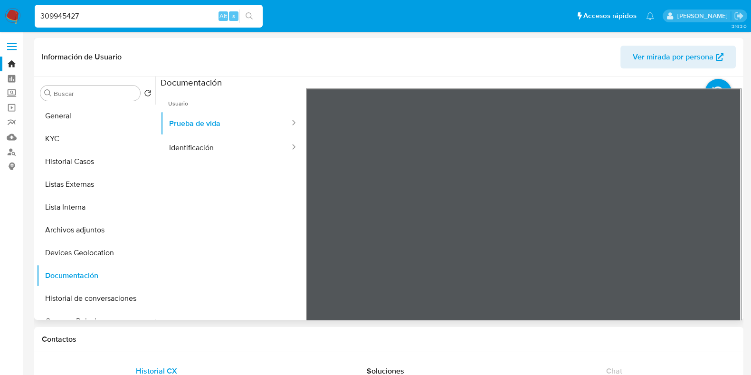
click at [258, 160] on ul "Usuario Prueba de vida Identificación" at bounding box center [233, 225] width 145 height 274
click at [257, 159] on ul "Usuario Prueba de vida Identificación" at bounding box center [233, 225] width 145 height 274
click at [260, 153] on button "Identificación" at bounding box center [226, 147] width 130 height 24
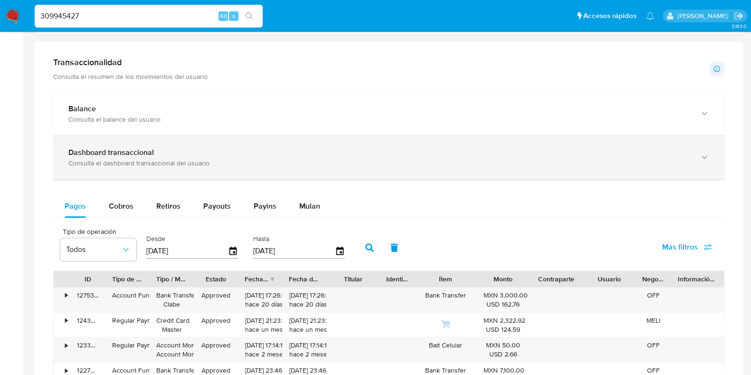
scroll to position [349, 0]
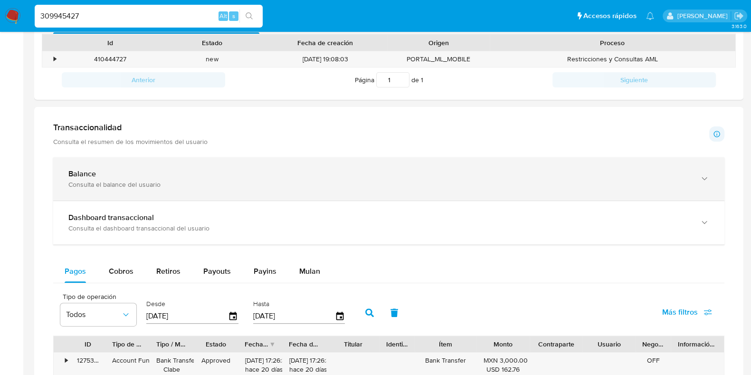
click at [217, 185] on div "Consulta el balance del usuario" at bounding box center [379, 184] width 622 height 9
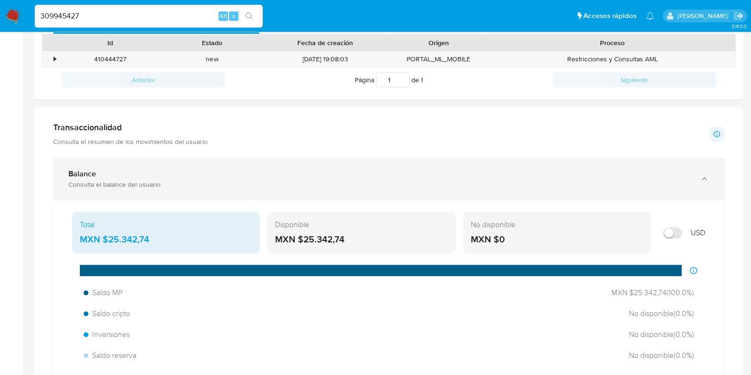
click at [217, 185] on div "Consulta el balance del usuario" at bounding box center [379, 184] width 622 height 9
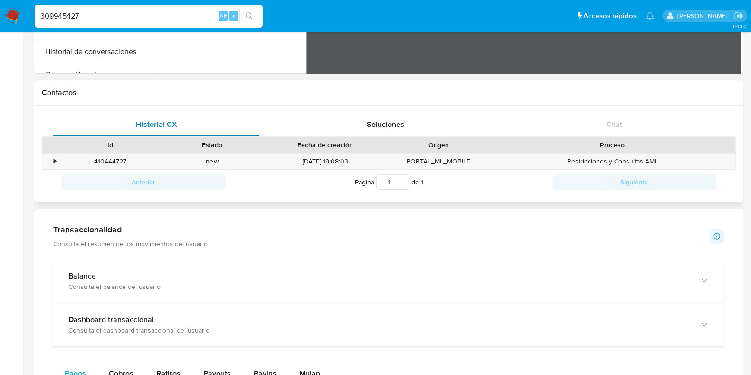
scroll to position [171, 0]
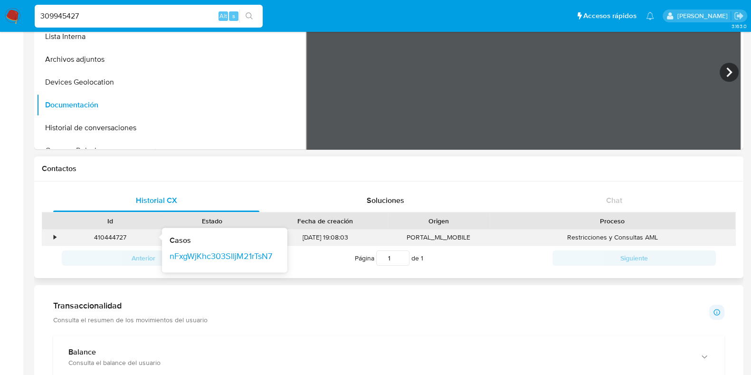
click at [61, 238] on div "410444727 Casos nFxgWjKhc303SlljM21rTsN7" at bounding box center [110, 238] width 102 height 16
click at [59, 234] on div "410444727 Casos nFxgWjKhc303SlljM21rTsN7" at bounding box center [110, 238] width 102 height 16
click at [54, 234] on div "•" at bounding box center [55, 237] width 2 height 9
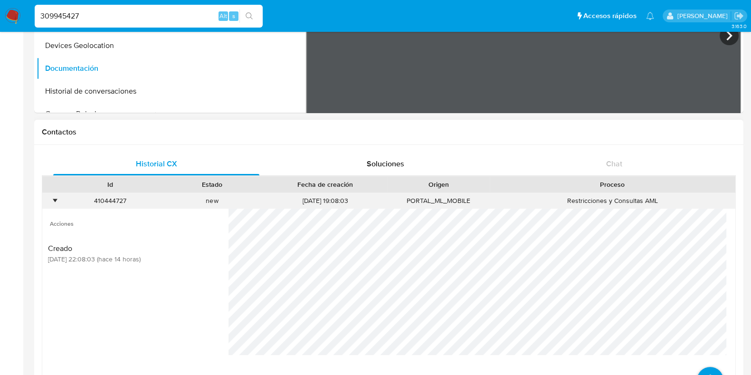
scroll to position [289, 0]
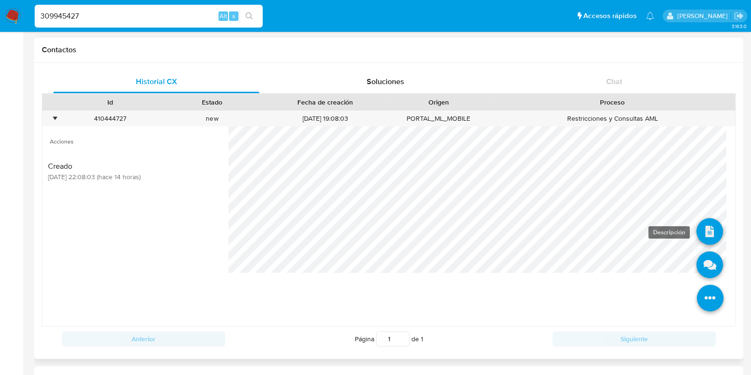
click at [697, 236] on icon at bounding box center [710, 231] width 27 height 27
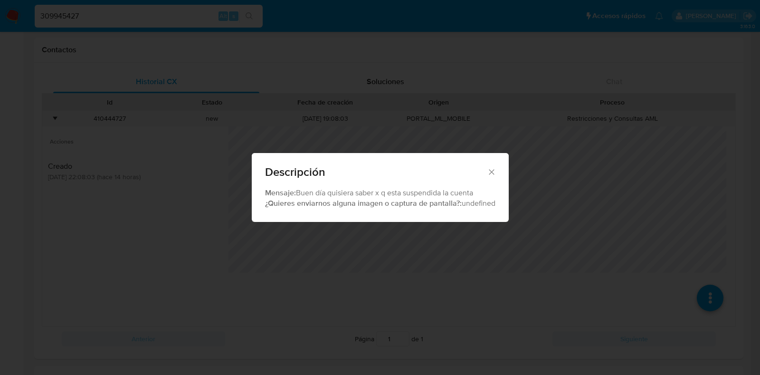
click at [494, 173] on icon "Cerrar" at bounding box center [491, 171] width 5 height 5
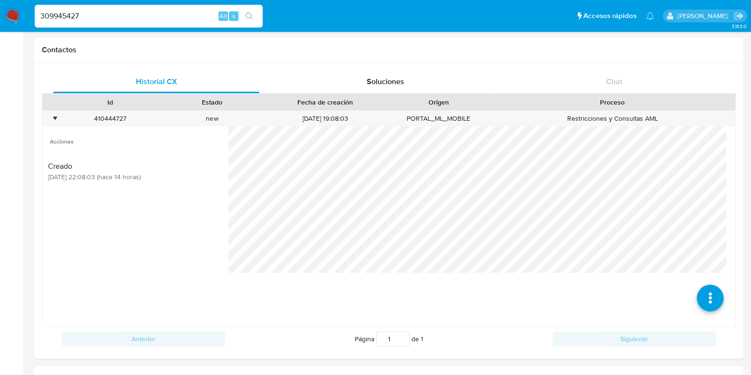
click at [10, 14] on img at bounding box center [13, 16] width 16 height 16
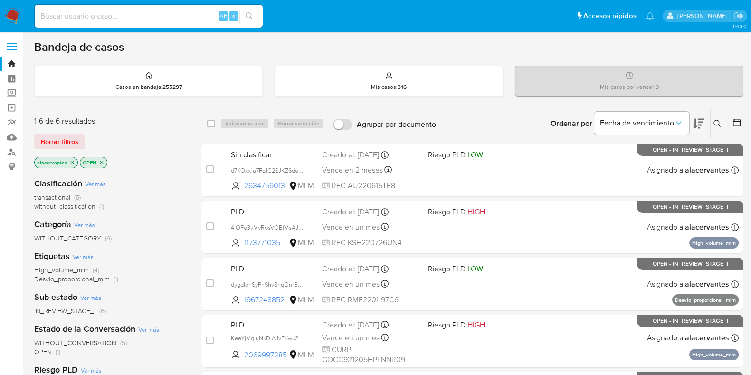
click at [90, 205] on span "without_classification" at bounding box center [64, 206] width 61 height 10
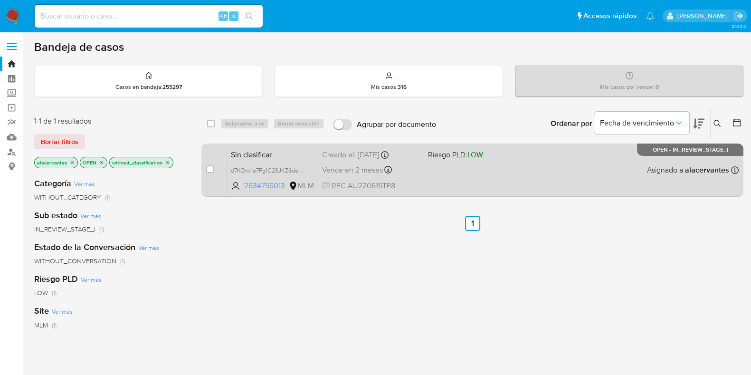
click at [589, 166] on div "Sin clasificar d7KOxx1a7Fg1C2SJKZ6dew8E 2634756013 MLM Riesgo PLD: LOW Creado e…" at bounding box center [483, 170] width 512 height 48
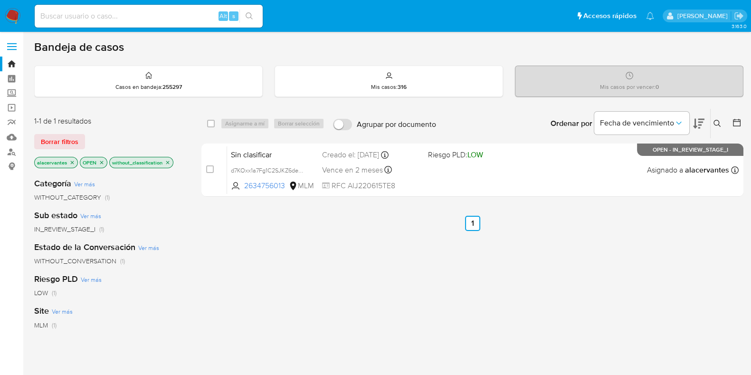
click at [166, 160] on icon "close-filter" at bounding box center [168, 163] width 6 height 6
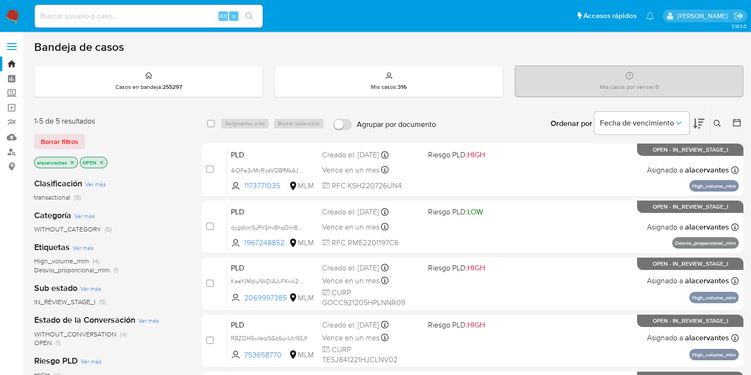
click at [72, 160] on icon "close-filter" at bounding box center [72, 163] width 6 height 6
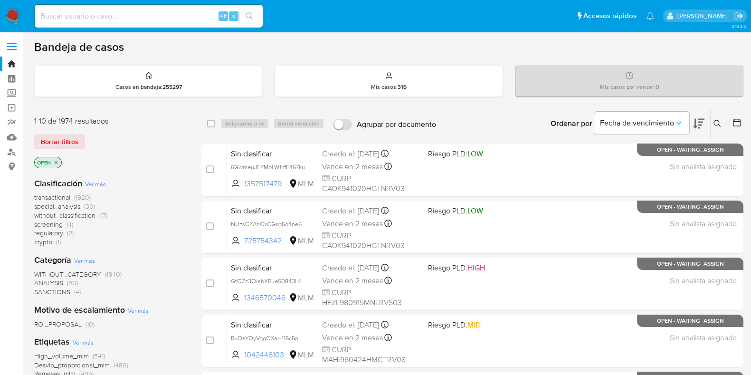
click at [718, 121] on icon at bounding box center [718, 124] width 8 height 8
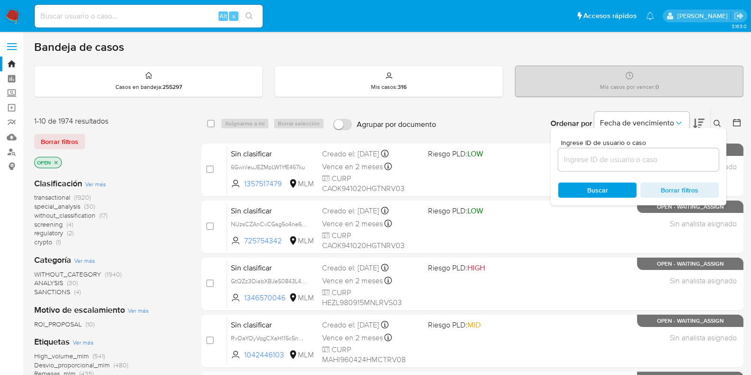
click at [604, 160] on input at bounding box center [638, 159] width 161 height 12
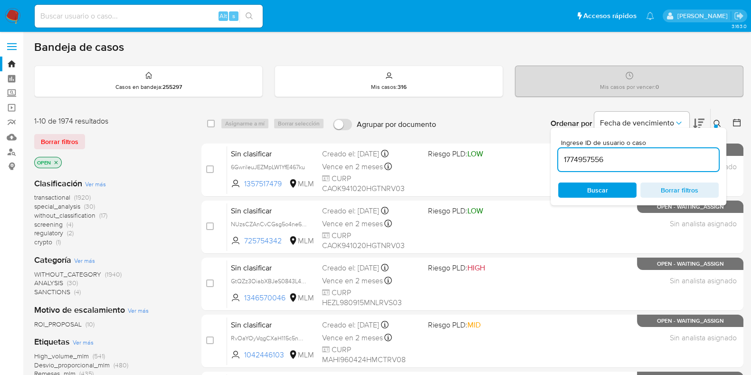
type input "1774957556"
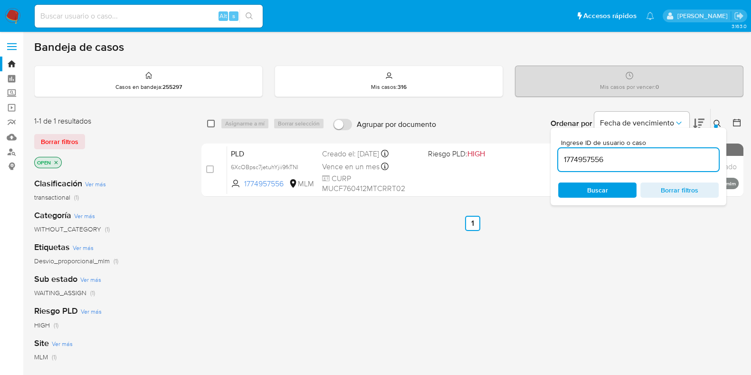
click at [210, 121] on input "checkbox" at bounding box center [211, 124] width 8 height 8
checkbox input "true"
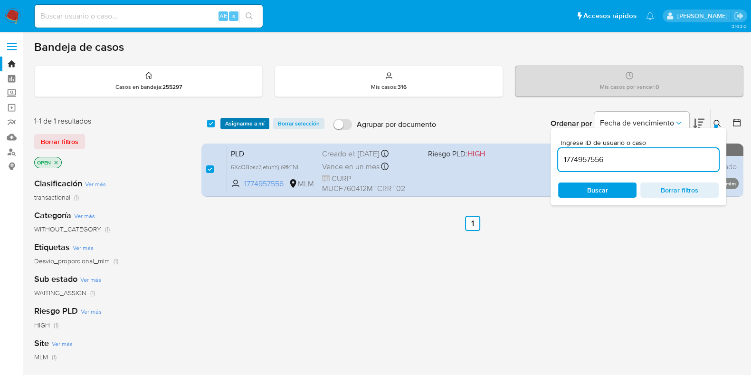
click at [250, 126] on span "Asignarme a mí" at bounding box center [244, 124] width 39 height 10
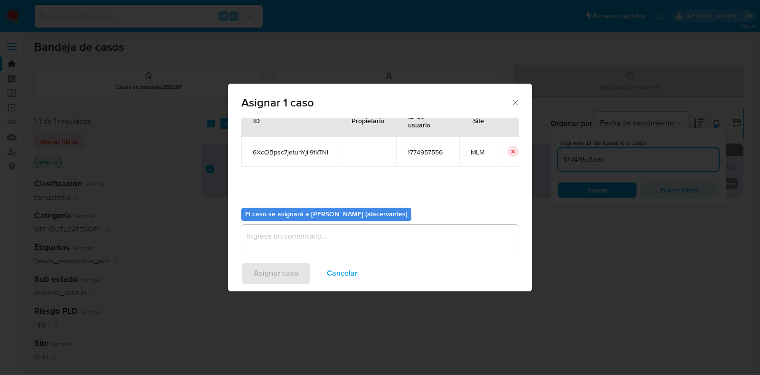
scroll to position [49, 0]
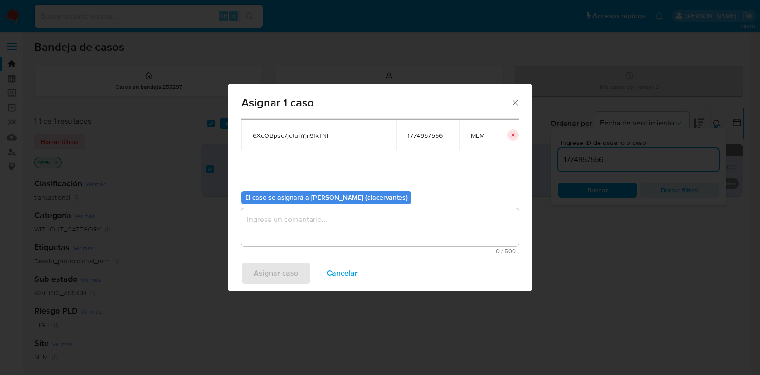
click at [303, 218] on textarea "assign-modal" at bounding box center [380, 227] width 278 height 38
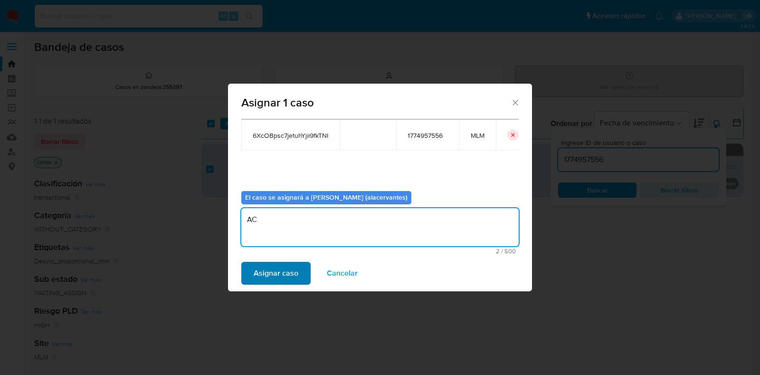
type textarea "AC"
click at [298, 275] on button "Asignar caso" at bounding box center [275, 273] width 69 height 23
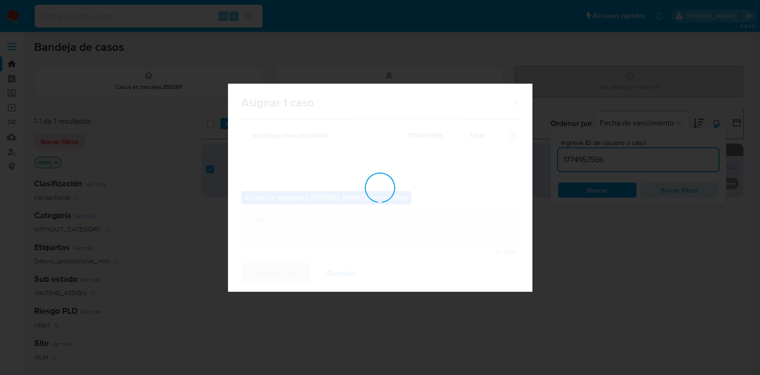
checkbox input "false"
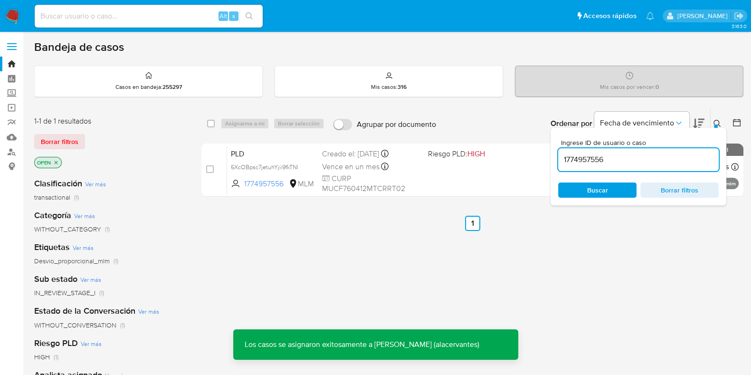
click at [605, 162] on input "1774957556" at bounding box center [638, 159] width 161 height 12
paste input "2446508643"
type input "2446508643"
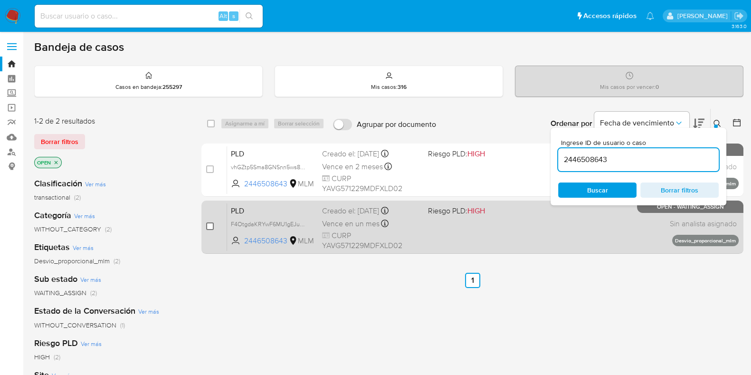
click at [209, 229] on input "checkbox" at bounding box center [210, 226] width 8 height 8
checkbox input "true"
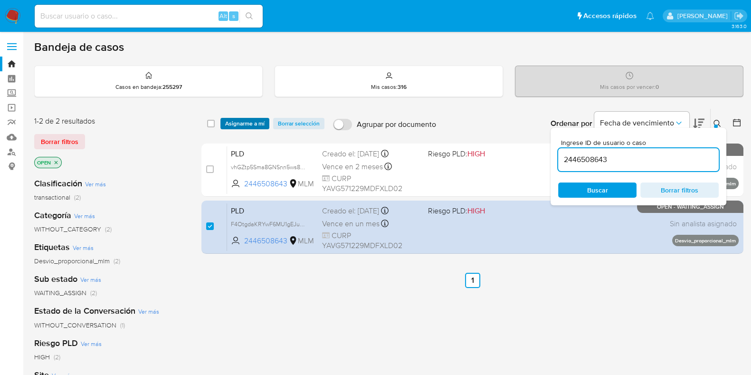
click at [257, 119] on span "Asignarme a mí" at bounding box center [244, 124] width 39 height 10
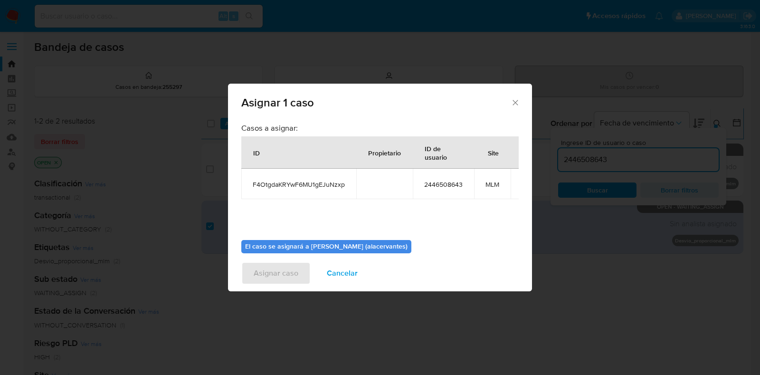
scroll to position [49, 0]
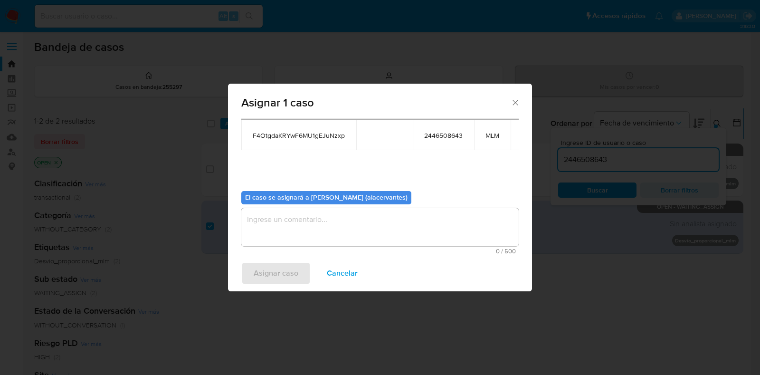
click at [355, 232] on textarea "assign-modal" at bounding box center [380, 227] width 278 height 38
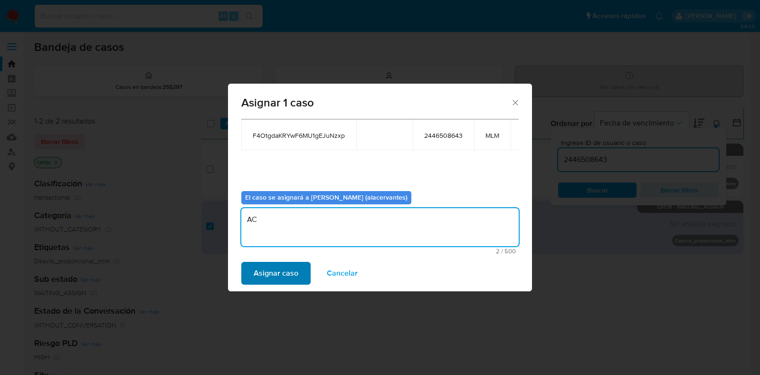
type textarea "AC"
click at [278, 281] on span "Asignar caso" at bounding box center [276, 273] width 45 height 21
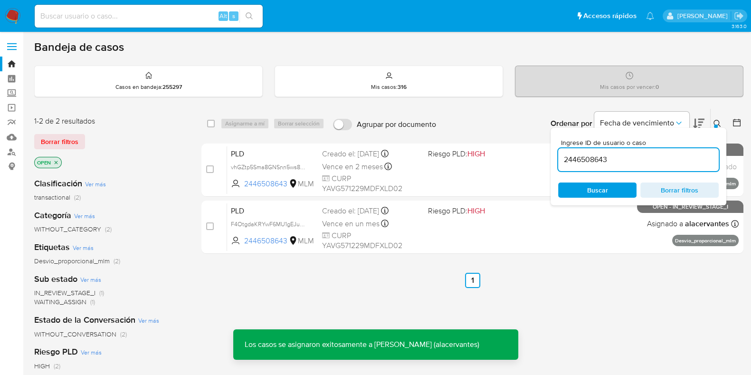
click at [597, 166] on div "2446508643" at bounding box center [638, 159] width 161 height 23
click at [596, 160] on input "2446508643" at bounding box center [638, 159] width 161 height 12
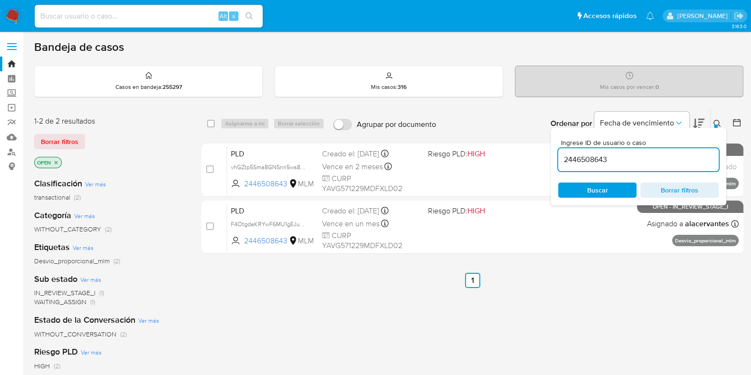
paste input "682445524"
type input "682445524"
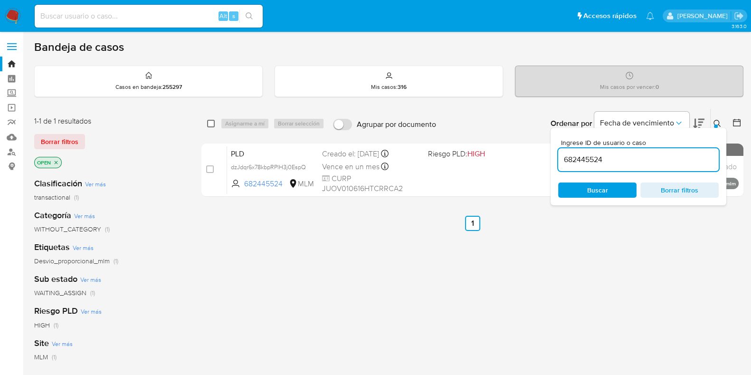
click at [206, 122] on div "select-all-cases-checkbox Asignarme a mí Borrar selección Agrupar por documento…" at bounding box center [472, 123] width 542 height 29
click at [215, 125] on div "select-all-cases-checkbox" at bounding box center [212, 123] width 11 height 11
click at [212, 120] on input "checkbox" at bounding box center [211, 124] width 8 height 8
checkbox input "true"
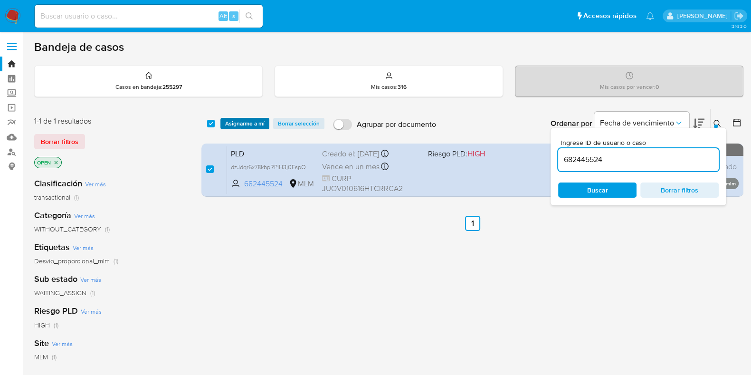
click at [234, 122] on span "Asignarme a mí" at bounding box center [244, 124] width 39 height 10
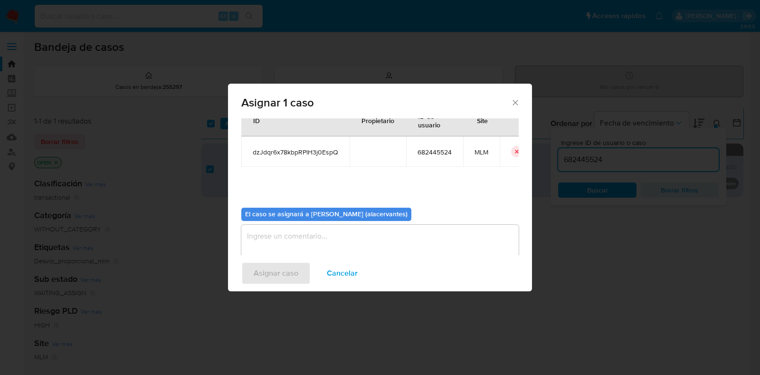
scroll to position [49, 0]
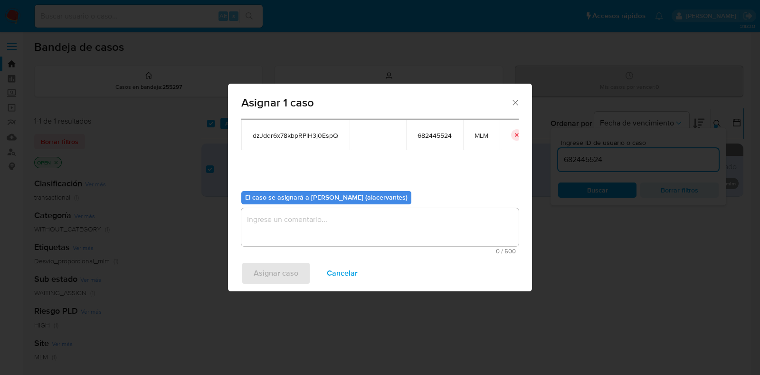
click at [337, 234] on textarea "assign-modal" at bounding box center [380, 227] width 278 height 38
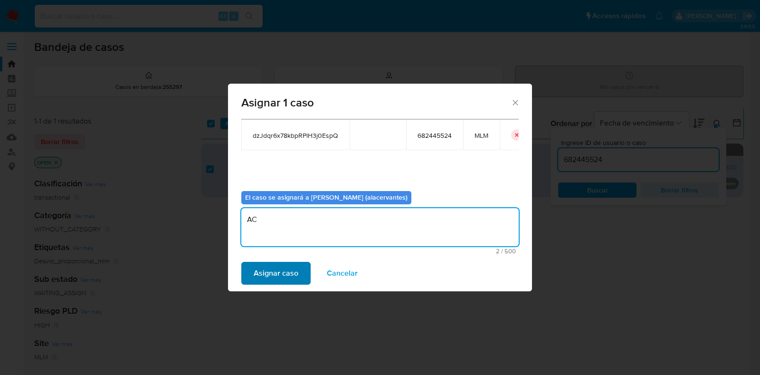
type textarea "AC"
click at [274, 272] on span "Asignar caso" at bounding box center [276, 273] width 45 height 21
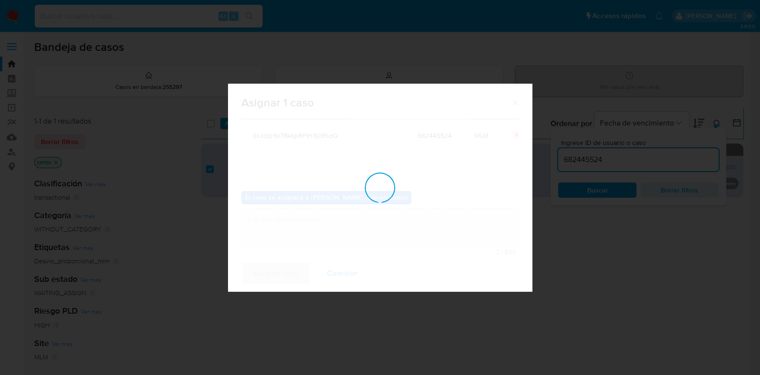
checkbox input "false"
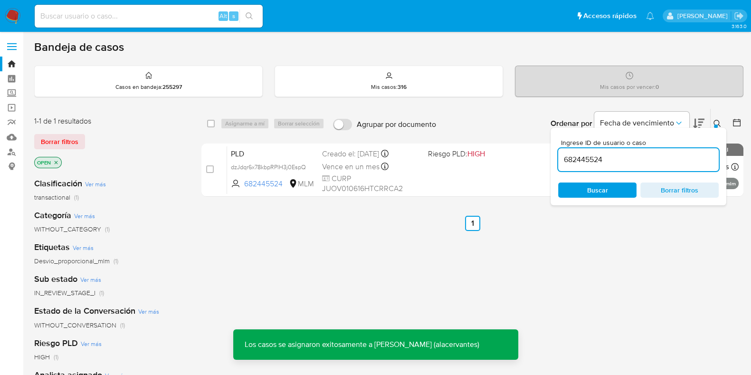
click at [607, 158] on input "682445524" at bounding box center [638, 159] width 161 height 12
click at [608, 159] on input "682445524" at bounding box center [638, 159] width 161 height 12
paste input "2538025500"
type input "2538025500"
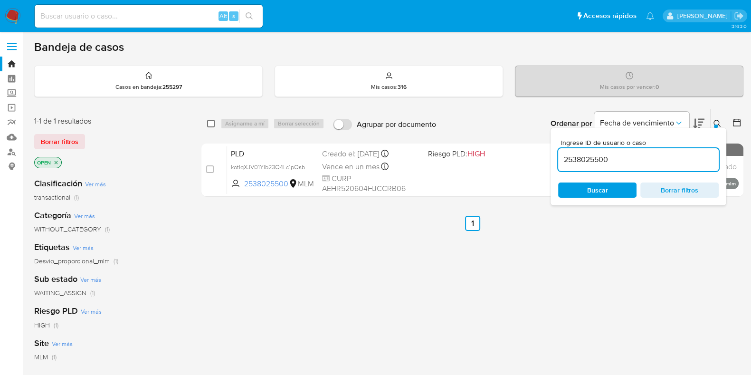
click at [209, 122] on input "checkbox" at bounding box center [211, 124] width 8 height 8
checkbox input "true"
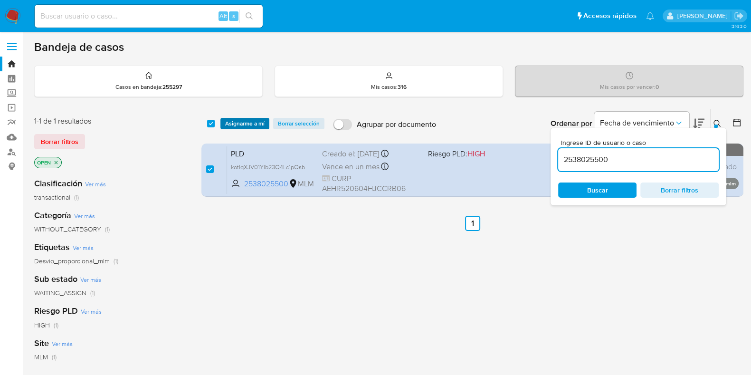
click at [242, 124] on span "Asignarme a mí" at bounding box center [244, 124] width 39 height 10
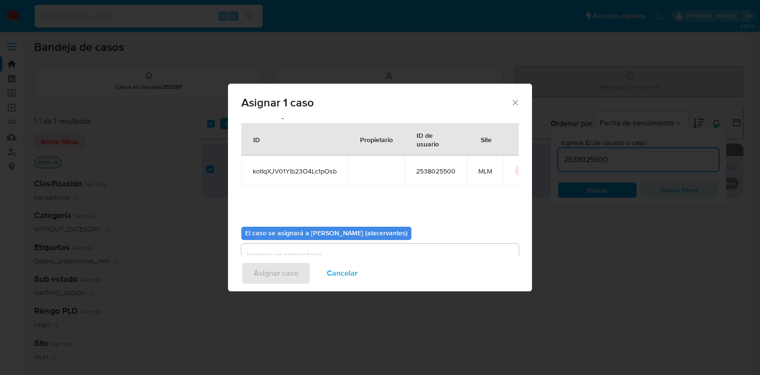
scroll to position [49, 0]
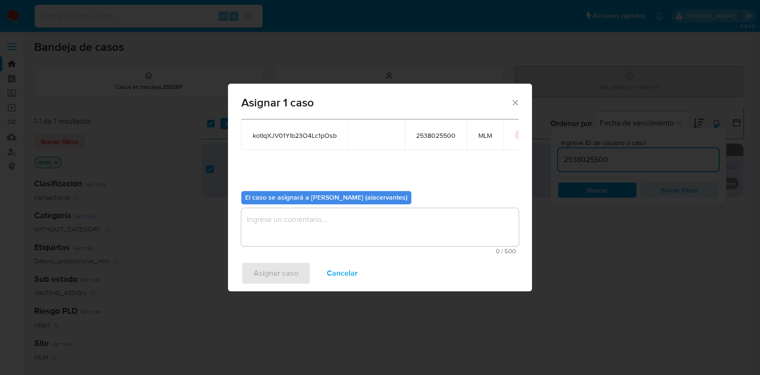
click at [313, 210] on textarea "assign-modal" at bounding box center [380, 227] width 278 height 38
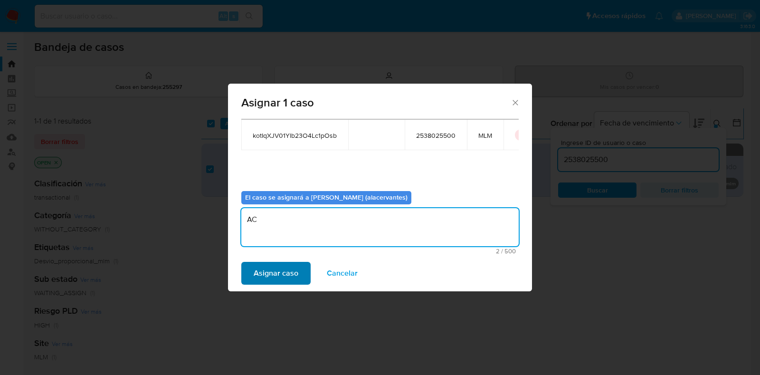
type textarea "AC"
click at [272, 276] on span "Asignar caso" at bounding box center [276, 273] width 45 height 21
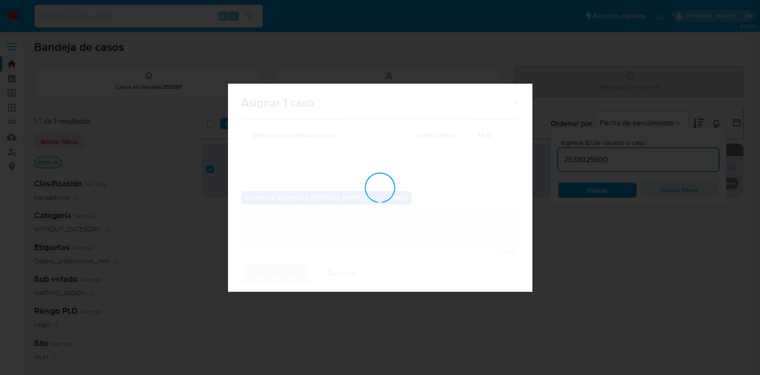
checkbox input "false"
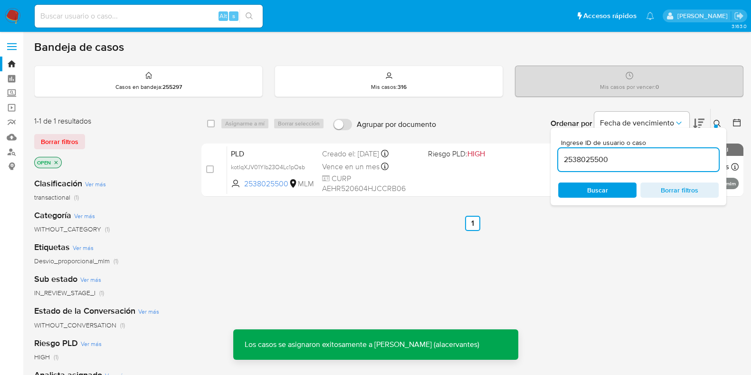
click at [603, 162] on input "2538025500" at bounding box center [638, 159] width 161 height 12
paste input "381848056"
type input "2381848056"
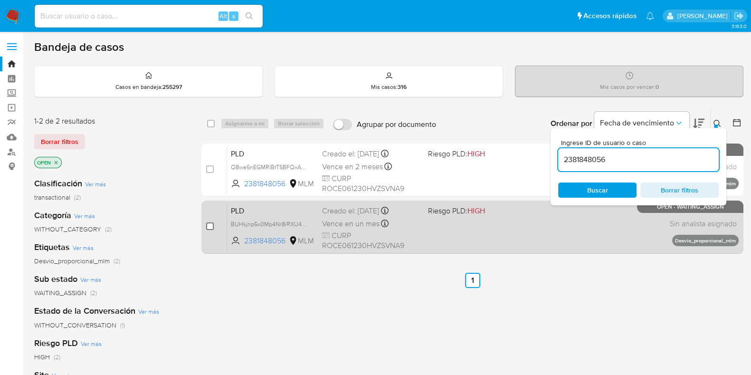
click at [208, 225] on input "checkbox" at bounding box center [210, 226] width 8 height 8
checkbox input "true"
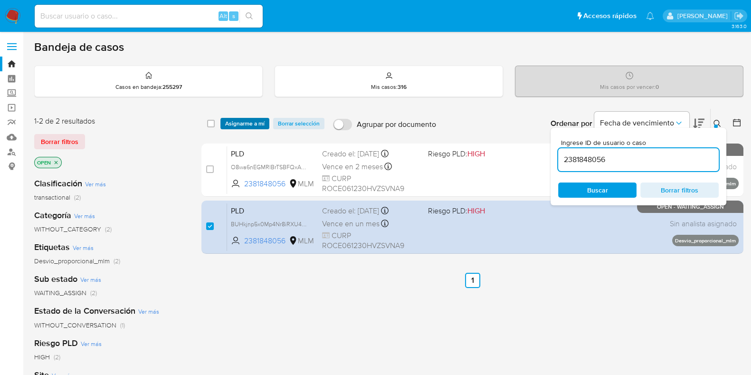
click at [246, 120] on span "Asignarme a mí" at bounding box center [244, 124] width 39 height 10
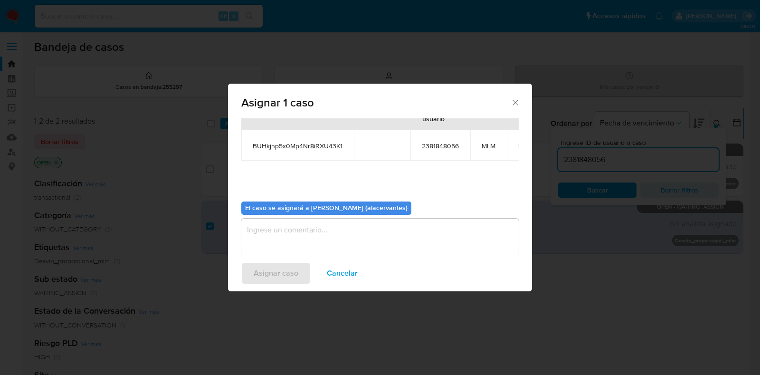
scroll to position [49, 0]
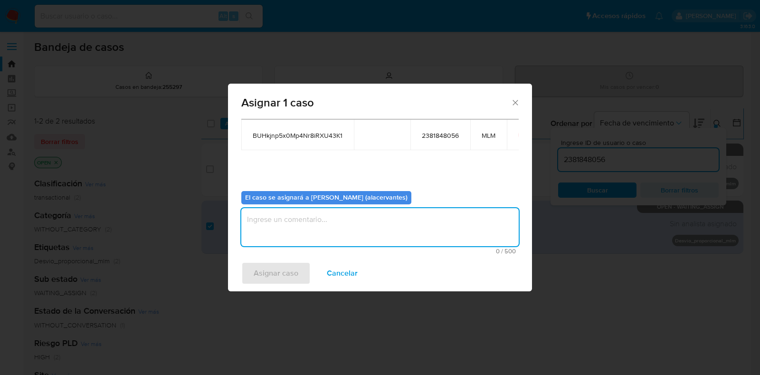
click at [349, 223] on textarea "assign-modal" at bounding box center [380, 227] width 278 height 38
type textarea "AC"
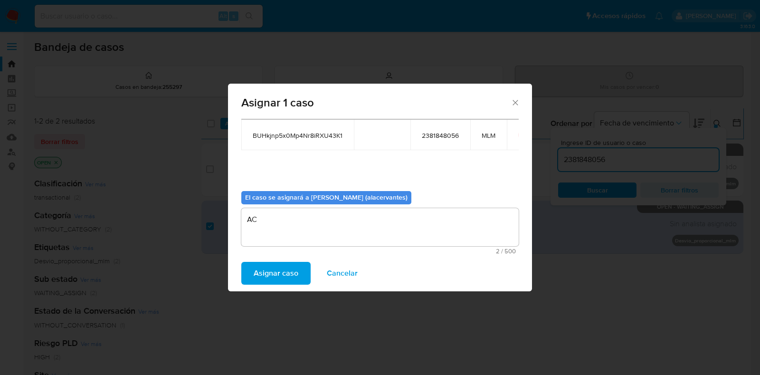
click at [285, 278] on span "Asignar caso" at bounding box center [276, 273] width 45 height 21
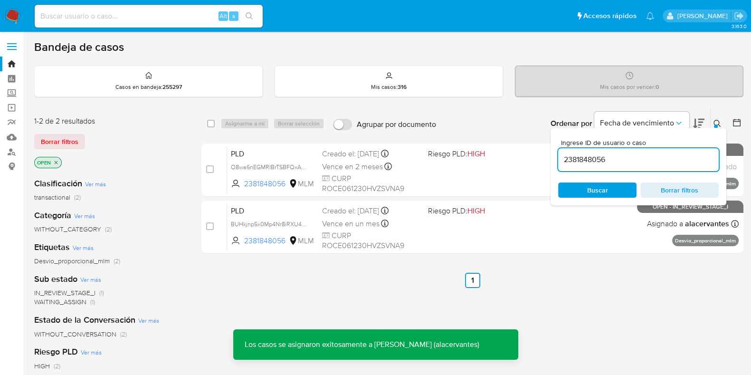
click at [596, 161] on input "2381848056" at bounding box center [638, 159] width 161 height 12
paste input "4432297"
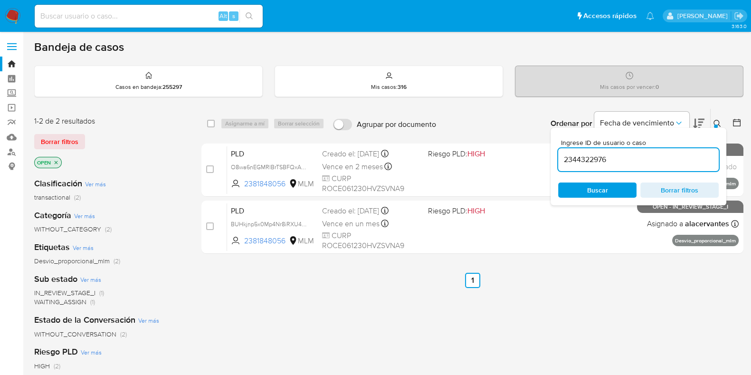
type input "2344322976"
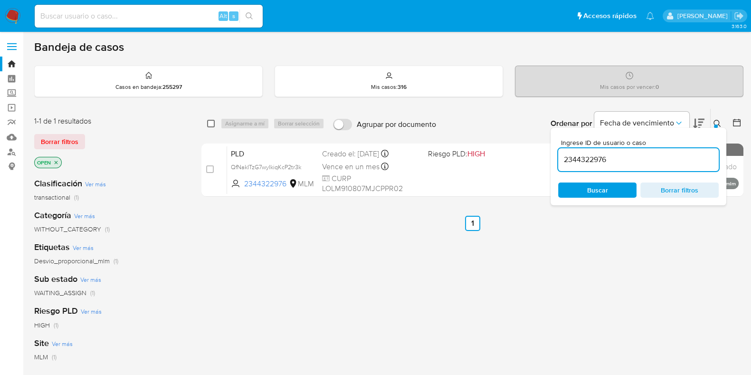
click at [210, 120] on input "checkbox" at bounding box center [211, 124] width 8 height 8
checkbox input "true"
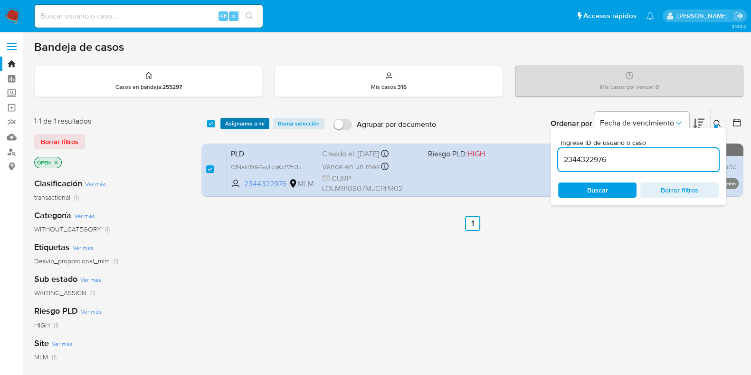
click at [245, 122] on span "Asignarme a mí" at bounding box center [244, 124] width 39 height 10
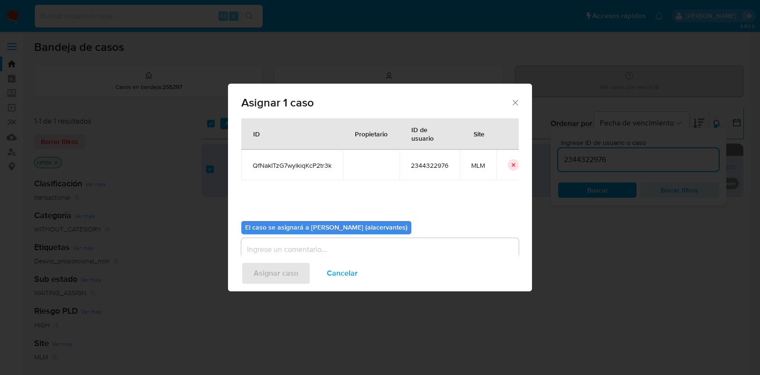
scroll to position [49, 0]
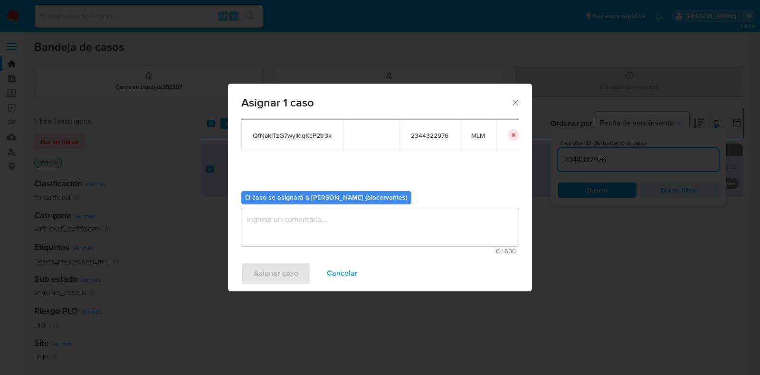
click at [371, 237] on textarea "assign-modal" at bounding box center [380, 227] width 278 height 38
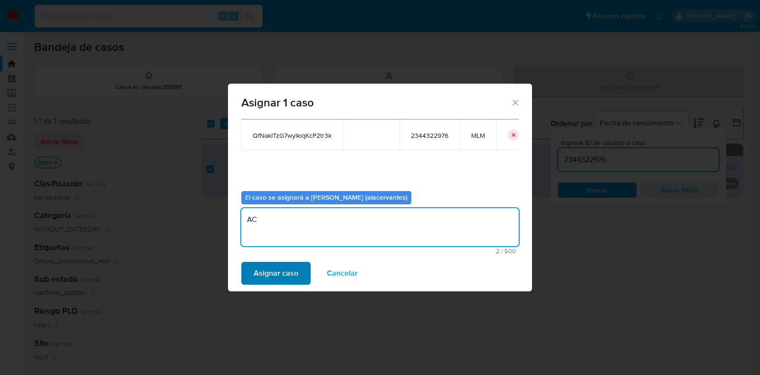
type textarea "AC"
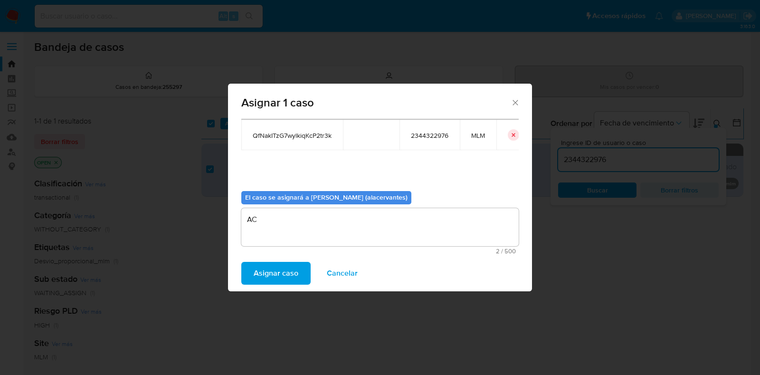
click at [270, 276] on span "Asignar caso" at bounding box center [276, 273] width 45 height 21
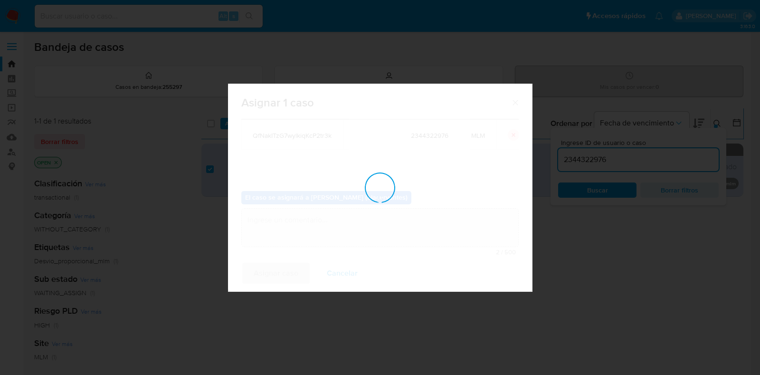
checkbox input "false"
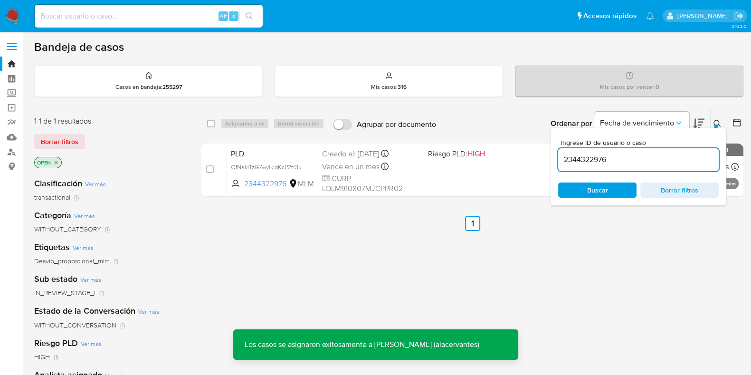
click at [639, 163] on input "2344322976" at bounding box center [638, 159] width 161 height 12
click at [637, 163] on input "2344322976" at bounding box center [638, 159] width 161 height 12
paste input "686929019"
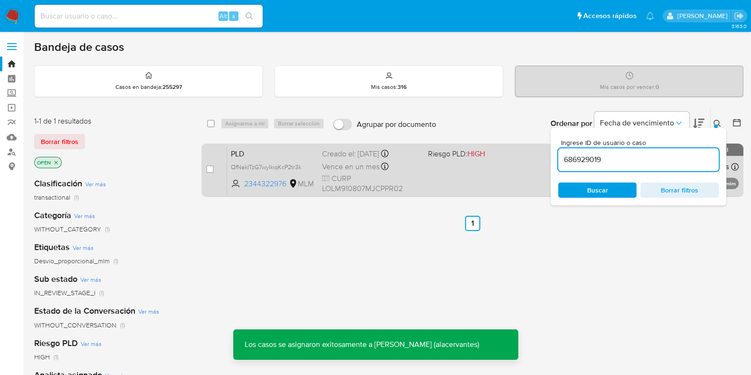
type input "686929019"
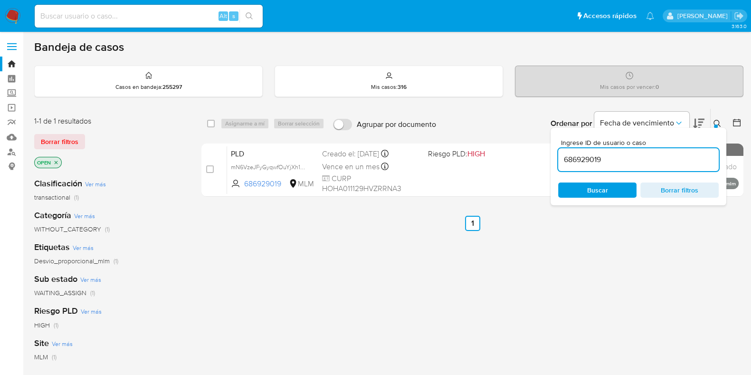
click at [206, 120] on div "select-all-cases-checkbox Asignarme a mí Borrar selección Agrupar por documento…" at bounding box center [472, 123] width 542 height 29
click at [210, 121] on input "checkbox" at bounding box center [211, 124] width 8 height 8
checkbox input "true"
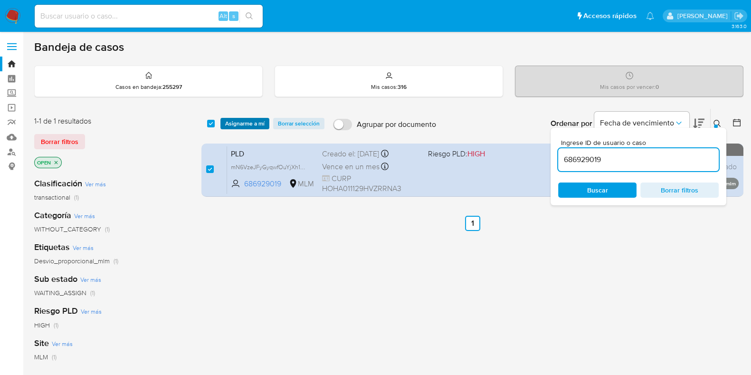
click at [243, 119] on span "Asignarme a mí" at bounding box center [244, 124] width 39 height 10
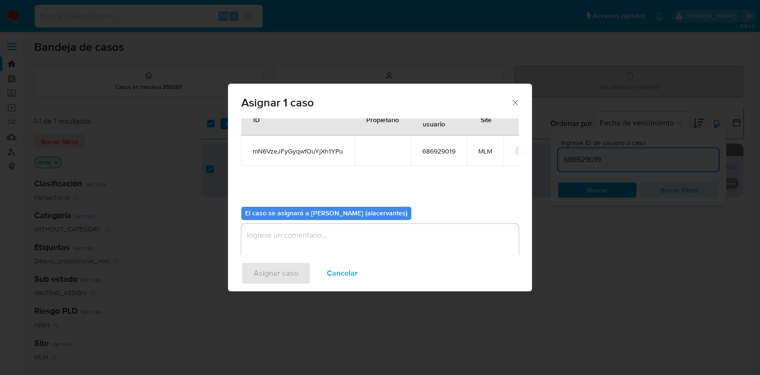
scroll to position [49, 0]
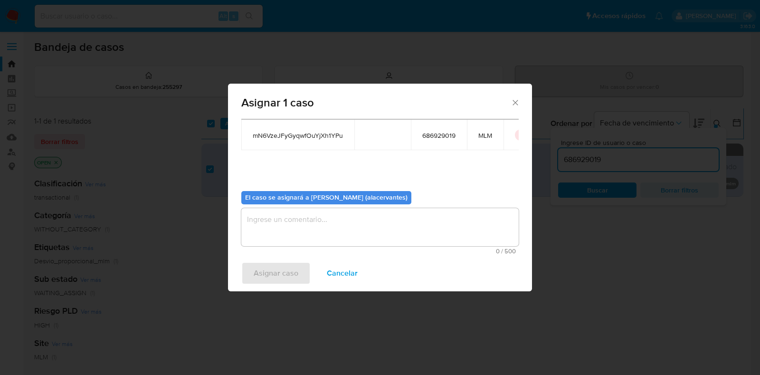
click at [388, 222] on textarea "assign-modal" at bounding box center [380, 227] width 278 height 38
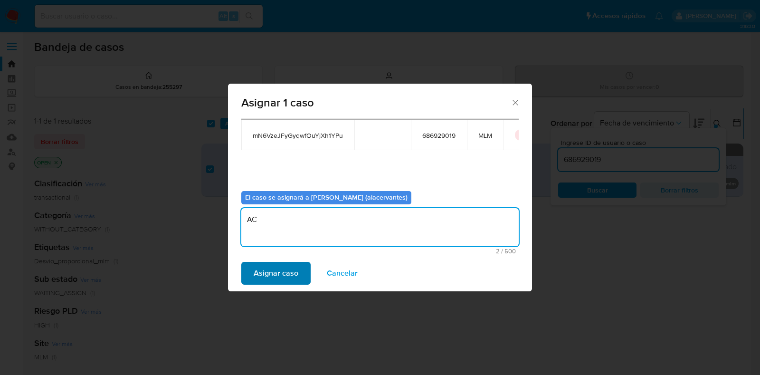
type textarea "AC"
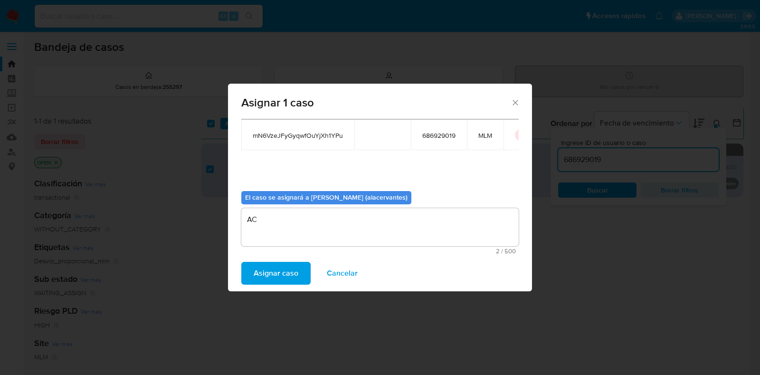
click at [286, 269] on span "Asignar caso" at bounding box center [276, 273] width 45 height 21
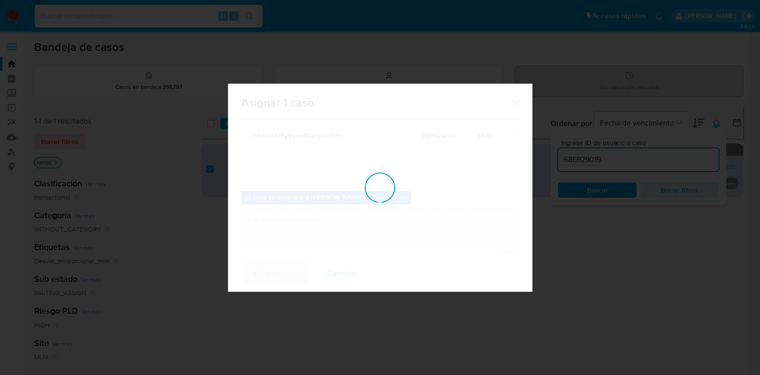
checkbox input "false"
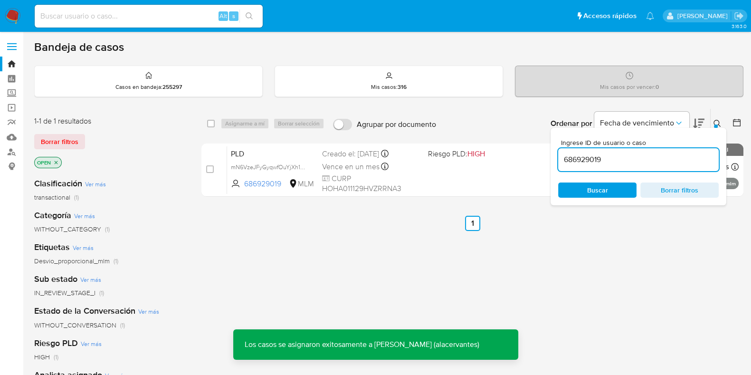
click at [586, 159] on input "686929019" at bounding box center [638, 159] width 161 height 12
paste input "2298102815"
type input "2298102815"
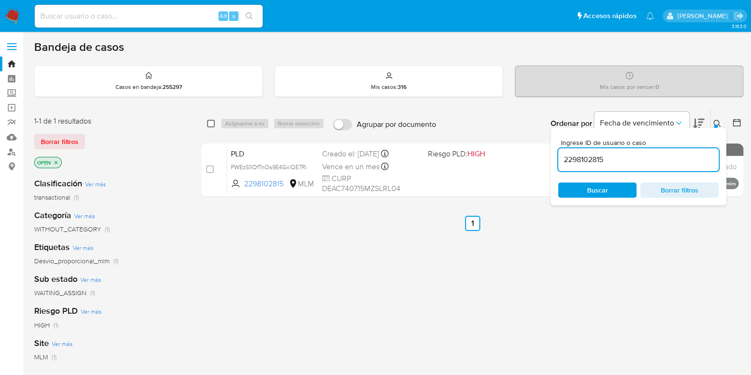
click at [209, 122] on input "checkbox" at bounding box center [211, 124] width 8 height 8
checkbox input "true"
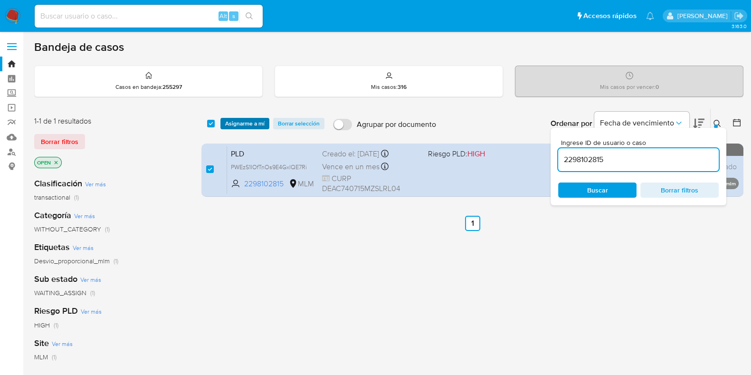
click at [237, 122] on span "Asignarme a mí" at bounding box center [244, 124] width 39 height 10
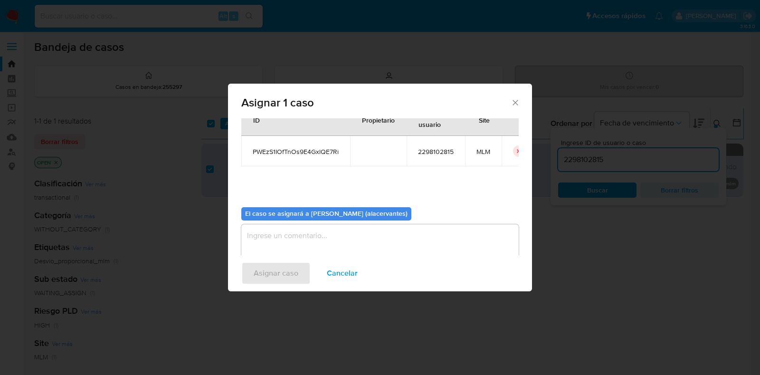
scroll to position [49, 0]
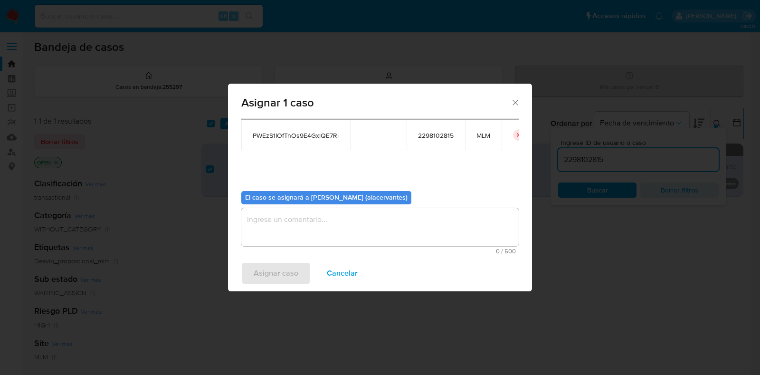
click at [304, 221] on textarea "assign-modal" at bounding box center [380, 227] width 278 height 38
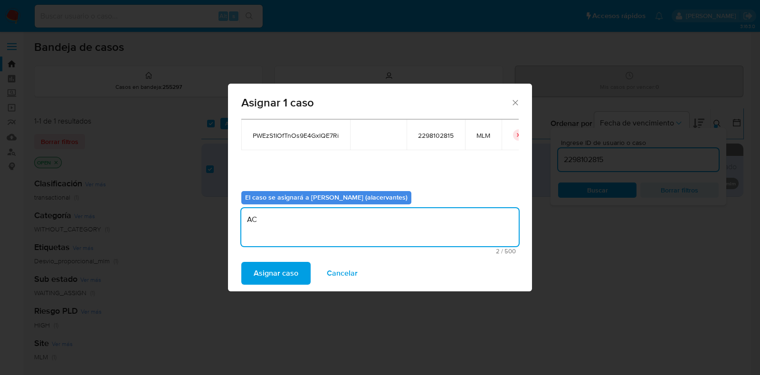
type textarea "AC"
click at [300, 259] on div "Asignar caso Cancelar" at bounding box center [380, 273] width 304 height 36
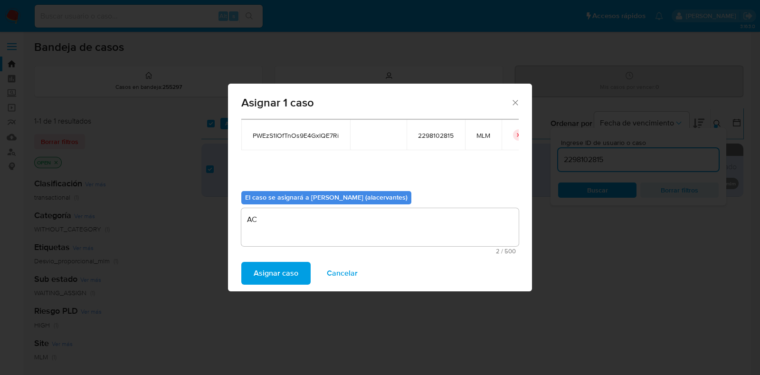
click at [296, 271] on span "Asignar caso" at bounding box center [276, 273] width 45 height 21
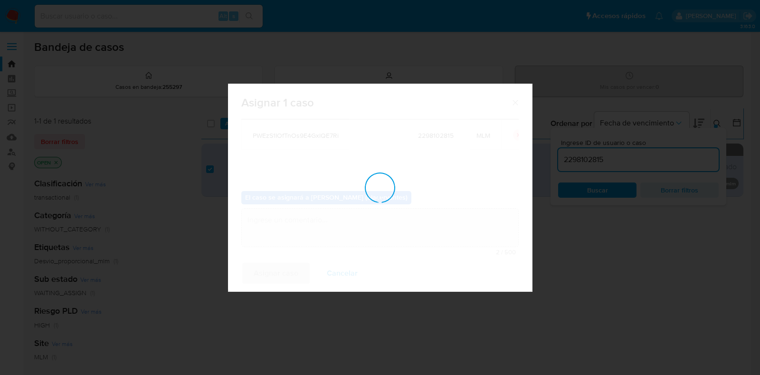
checkbox input "false"
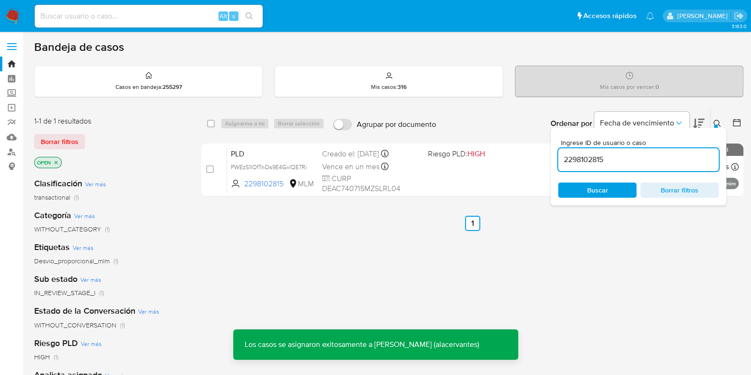
click at [606, 160] on input "2298102815" at bounding box center [638, 159] width 161 height 12
paste input "770466889"
type input "770466889"
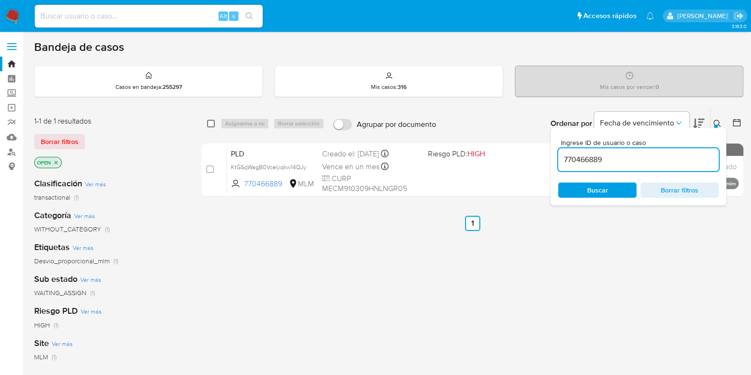
click at [209, 121] on input "checkbox" at bounding box center [211, 124] width 8 height 8
checkbox input "true"
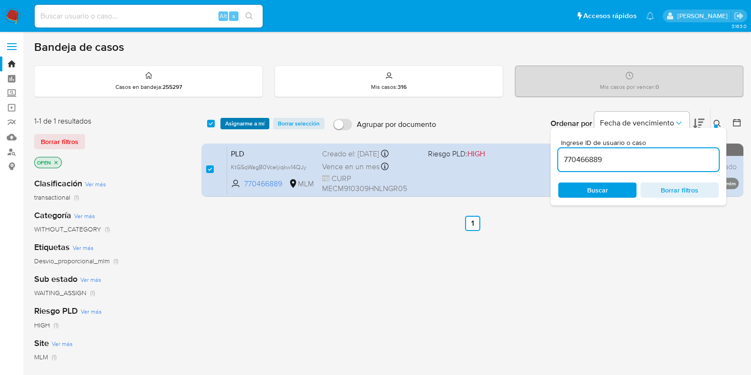
click at [242, 124] on span "Asignarme a mí" at bounding box center [244, 124] width 39 height 10
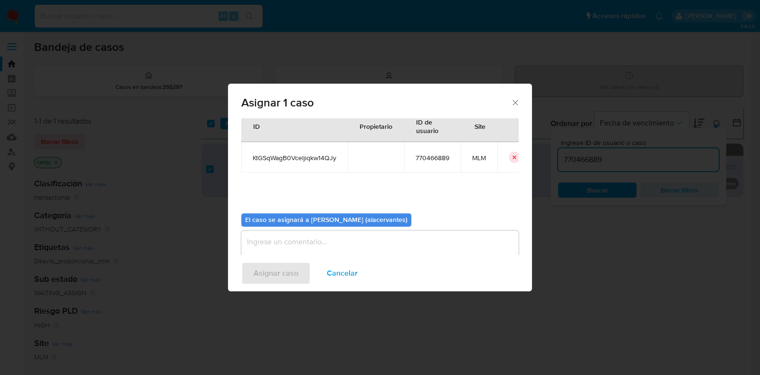
scroll to position [49, 0]
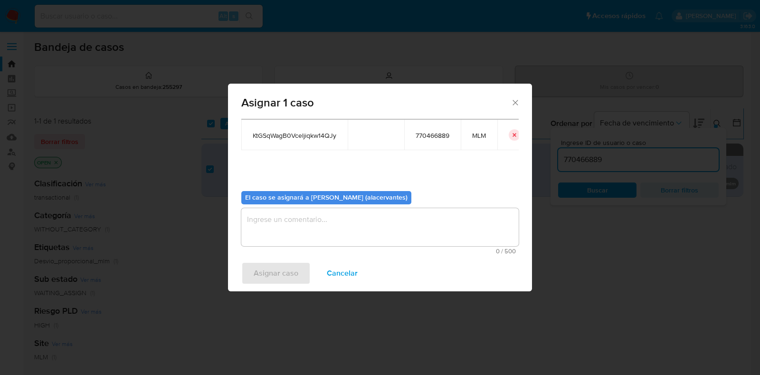
click at [311, 224] on textarea "assign-modal" at bounding box center [380, 227] width 278 height 38
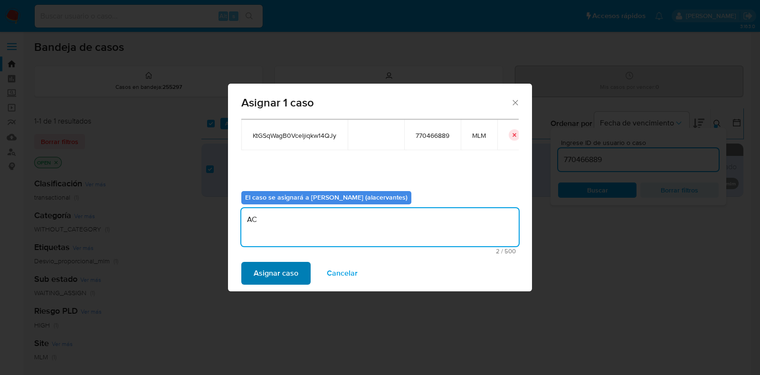
type textarea "AC"
click at [298, 271] on button "Asignar caso" at bounding box center [275, 273] width 69 height 23
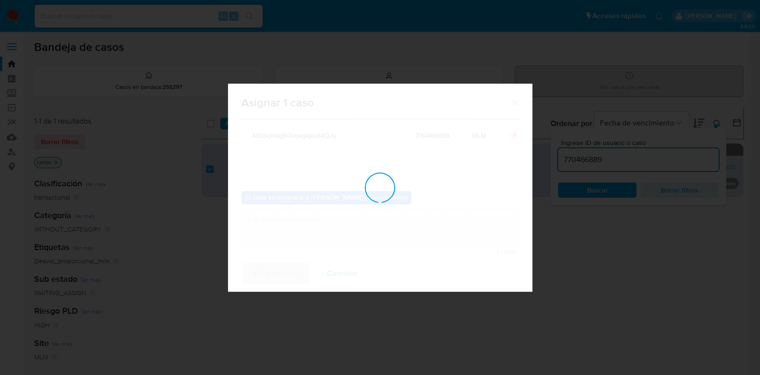
checkbox input "false"
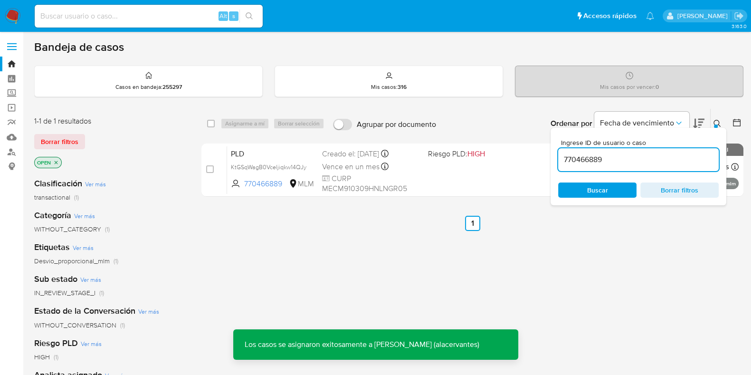
click at [603, 162] on input "770466889" at bounding box center [638, 159] width 161 height 12
paste input "2449913148"
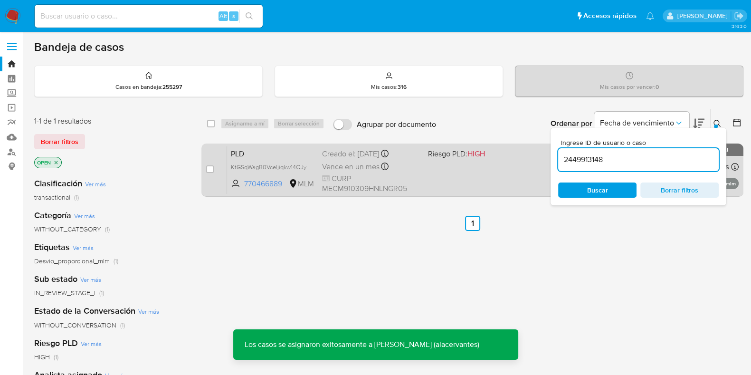
type input "2449913148"
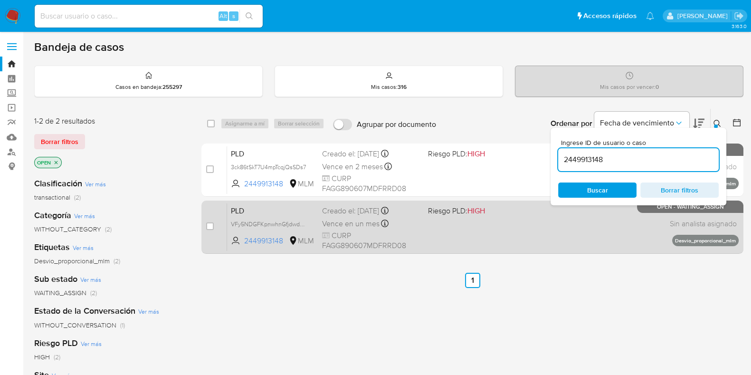
click at [204, 230] on div "case-item-checkbox No es posible asignar el caso PLD VFy5NDGFKpnwhnGfjdwdAUnM 2…" at bounding box center [472, 227] width 542 height 53
click at [209, 225] on input "checkbox" at bounding box center [210, 226] width 8 height 8
checkbox input "true"
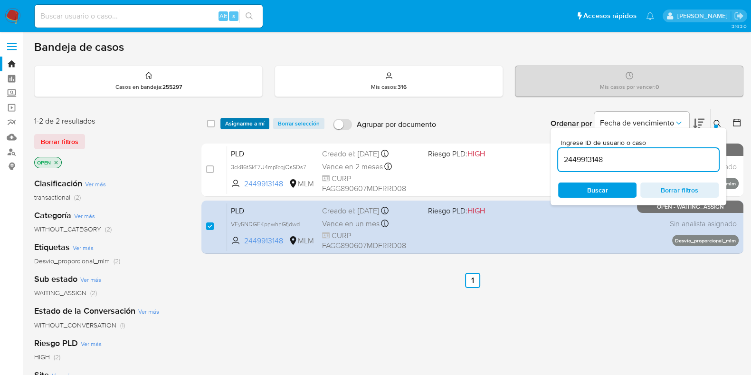
click at [242, 122] on span "Asignarme a mí" at bounding box center [244, 124] width 39 height 10
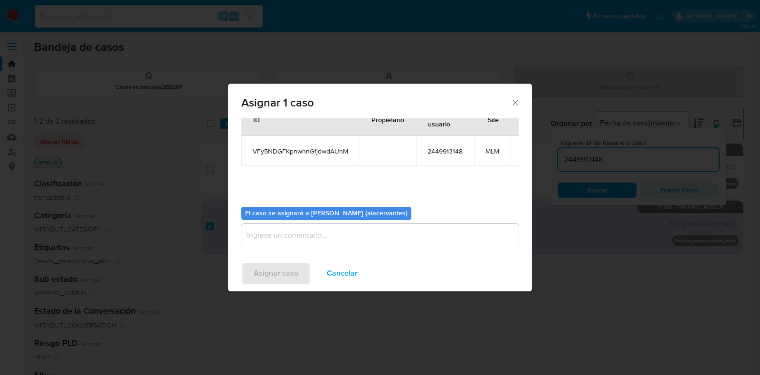
scroll to position [49, 0]
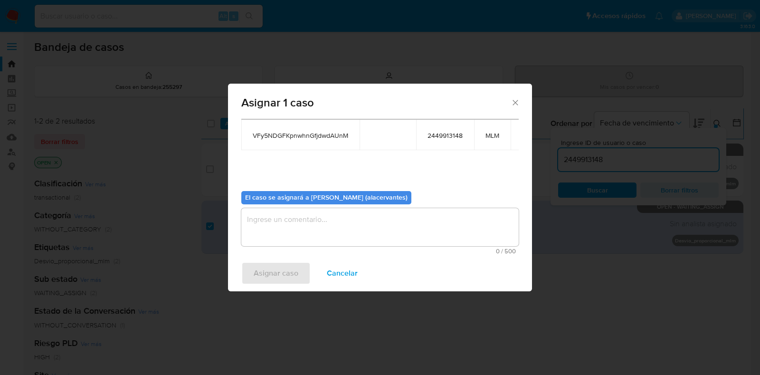
click at [398, 216] on textarea "assign-modal" at bounding box center [380, 227] width 278 height 38
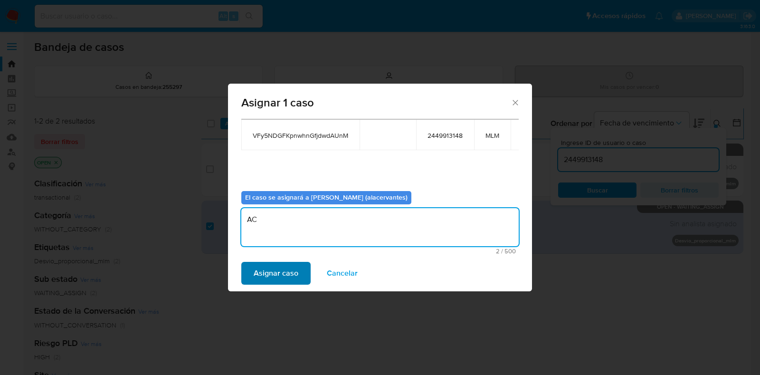
type textarea "AC"
click at [292, 267] on span "Asignar caso" at bounding box center [276, 273] width 45 height 21
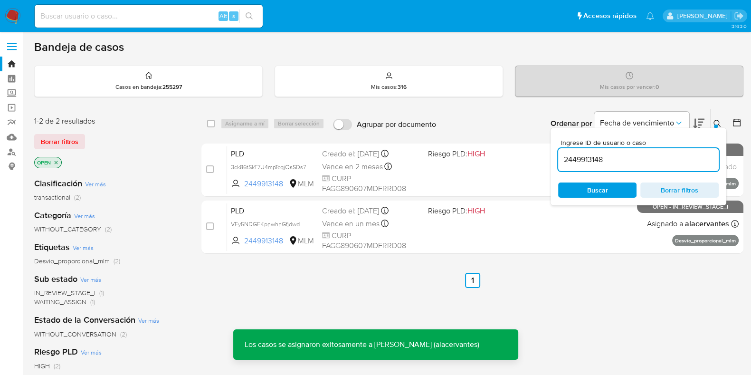
drag, startPoint x: 616, startPoint y: 160, endPoint x: 611, endPoint y: 160, distance: 5.7
click at [616, 160] on input "2449913148" at bounding box center [638, 159] width 161 height 12
click at [607, 160] on input "2449913148" at bounding box center [638, 159] width 161 height 12
click at [606, 160] on input "2449913148" at bounding box center [638, 159] width 161 height 12
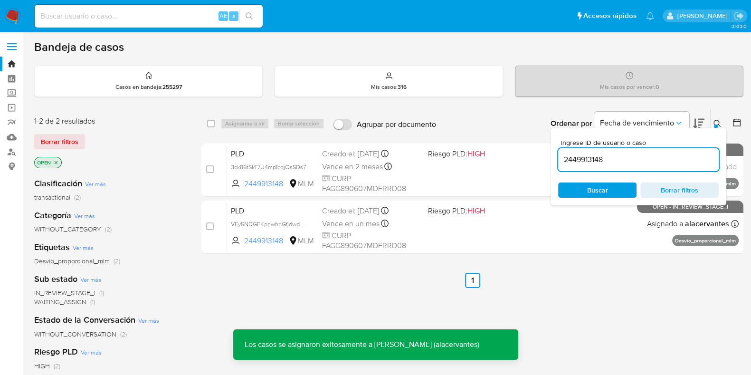
paste input "9653626"
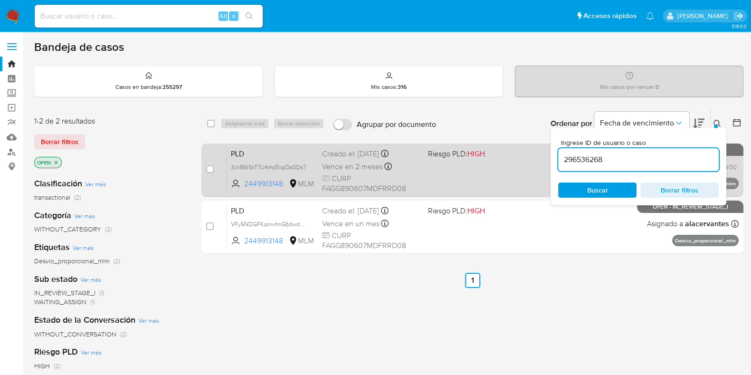
type input "296536268"
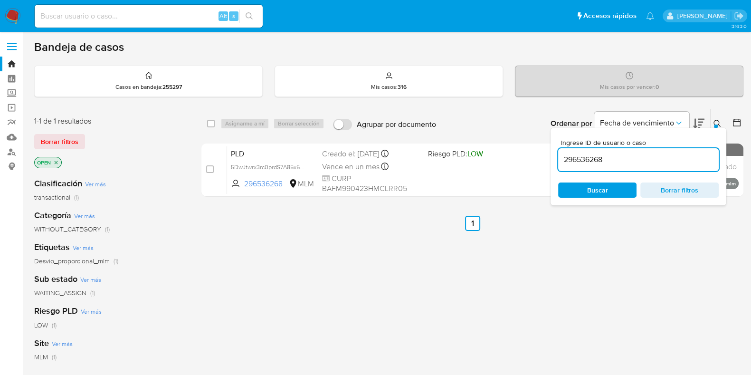
click at [210, 129] on div "select-all-cases-checkbox Asignarme a mí Borrar selección Agrupar por documento…" at bounding box center [472, 123] width 542 height 29
click at [211, 123] on input "checkbox" at bounding box center [211, 124] width 8 height 8
checkbox input "true"
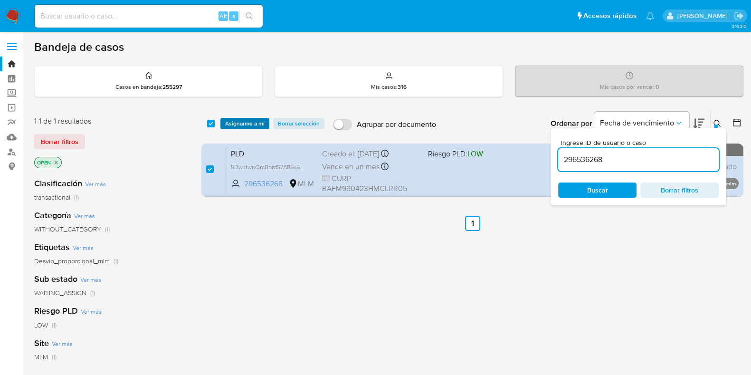
click at [251, 119] on span "Asignarme a mí" at bounding box center [244, 124] width 39 height 10
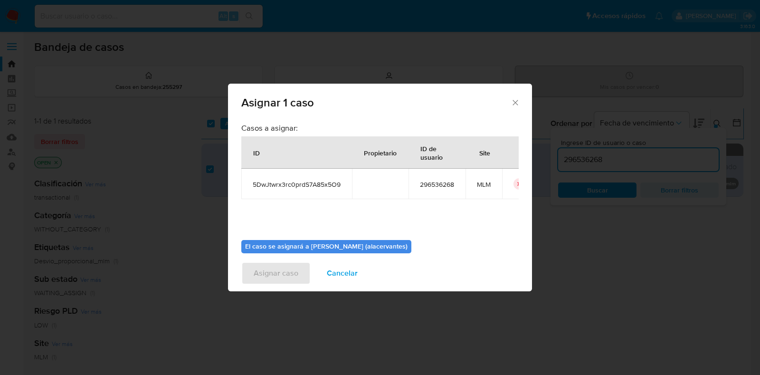
scroll to position [49, 0]
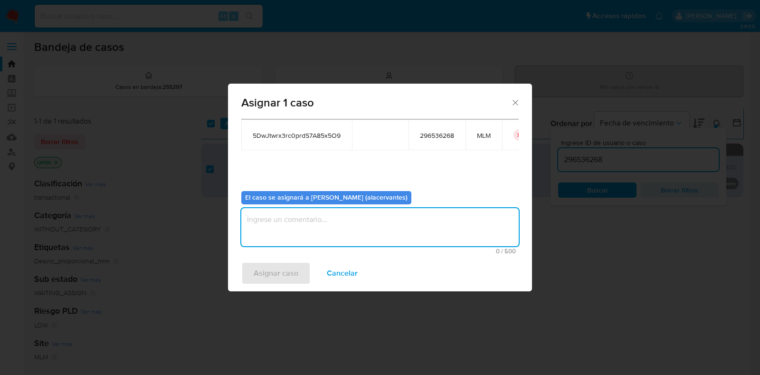
click at [350, 218] on textarea "assign-modal" at bounding box center [380, 227] width 278 height 38
type textarea "AC"
click at [285, 281] on span "Asignar caso" at bounding box center [276, 273] width 45 height 21
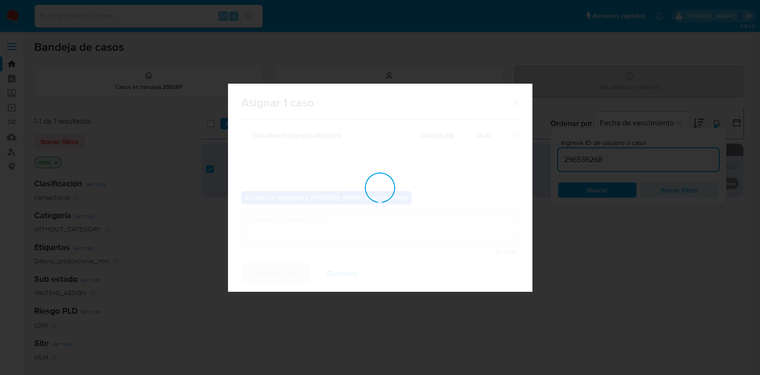
checkbox input "false"
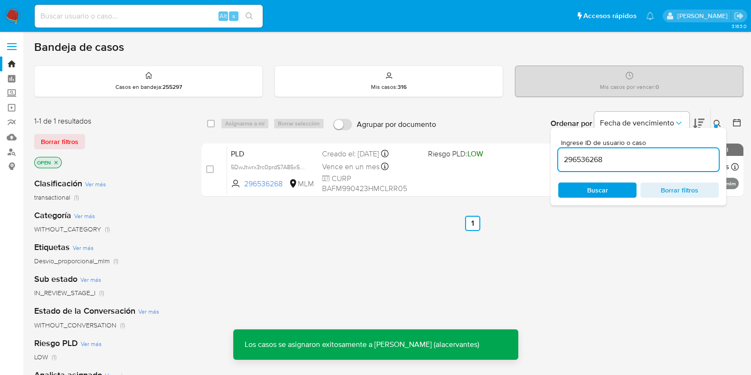
click at [606, 158] on input "296536268" at bounding box center [638, 159] width 161 height 12
paste input "1532117920"
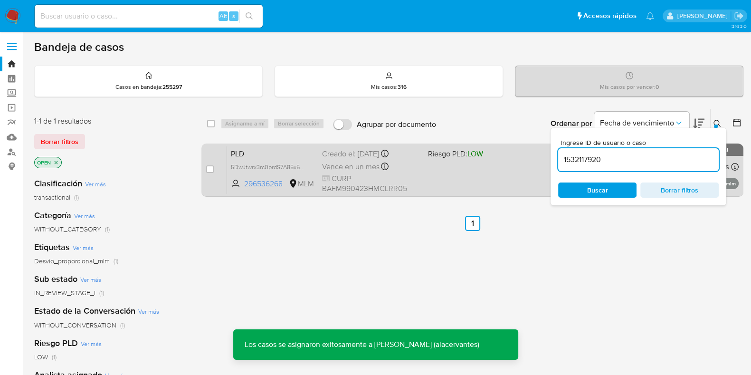
type input "1532117920"
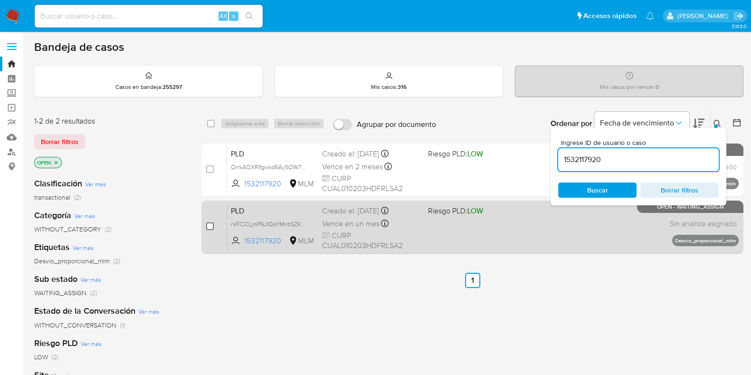
click at [207, 227] on input "checkbox" at bounding box center [210, 226] width 8 height 8
checkbox input "true"
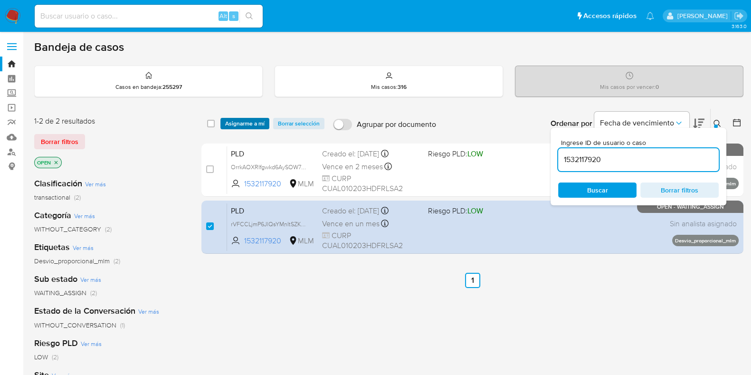
click at [258, 119] on span "Asignarme a mí" at bounding box center [244, 124] width 39 height 10
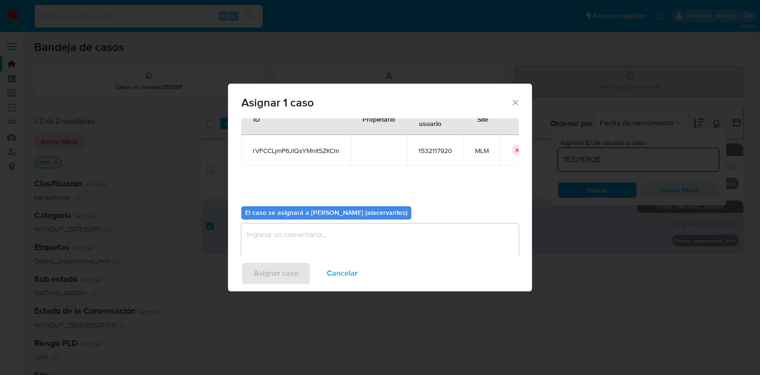
scroll to position [49, 0]
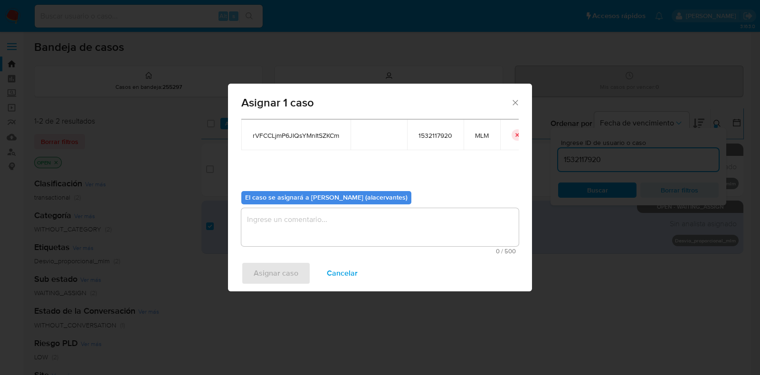
click at [326, 231] on textarea "assign-modal" at bounding box center [380, 227] width 278 height 38
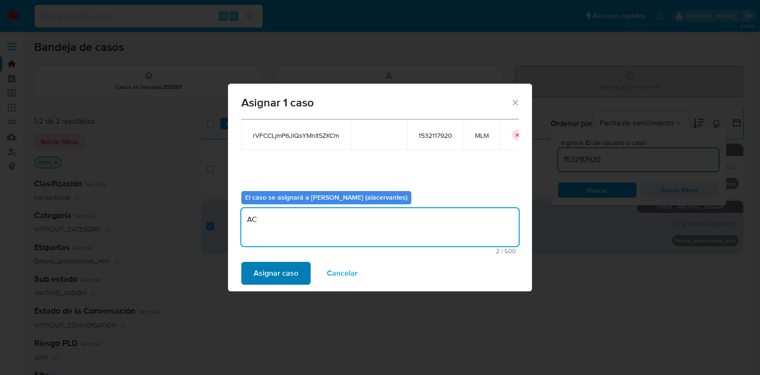
type textarea "AC"
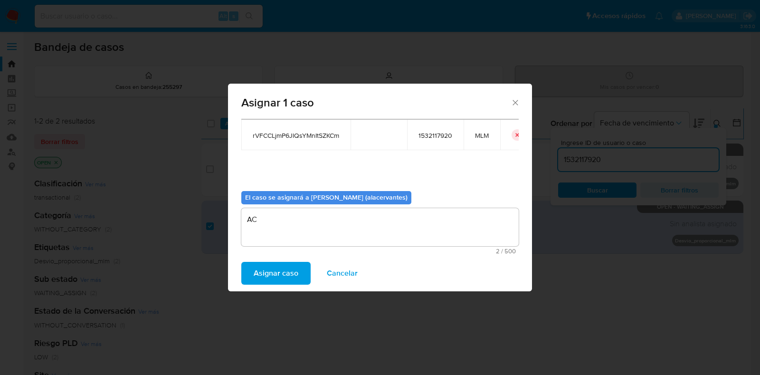
click at [299, 276] on button "Asignar caso" at bounding box center [275, 273] width 69 height 23
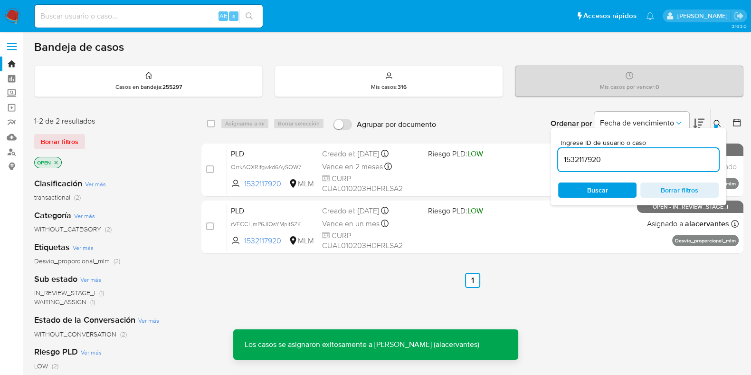
click at [594, 159] on input "1532117920" at bounding box center [638, 159] width 161 height 12
paste input "415572027"
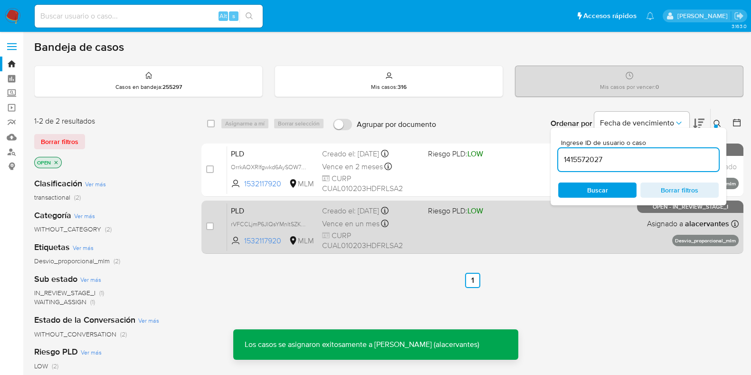
type input "1415572027"
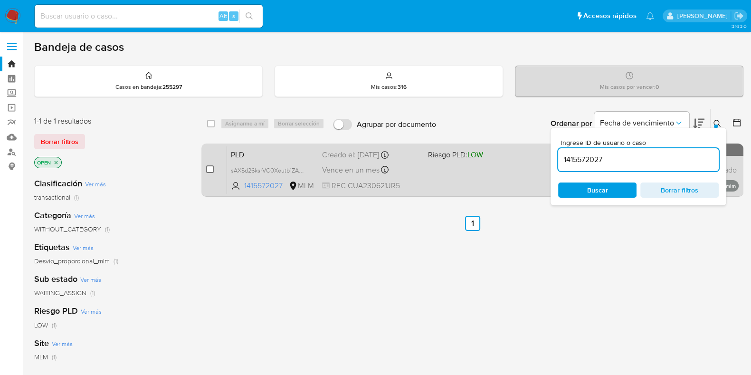
click at [209, 167] on input "checkbox" at bounding box center [210, 169] width 8 height 8
checkbox input "true"
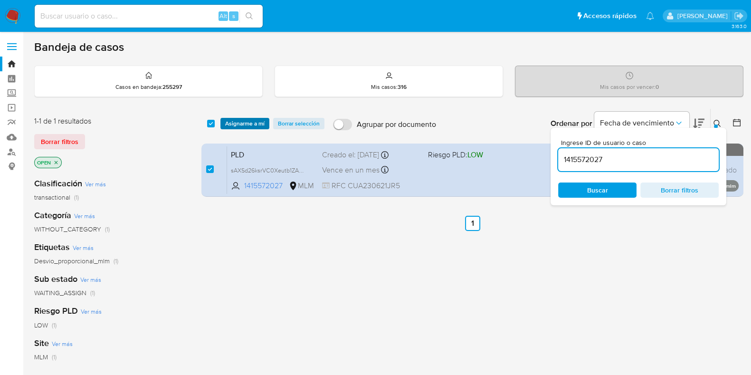
click at [235, 122] on span "Asignarme a mí" at bounding box center [244, 124] width 39 height 10
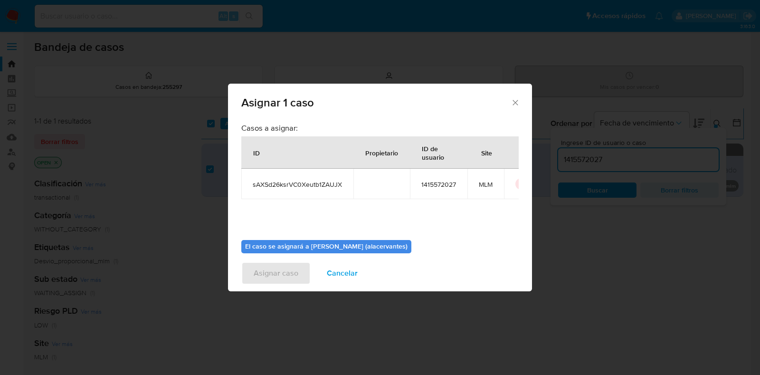
scroll to position [49, 0]
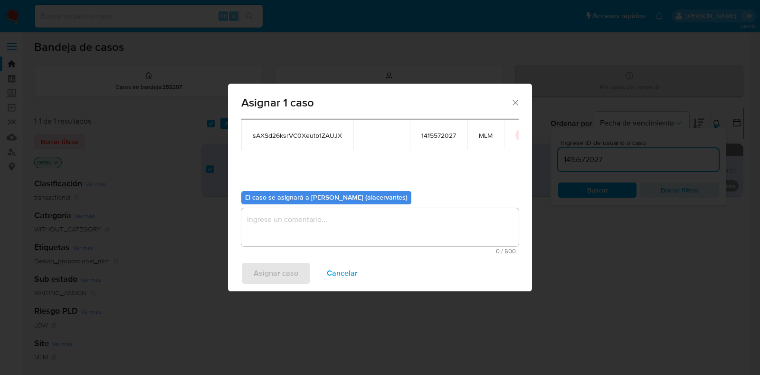
click at [327, 214] on textarea "assign-modal" at bounding box center [380, 227] width 278 height 38
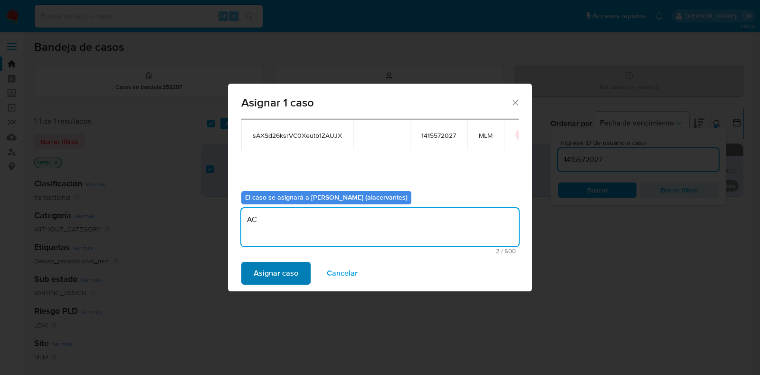
type textarea "AC"
click at [254, 271] on span "Asignar caso" at bounding box center [276, 273] width 45 height 21
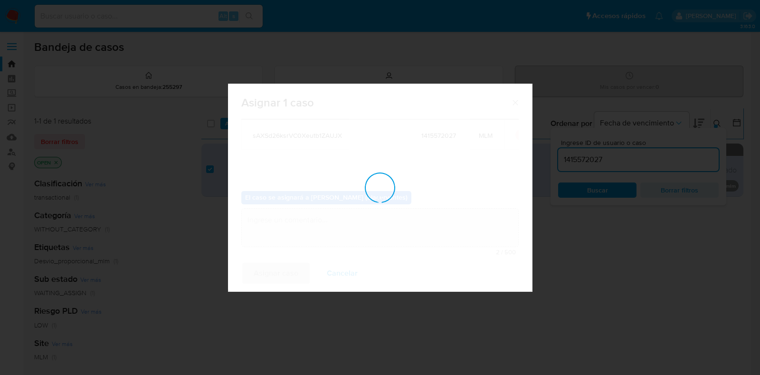
checkbox input "false"
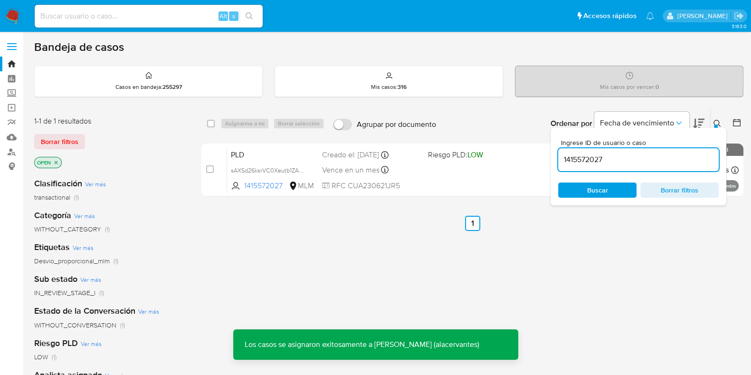
click at [612, 158] on input "1415572027" at bounding box center [638, 159] width 161 height 12
paste input "669350801"
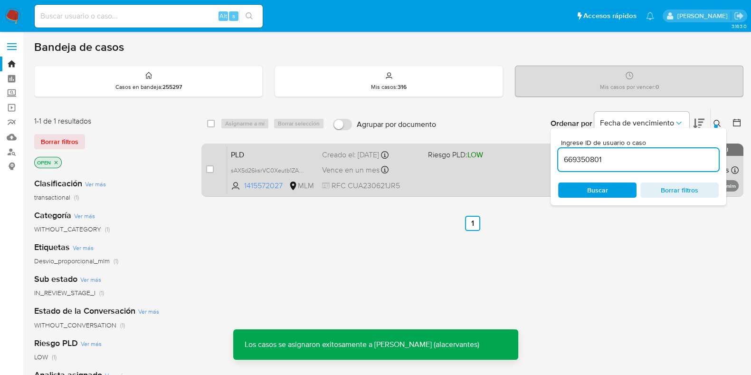
type input "669350801"
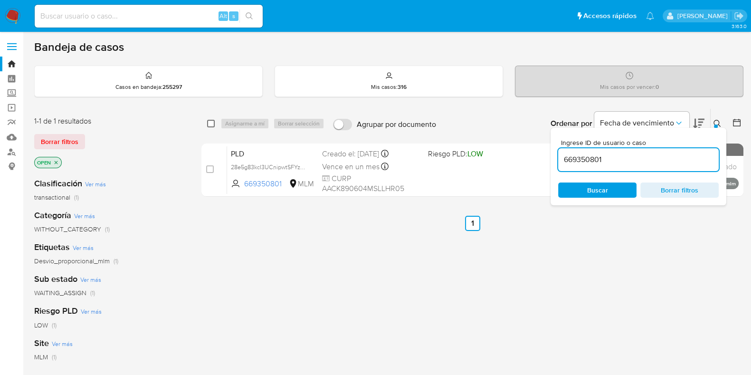
click at [210, 122] on input "checkbox" at bounding box center [211, 124] width 8 height 8
checkbox input "true"
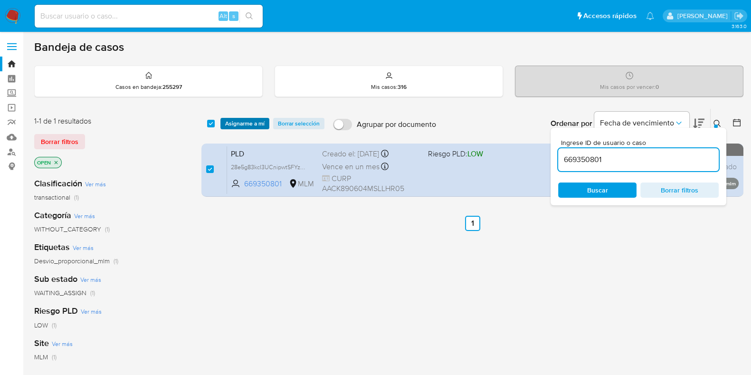
click at [233, 120] on span "Asignarme a mí" at bounding box center [244, 124] width 39 height 10
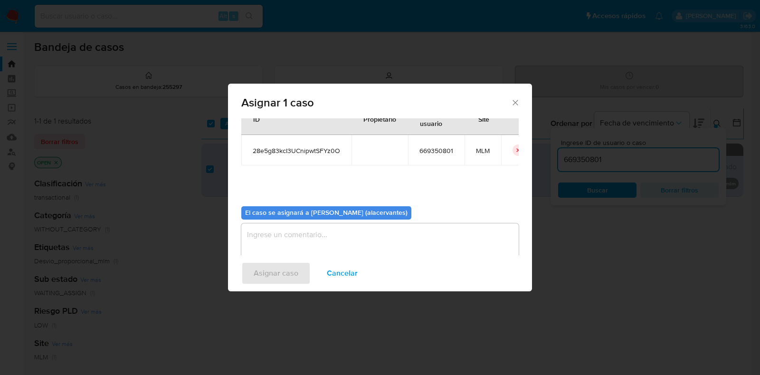
scroll to position [49, 0]
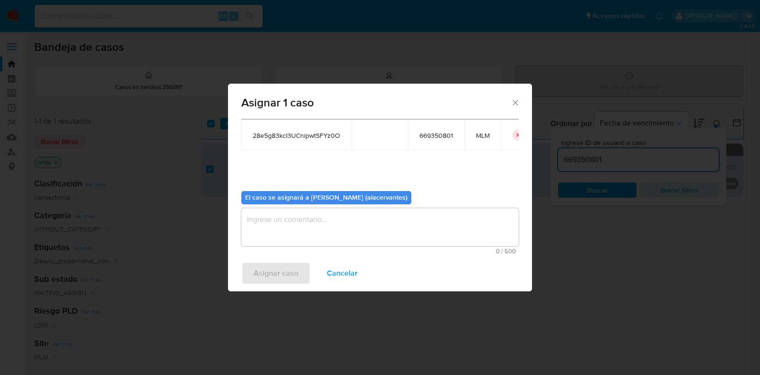
click at [283, 234] on textarea "assign-modal" at bounding box center [380, 227] width 278 height 38
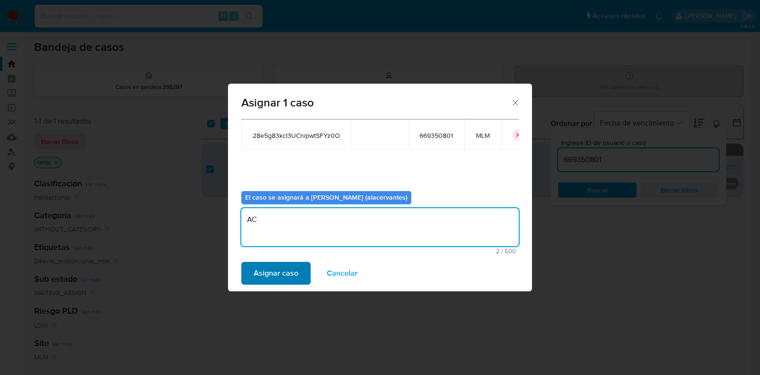
type textarea "AC"
click at [287, 268] on span "Asignar caso" at bounding box center [276, 273] width 45 height 21
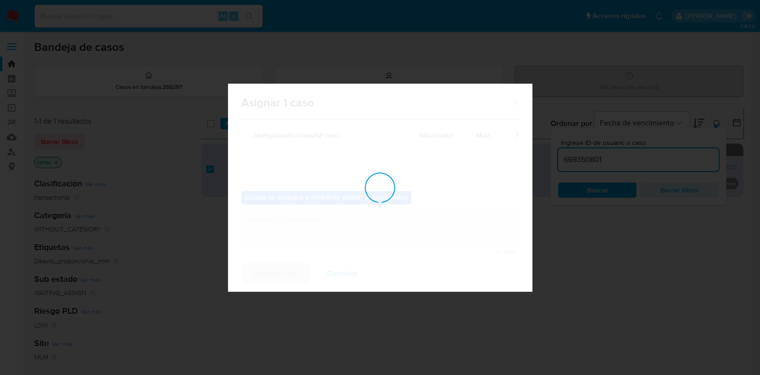
checkbox input "false"
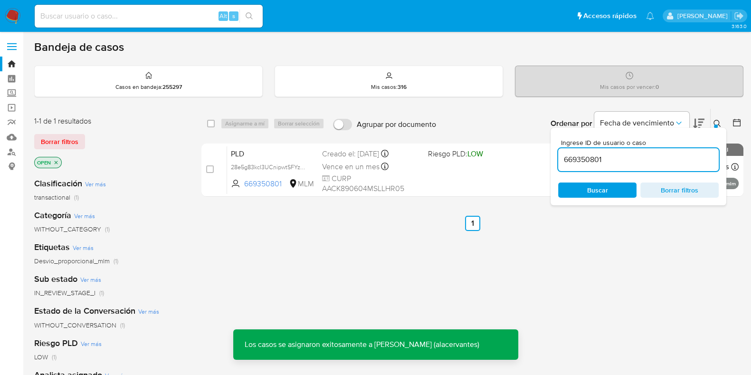
click at [699, 156] on input "669350801" at bounding box center [638, 159] width 161 height 12
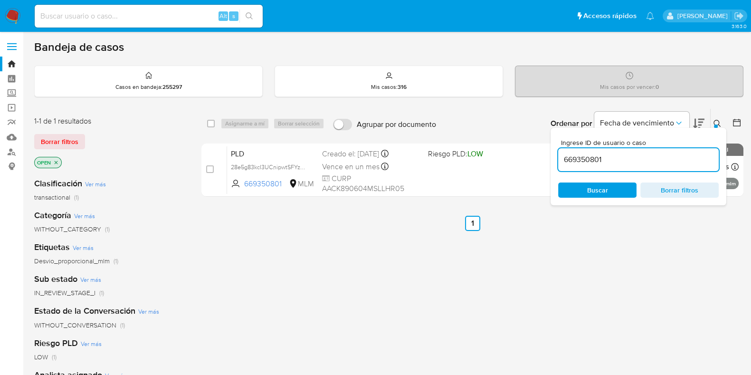
paste input "38161735"
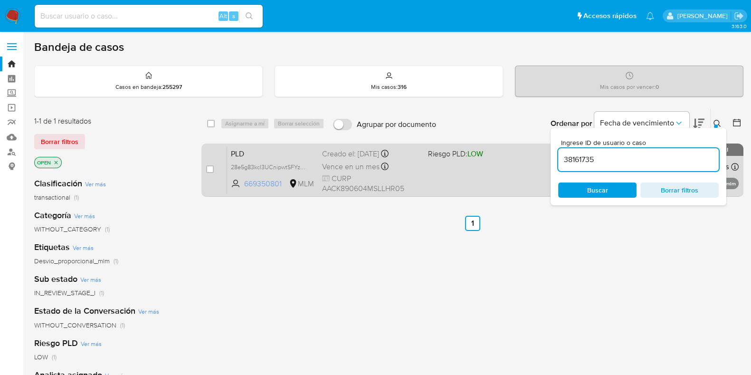
type input "38161735"
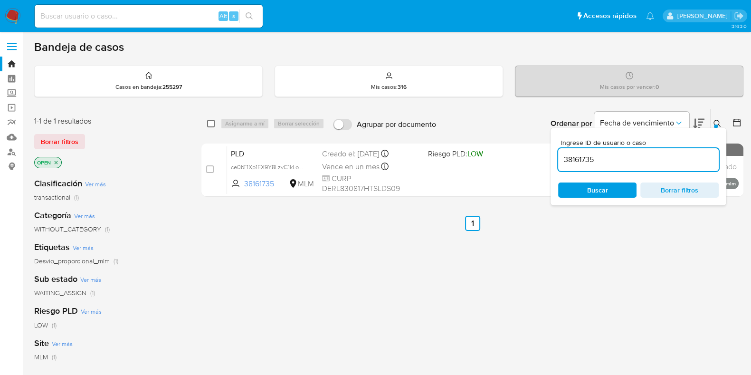
click at [210, 122] on input "checkbox" at bounding box center [211, 124] width 8 height 8
checkbox input "true"
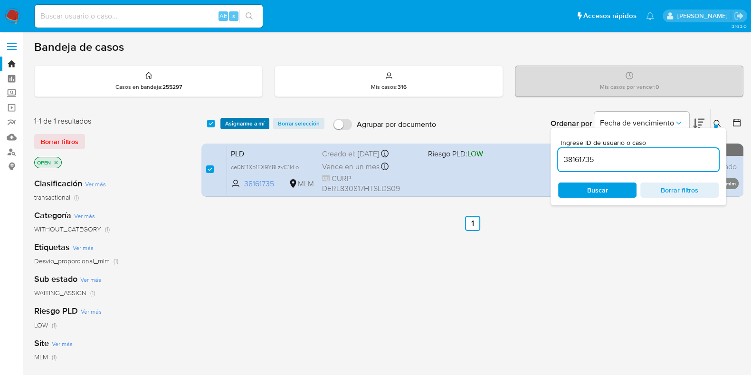
click at [249, 122] on span "Asignarme a mí" at bounding box center [244, 124] width 39 height 10
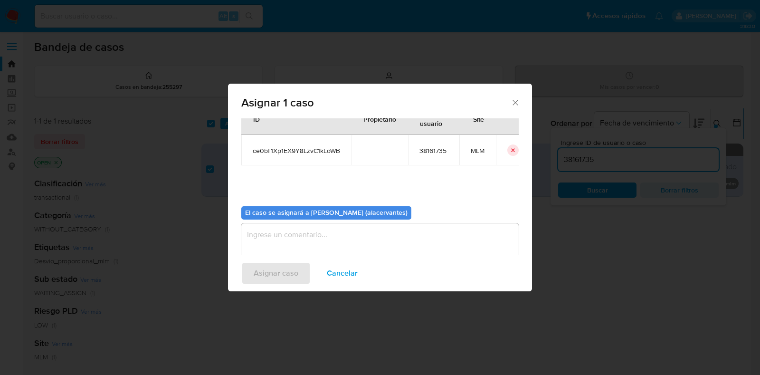
scroll to position [49, 0]
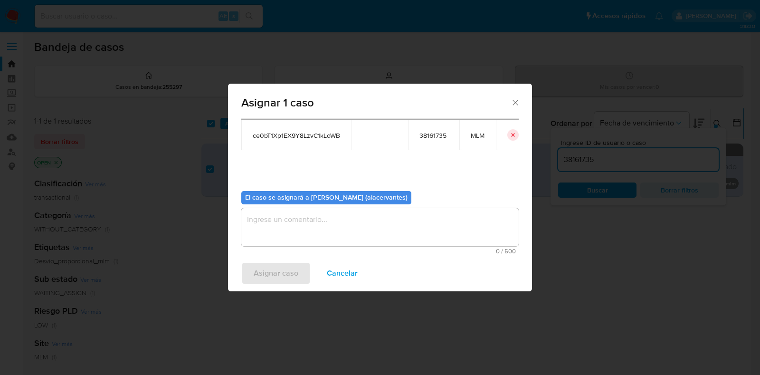
click at [330, 214] on textarea "assign-modal" at bounding box center [380, 227] width 278 height 38
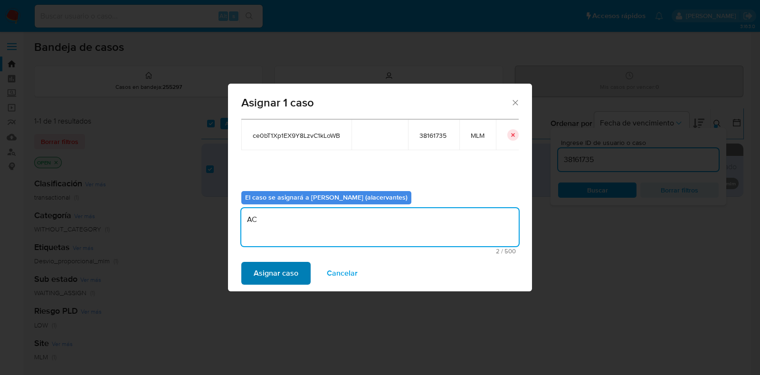
type textarea "AC"
click at [297, 273] on span "Asignar caso" at bounding box center [276, 273] width 45 height 21
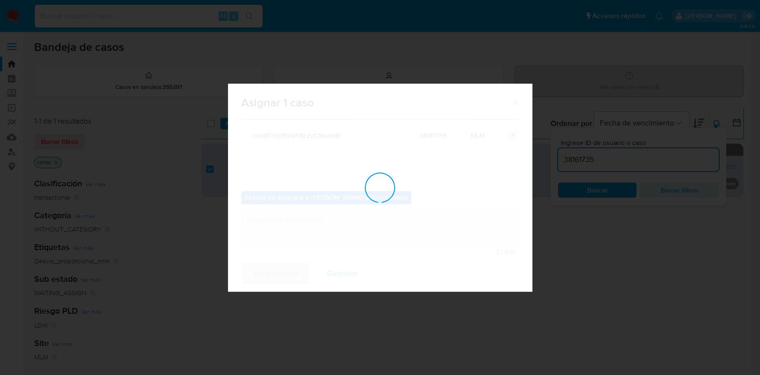
checkbox input "false"
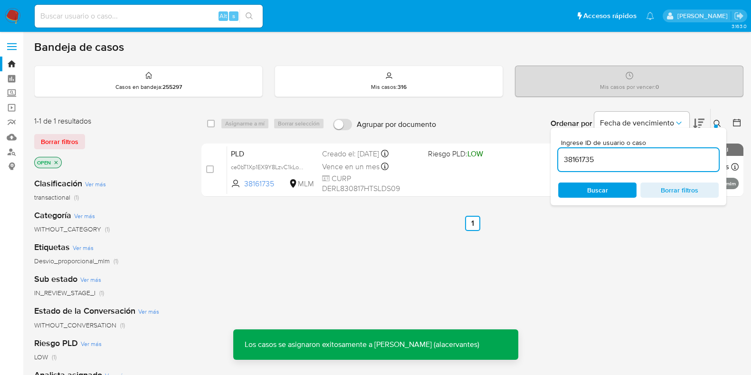
click at [602, 154] on input "38161735" at bounding box center [638, 159] width 161 height 12
paste input "154207749"
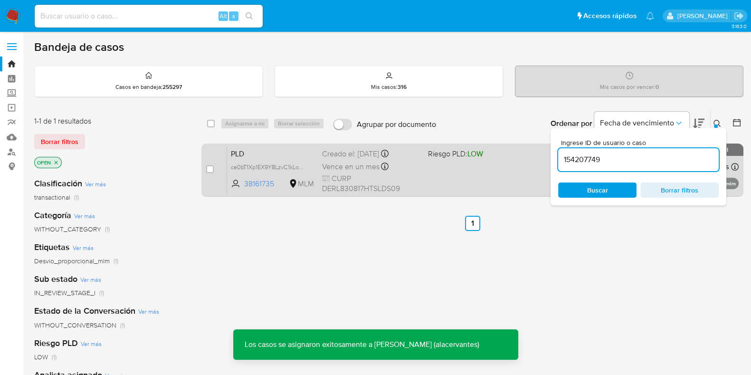
type input "154207749"
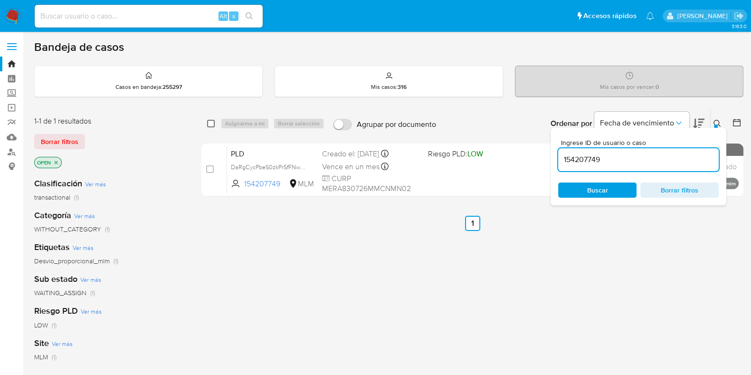
click at [209, 126] on input "checkbox" at bounding box center [211, 124] width 8 height 8
checkbox input "true"
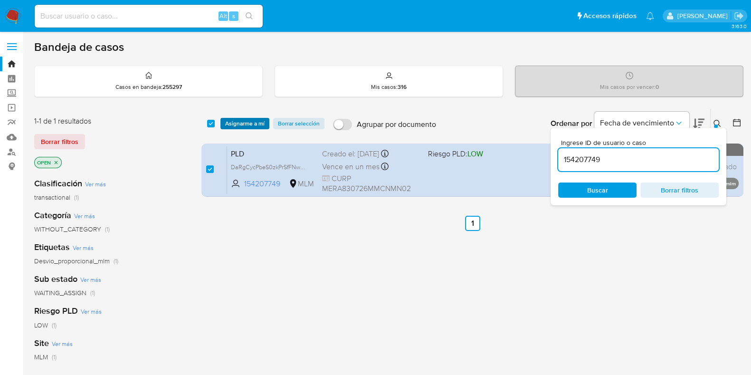
click at [233, 122] on span "Asignarme a mí" at bounding box center [244, 124] width 39 height 10
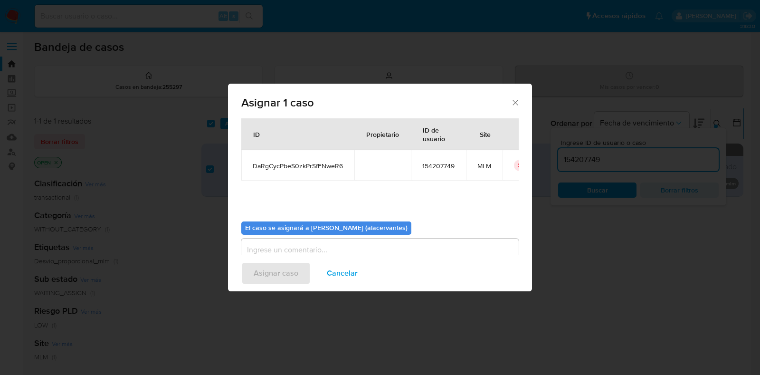
scroll to position [49, 0]
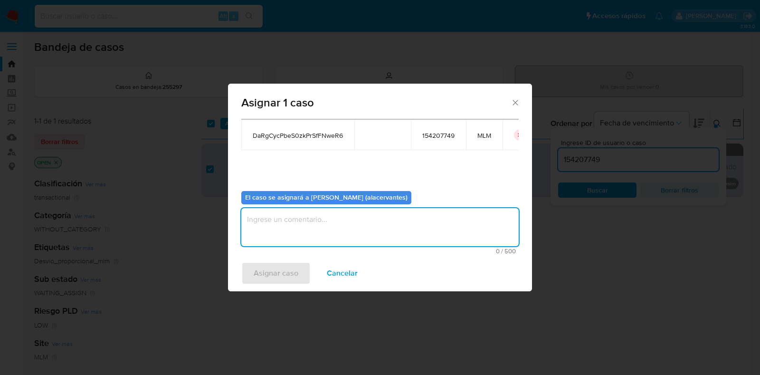
click at [319, 230] on textarea "assign-modal" at bounding box center [380, 227] width 278 height 38
type textarea "AC"
click at [292, 270] on span "Asignar caso" at bounding box center [276, 273] width 45 height 21
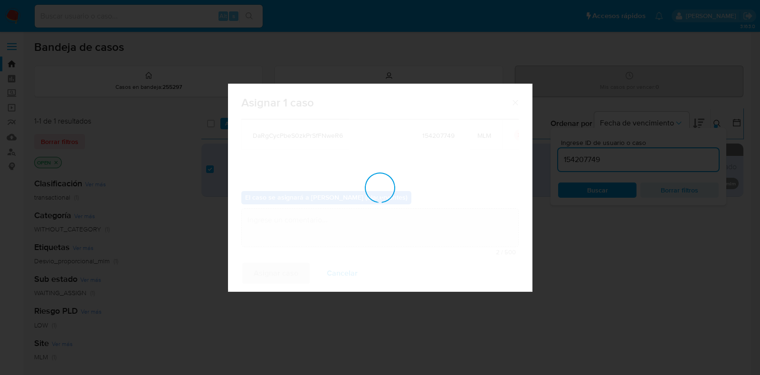
checkbox input "false"
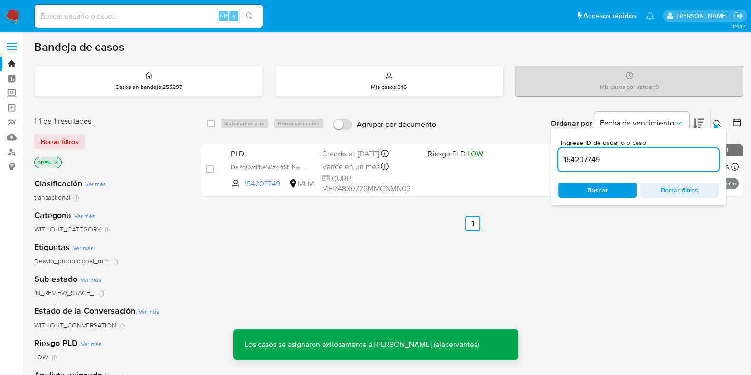
click at [610, 163] on input "154207749" at bounding box center [638, 159] width 161 height 12
paste input "13768608"
type input "113768608"
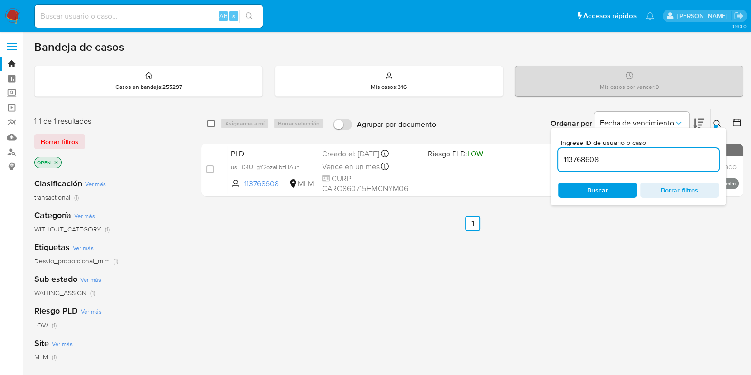
click at [210, 121] on input "checkbox" at bounding box center [211, 124] width 8 height 8
checkbox input "true"
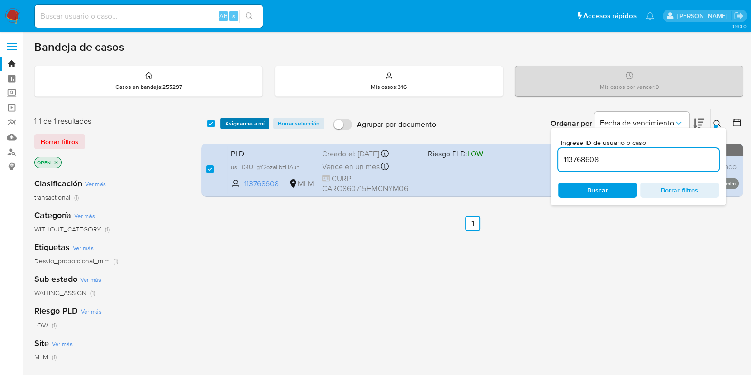
click at [254, 121] on span "Asignarme a mí" at bounding box center [244, 124] width 39 height 10
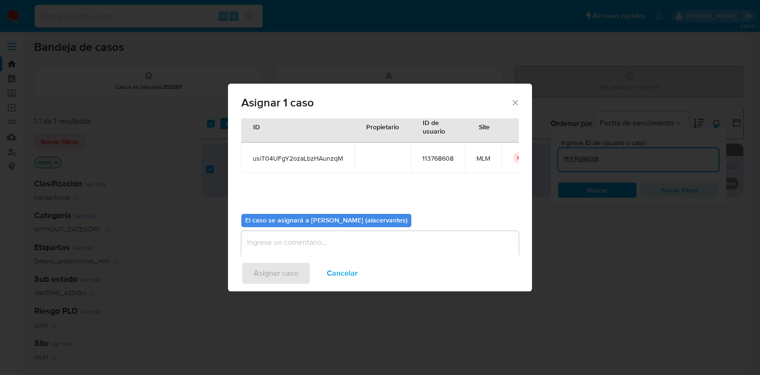
scroll to position [49, 0]
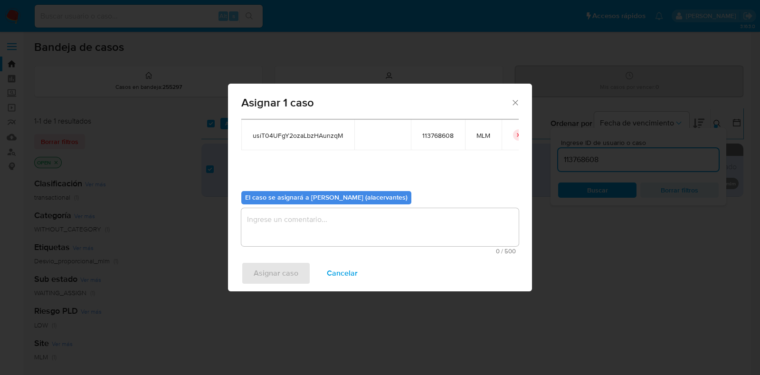
click at [323, 214] on textarea "assign-modal" at bounding box center [380, 227] width 278 height 38
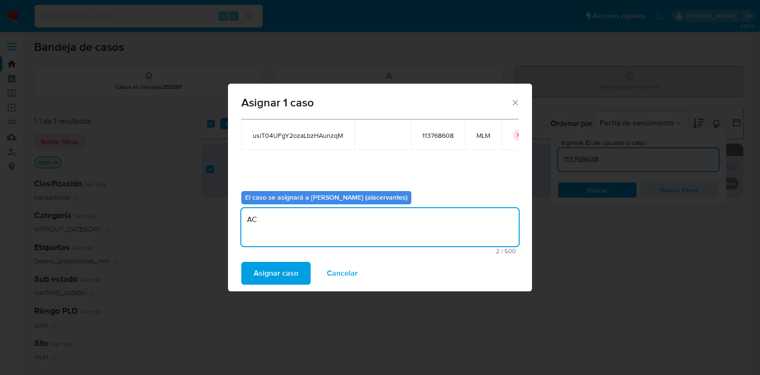
type textarea "AC"
click at [287, 259] on div "Asignar caso Cancelar" at bounding box center [380, 273] width 304 height 36
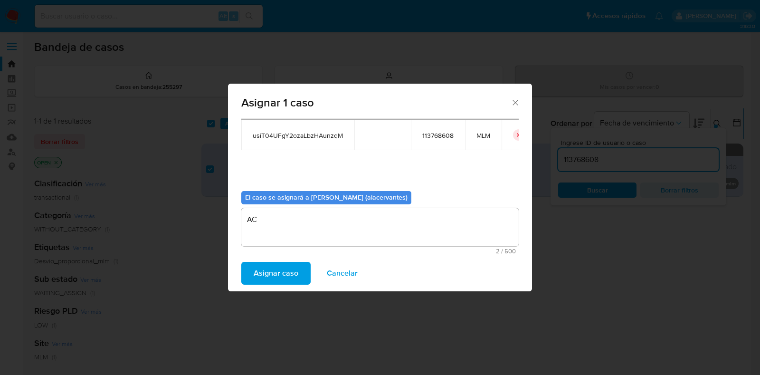
click at [287, 266] on span "Asignar caso" at bounding box center [276, 273] width 45 height 21
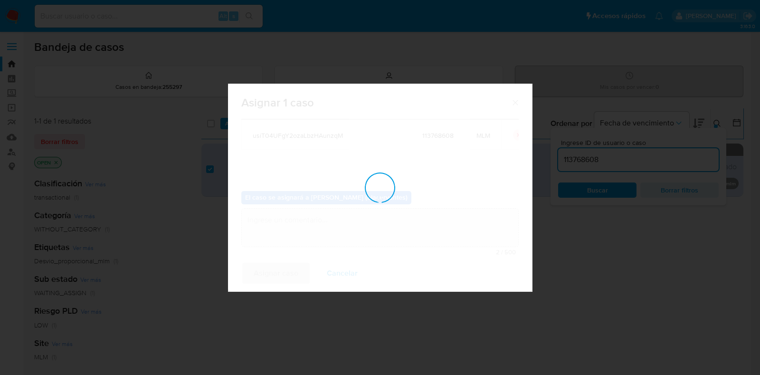
checkbox input "false"
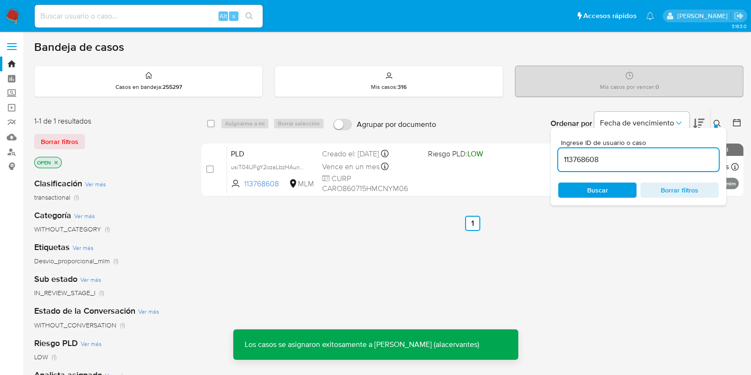
click at [605, 165] on input "113768608" at bounding box center [638, 159] width 161 height 12
paste input "227138515"
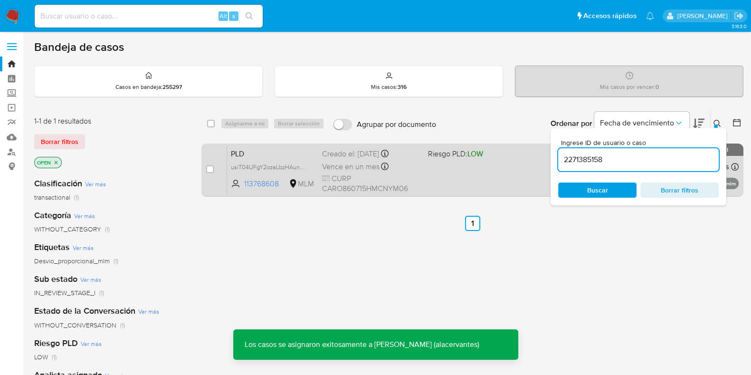
type input "2271385158"
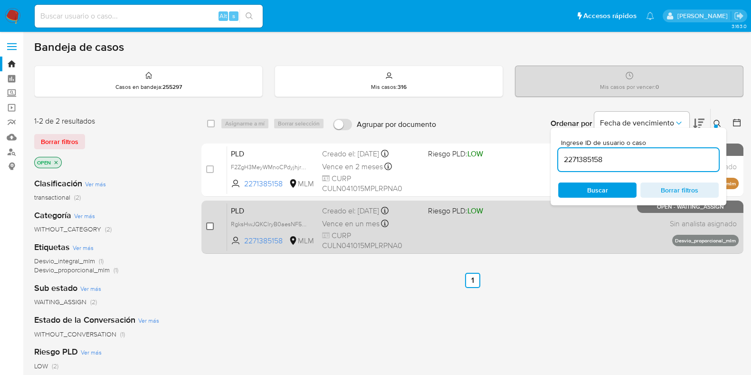
click at [209, 227] on input "checkbox" at bounding box center [210, 226] width 8 height 8
checkbox input "true"
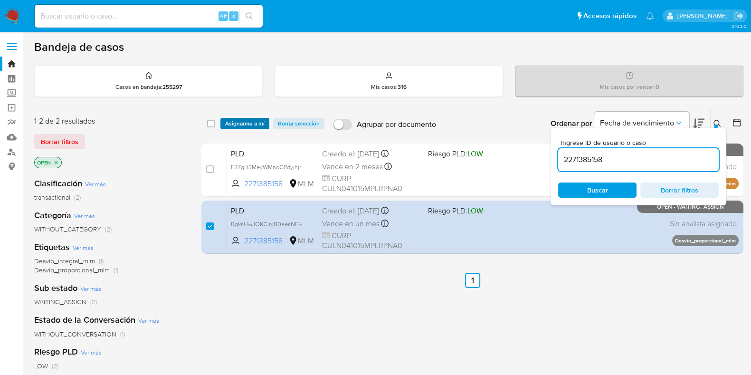
click at [238, 123] on span "Asignarme a mí" at bounding box center [244, 124] width 39 height 10
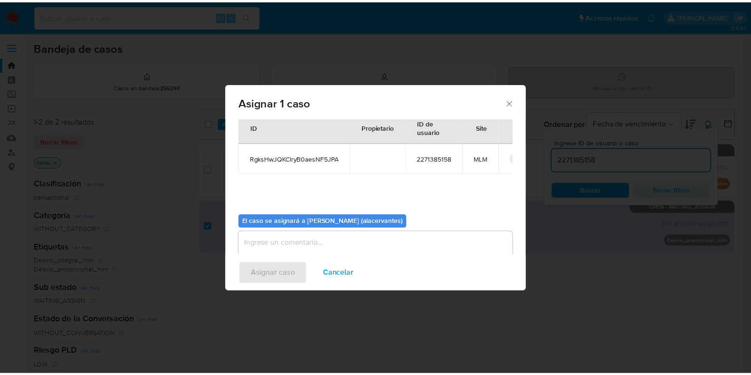
scroll to position [49, 0]
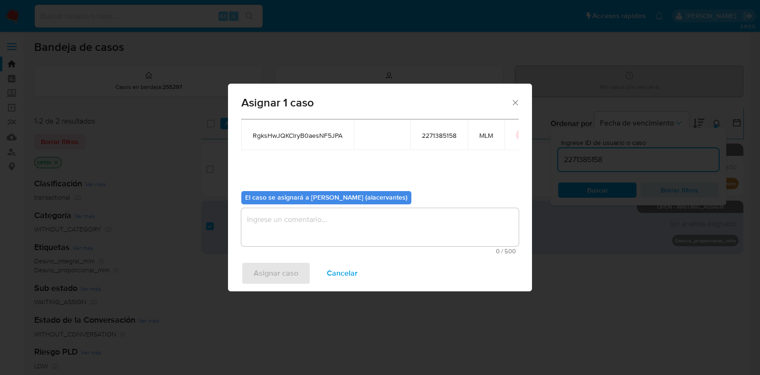
click at [324, 217] on textarea "assign-modal" at bounding box center [380, 227] width 278 height 38
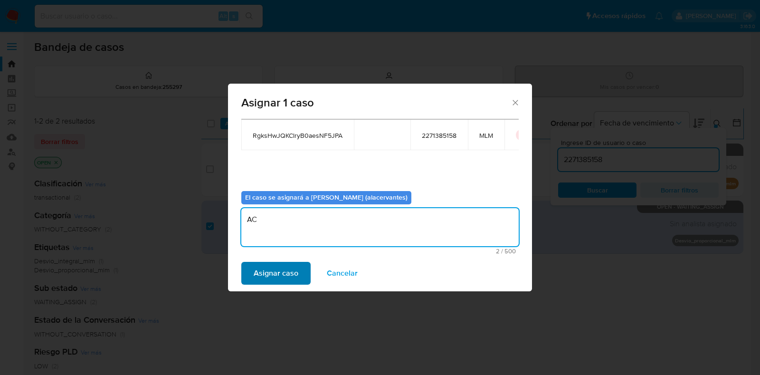
type textarea "AC"
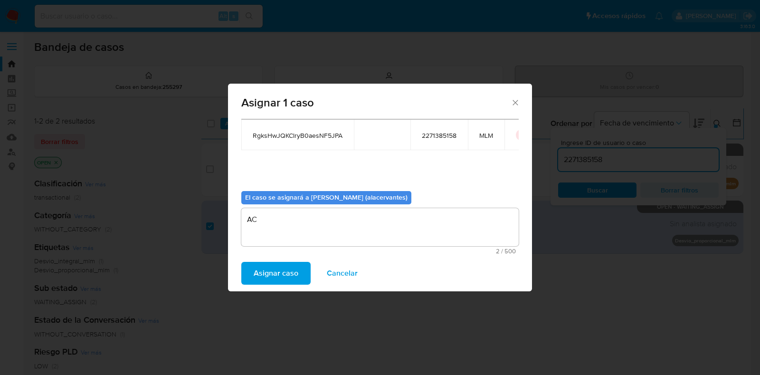
click at [296, 270] on span "Asignar caso" at bounding box center [276, 273] width 45 height 21
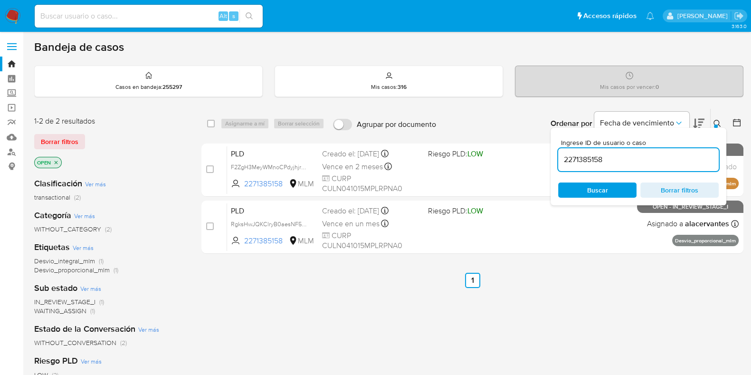
click at [671, 167] on div "2271385158" at bounding box center [638, 159] width 161 height 23
click at [668, 161] on input "2271385158" at bounding box center [638, 159] width 161 height 12
paste input "1967248852"
type input "1967248852"
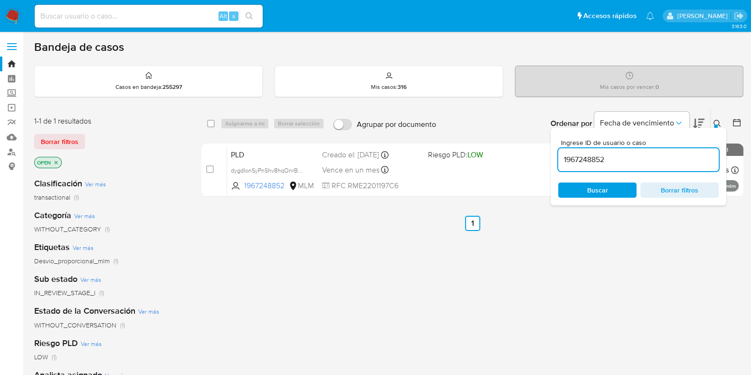
click at [653, 224] on ul "Anterior 1 Siguiente" at bounding box center [472, 223] width 542 height 15
click at [720, 119] on button at bounding box center [719, 123] width 16 height 11
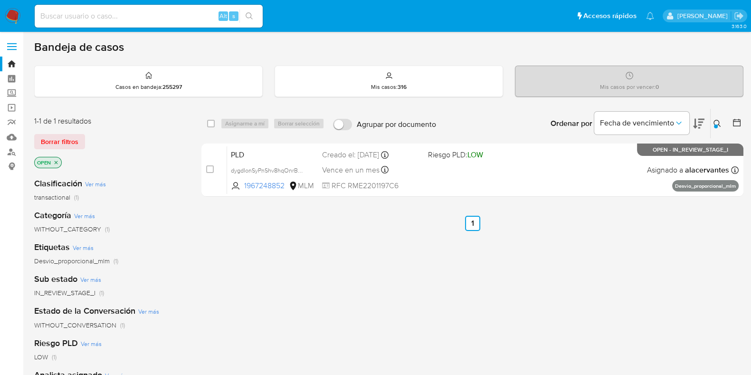
click at [19, 17] on img at bounding box center [13, 16] width 16 height 16
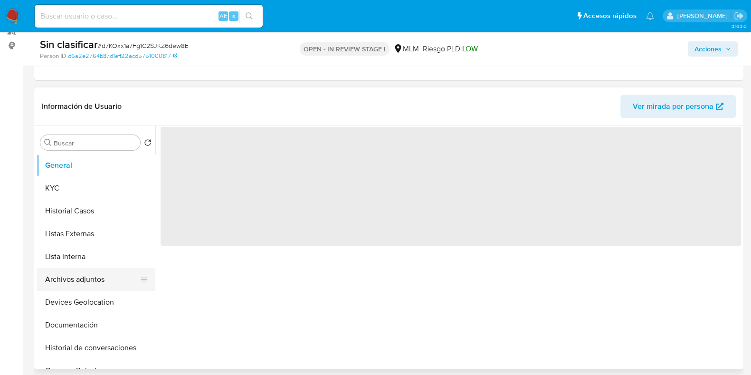
scroll to position [178, 0]
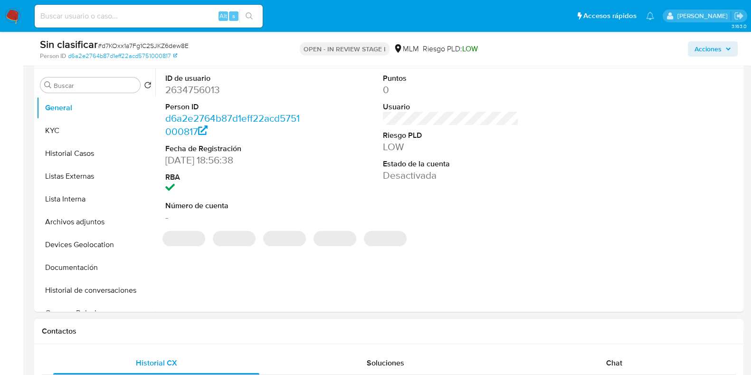
select select "10"
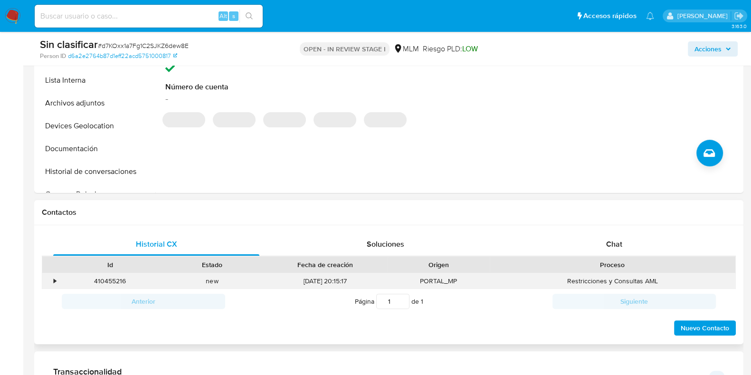
drag, startPoint x: 211, startPoint y: 278, endPoint x: 88, endPoint y: 280, distance: 123.1
click at [211, 279] on div "new" at bounding box center [212, 281] width 102 height 16
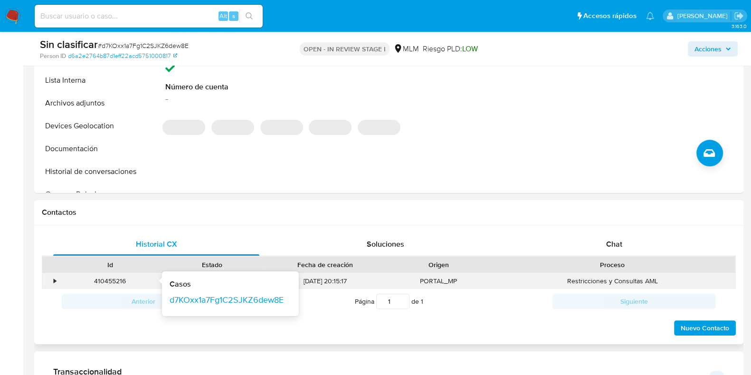
click at [59, 277] on div "410455216 Casos d7KOxx1a7Fg1C2SJKZ6dew8E" at bounding box center [110, 281] width 102 height 16
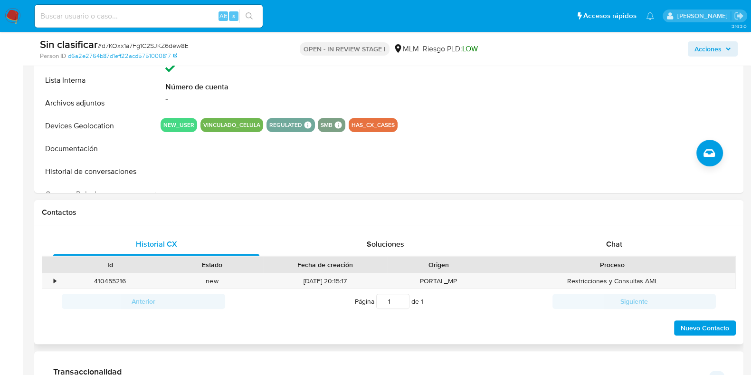
click at [39, 279] on div "Historial CX Soluciones Chat Id Estado Fecha de creación Origen Proceso • 41045…" at bounding box center [388, 284] width 709 height 119
click at [49, 279] on div "•" at bounding box center [50, 281] width 17 height 16
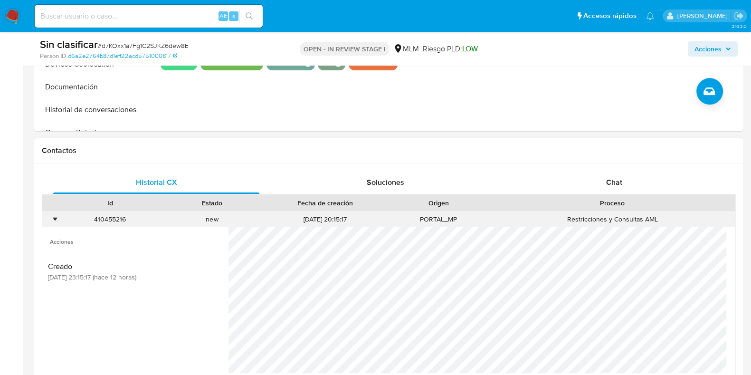
scroll to position [415, 0]
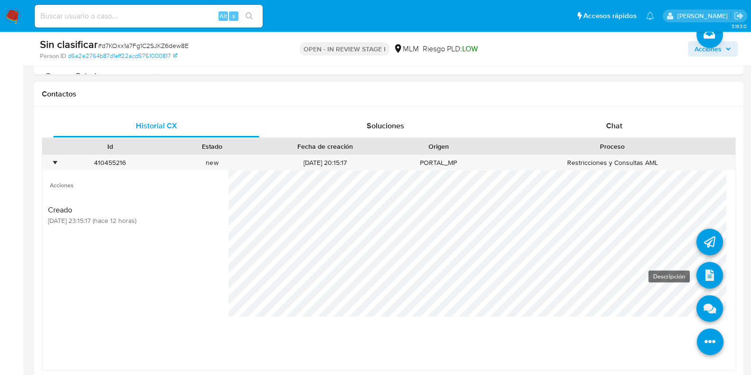
click at [704, 273] on icon at bounding box center [710, 275] width 27 height 27
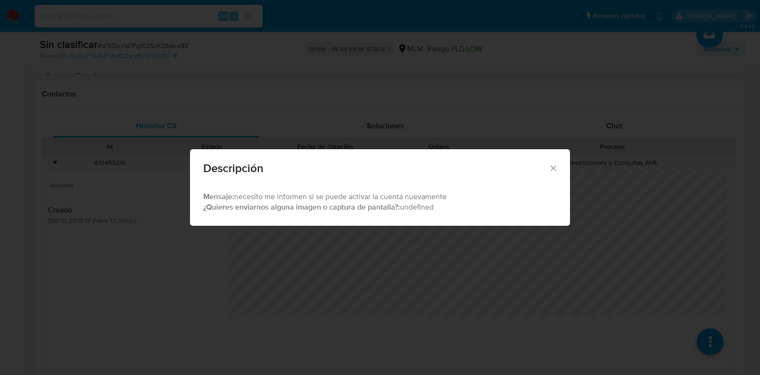
click at [557, 163] on icon "Cerrar" at bounding box center [554, 168] width 10 height 10
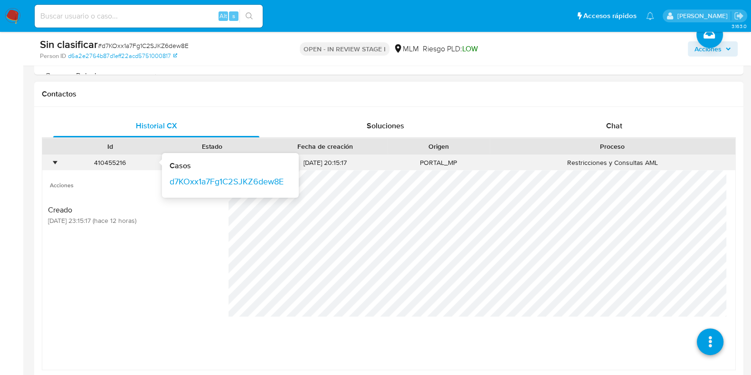
click at [56, 159] on div "•" at bounding box center [55, 162] width 2 height 9
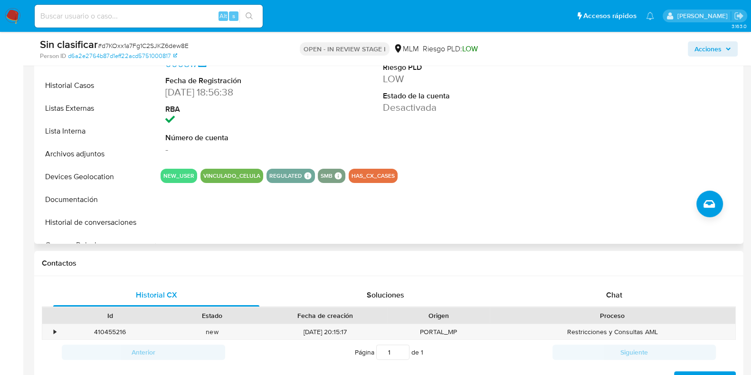
scroll to position [178, 0]
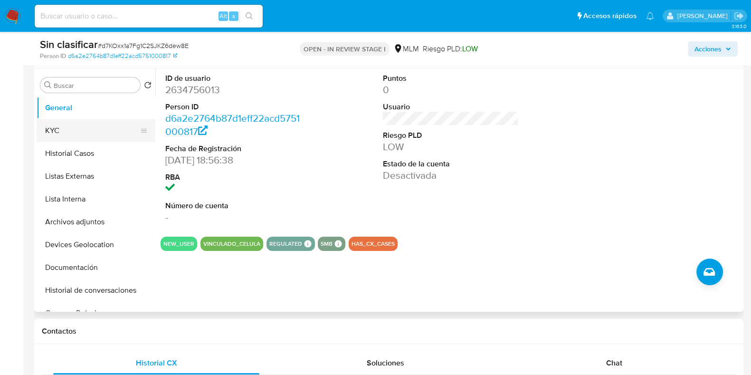
click at [64, 134] on button "KYC" at bounding box center [92, 130] width 111 height 23
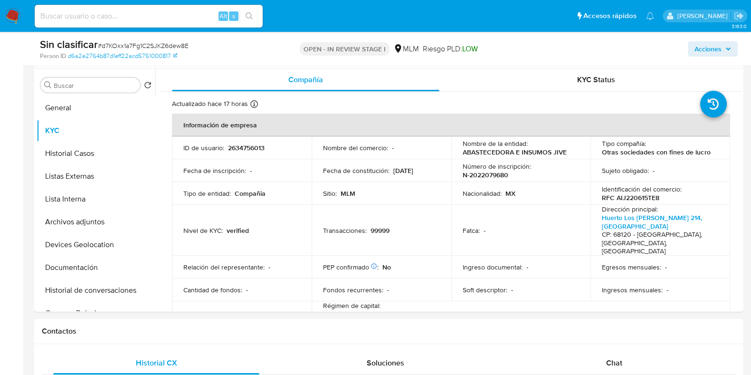
click at [719, 53] on span "Acciones" at bounding box center [708, 48] width 27 height 15
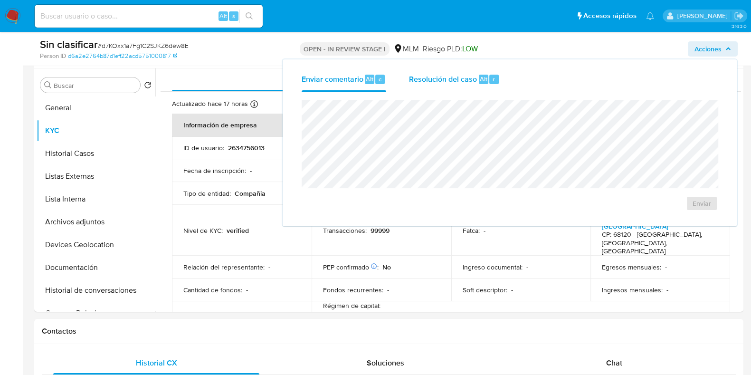
click at [489, 80] on div "r" at bounding box center [494, 80] width 10 height 10
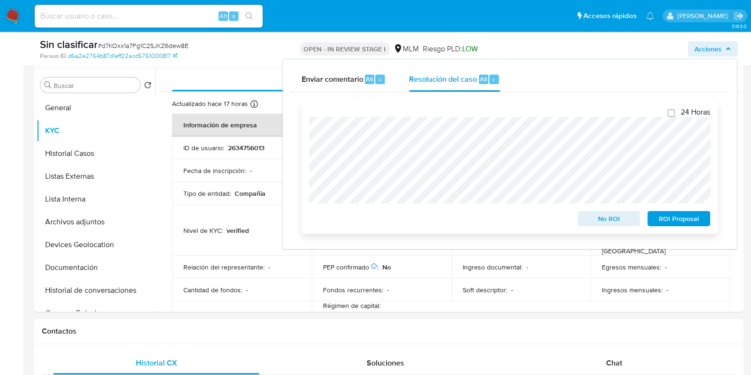
click at [612, 225] on span "No ROI" at bounding box center [608, 218] width 49 height 13
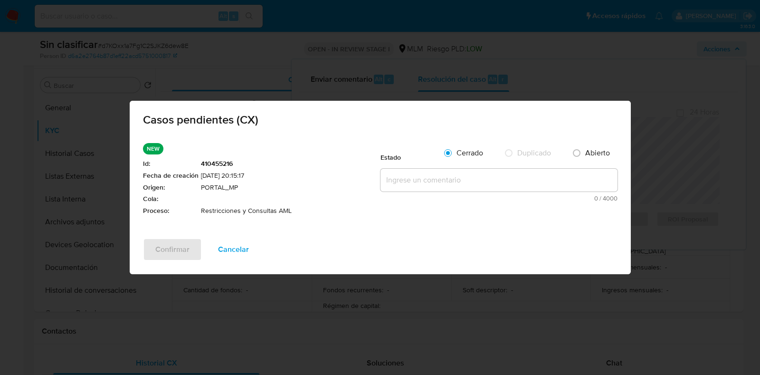
click at [460, 180] on textarea at bounding box center [499, 180] width 237 height 23
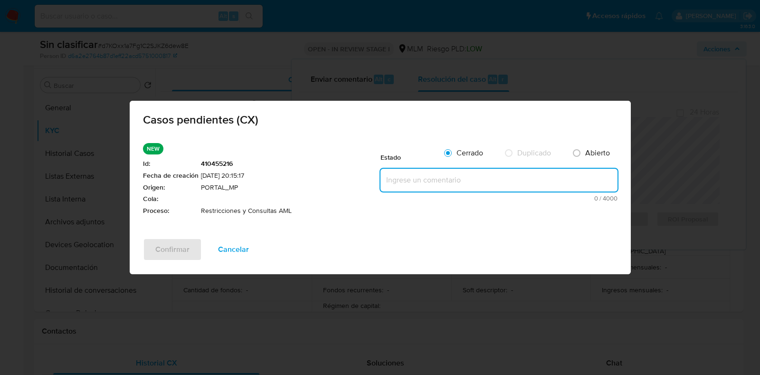
paste textarea "Se realiza validación de caso generado por CX. Se identifica que el cliente se …"
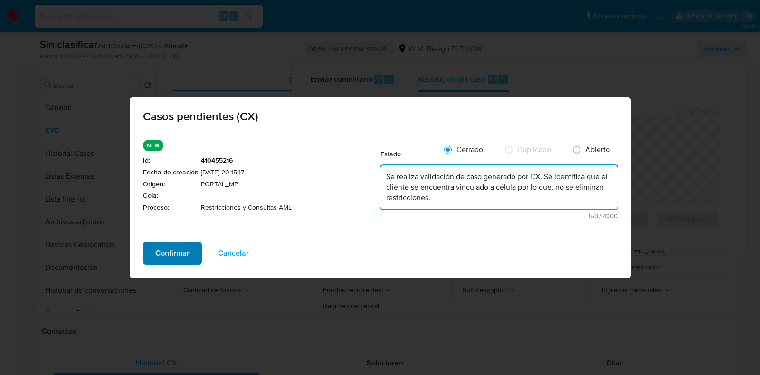
type textarea "Se realiza validación de caso generado por CX. Se identifica que el cliente se …"
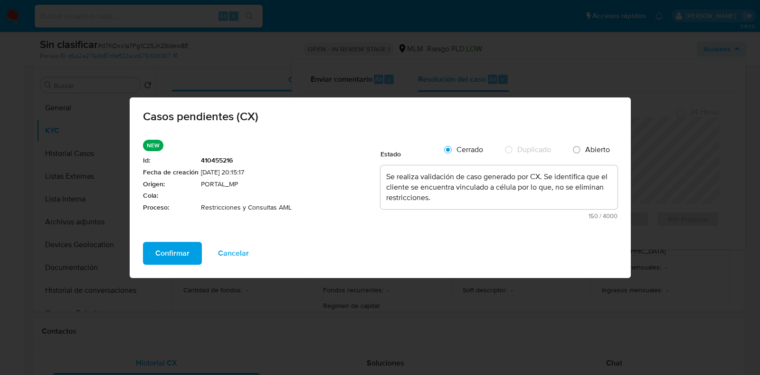
click at [173, 257] on span "Confirmar" at bounding box center [172, 253] width 34 height 21
